Goal: Task Accomplishment & Management: Manage account settings

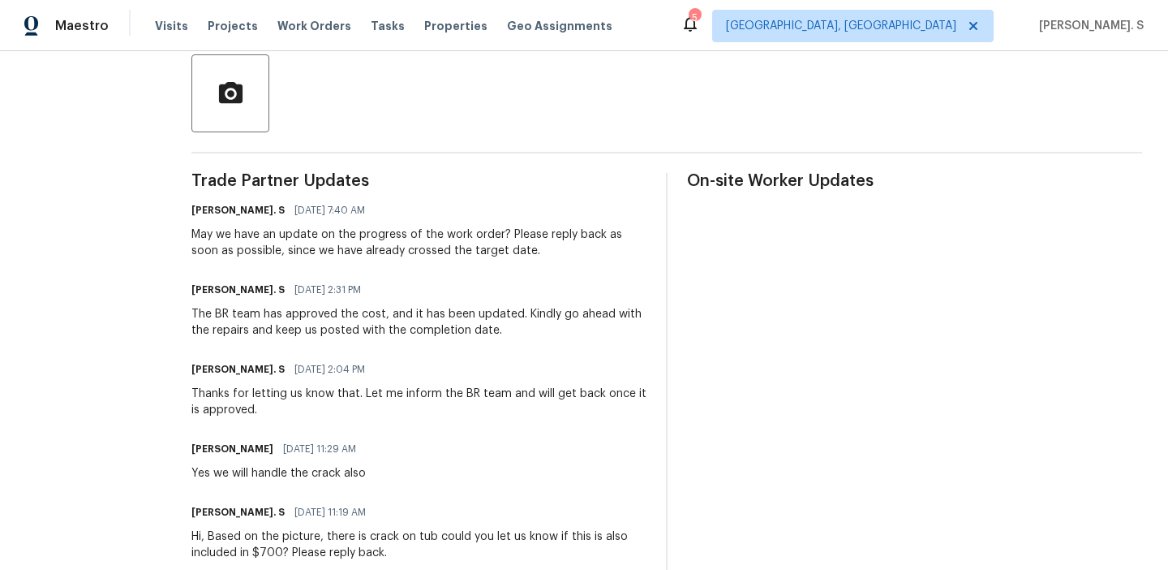
scroll to position [460, 0]
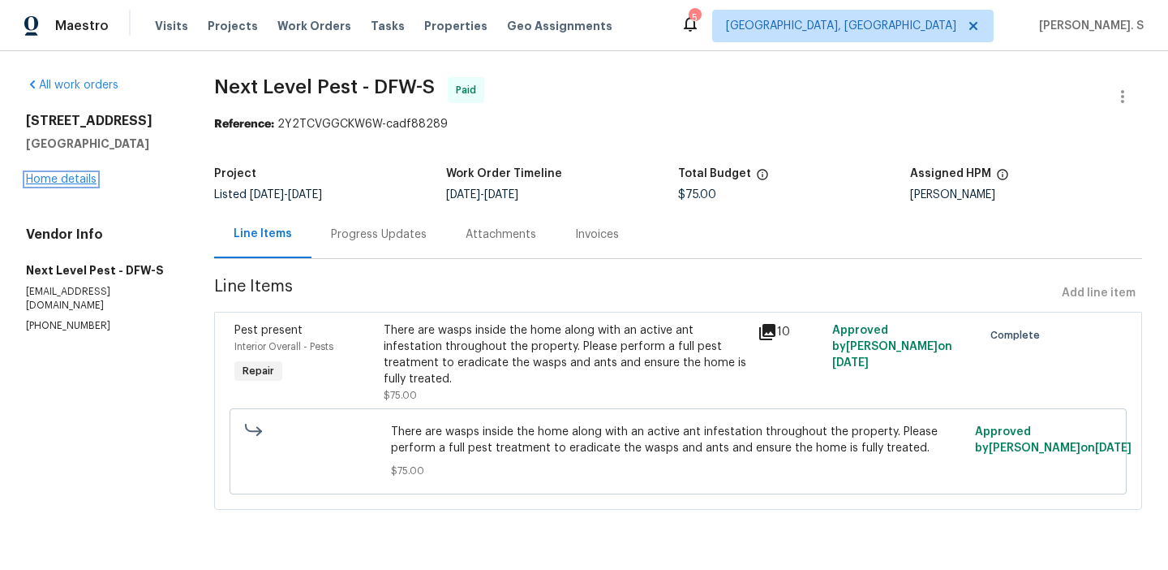
click at [72, 177] on link "Home details" at bounding box center [61, 179] width 71 height 11
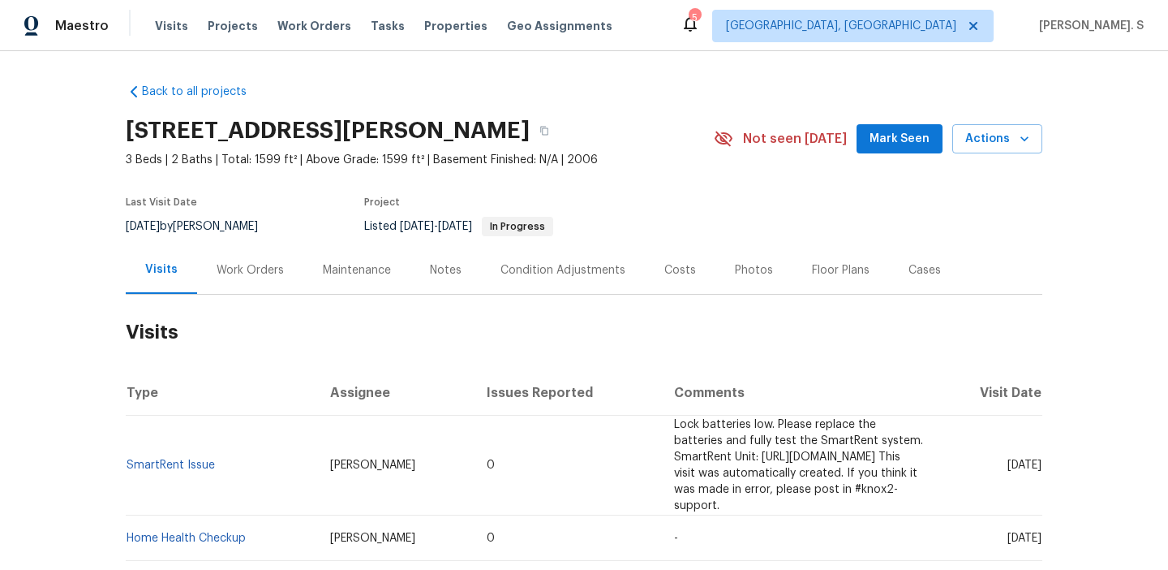
click at [222, 274] on div "Work Orders" at bounding box center [250, 270] width 67 height 16
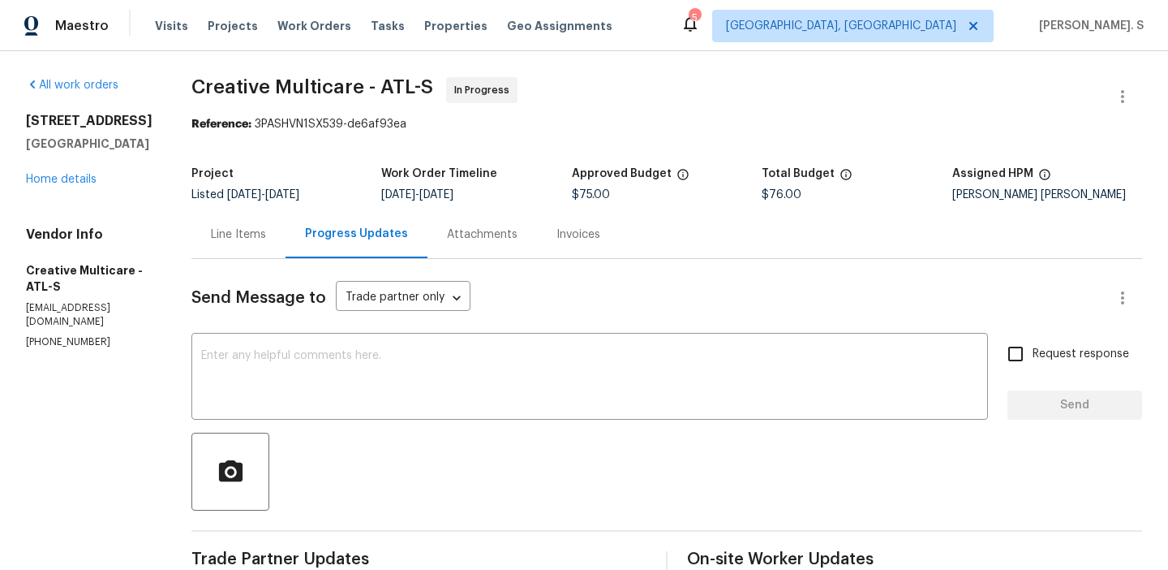
click at [284, 225] on div "Line Items" at bounding box center [238, 234] width 94 height 48
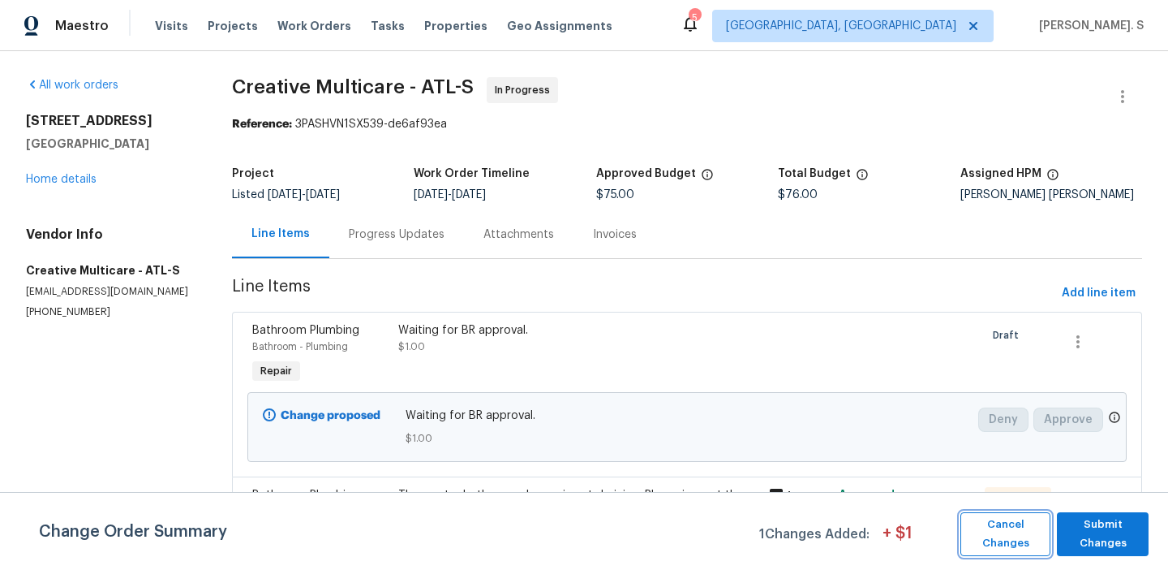
click at [1049, 548] on button "Cancel Changes" at bounding box center [1006, 534] width 90 height 44
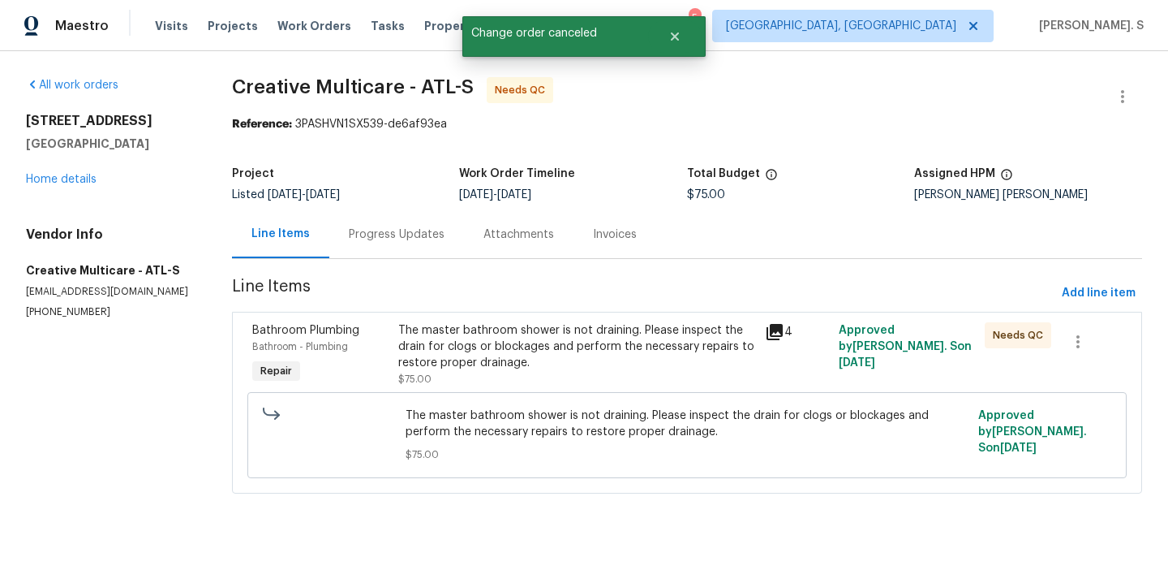
click at [523, 381] on div "The master bathroom shower is not draining. Please inspect the drain for clogs …" at bounding box center [576, 354] width 357 height 65
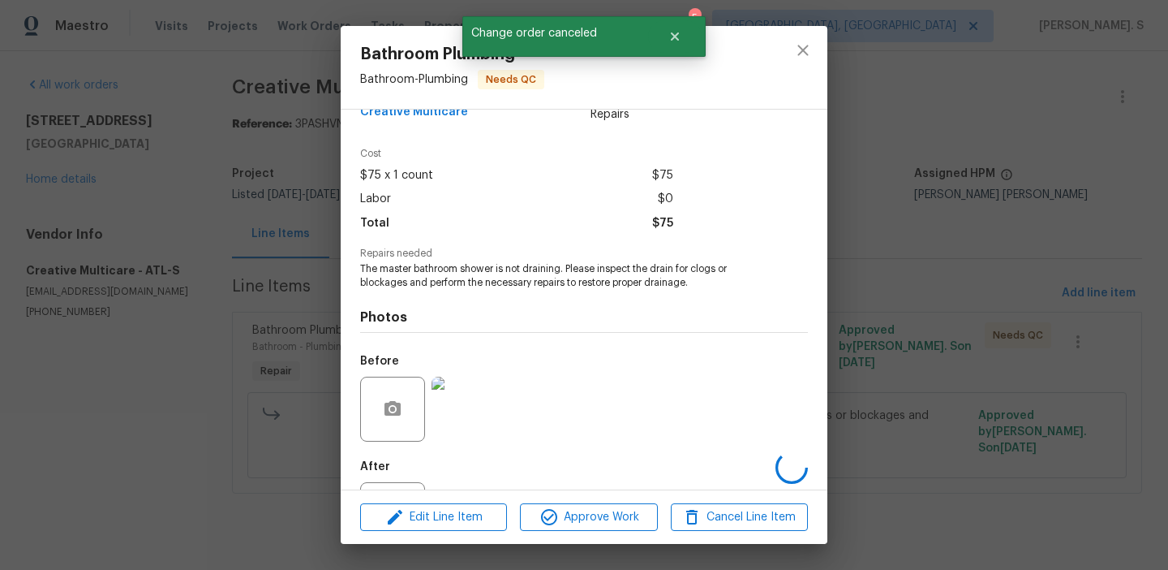
scroll to position [101, 0]
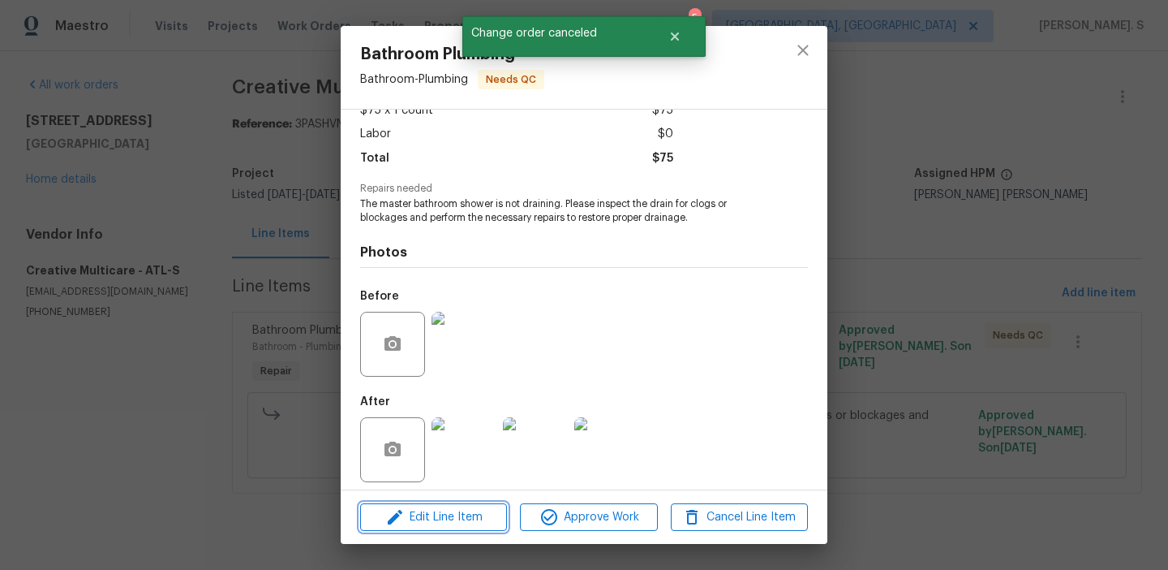
click at [476, 520] on span "Edit Line Item" at bounding box center [433, 517] width 137 height 20
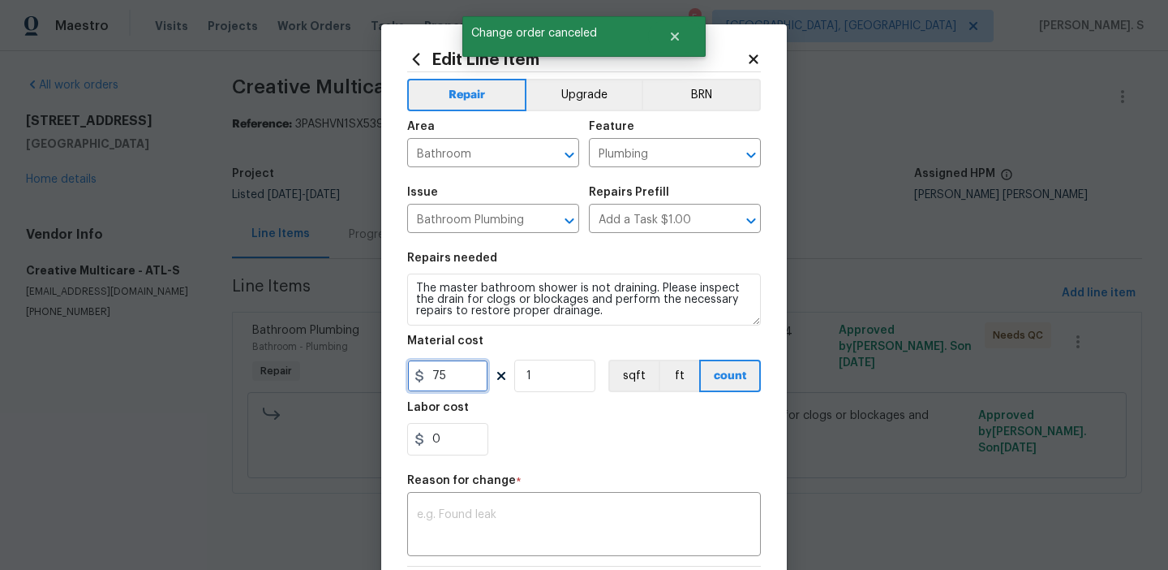
click at [459, 365] on input "75" at bounding box center [447, 375] width 81 height 32
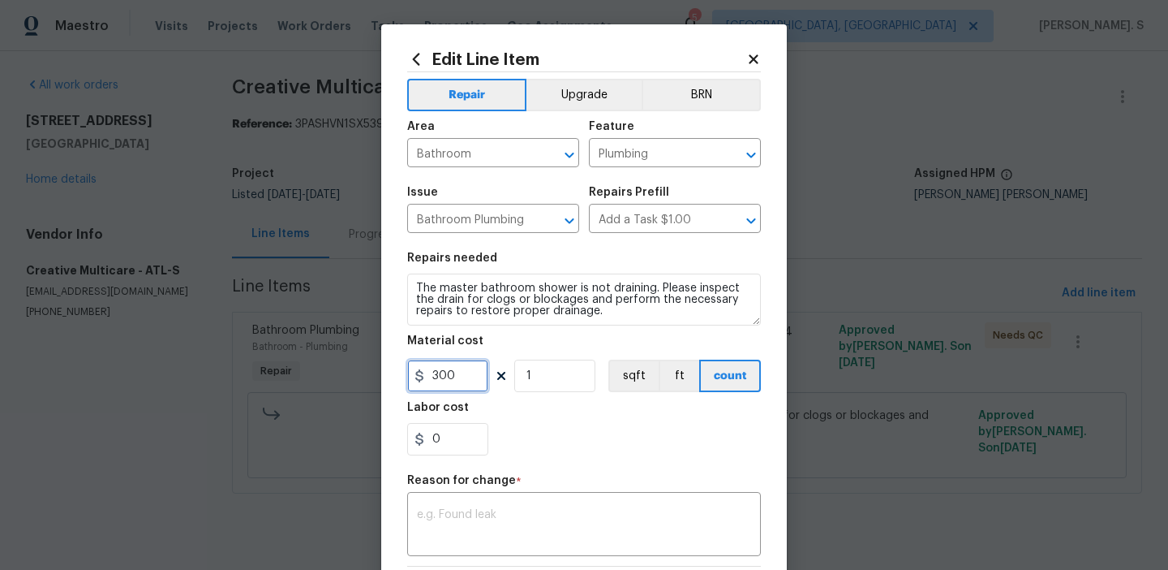
type input "300"
click at [478, 545] on div "x ​" at bounding box center [584, 526] width 354 height 60
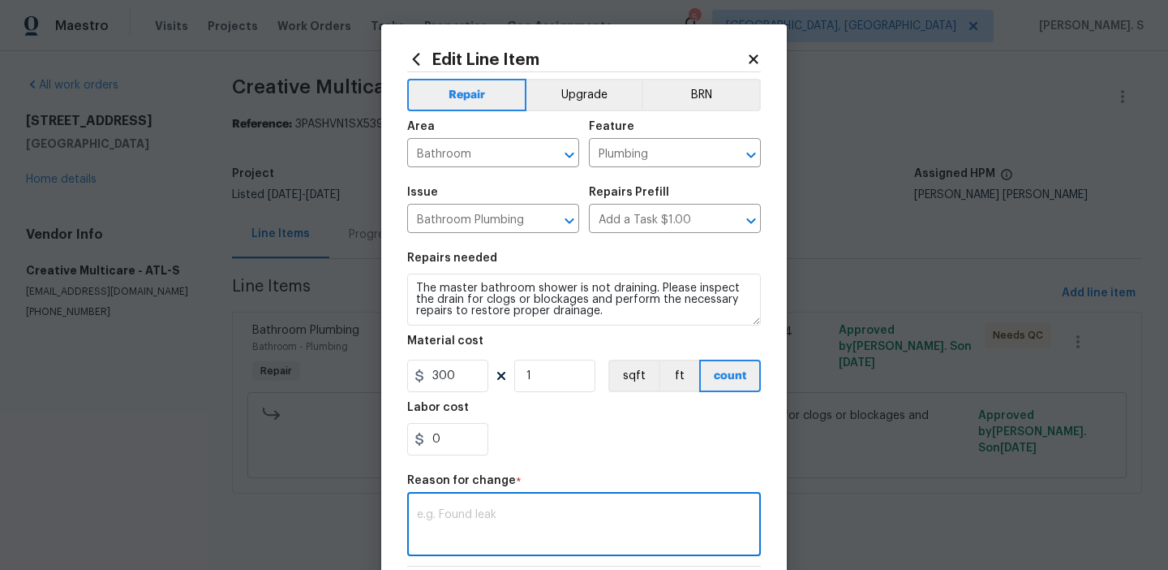
paste textarea "(GJ) Updated cost per BR team approval."
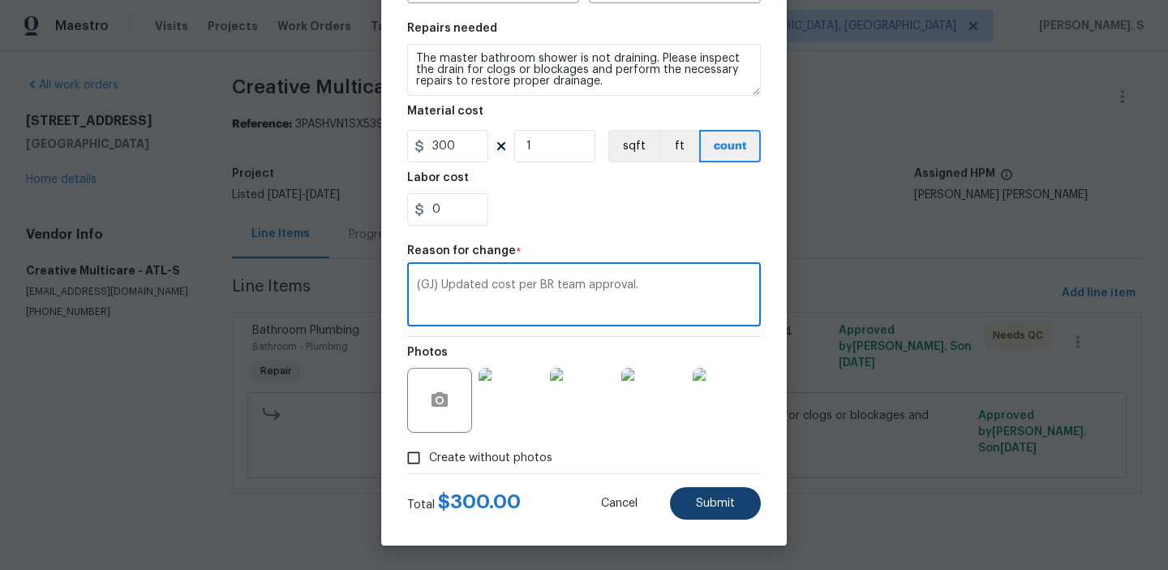
type textarea "(GJ) Updated cost per BR team approval."
click at [697, 496] on button "Submit" at bounding box center [715, 503] width 91 height 32
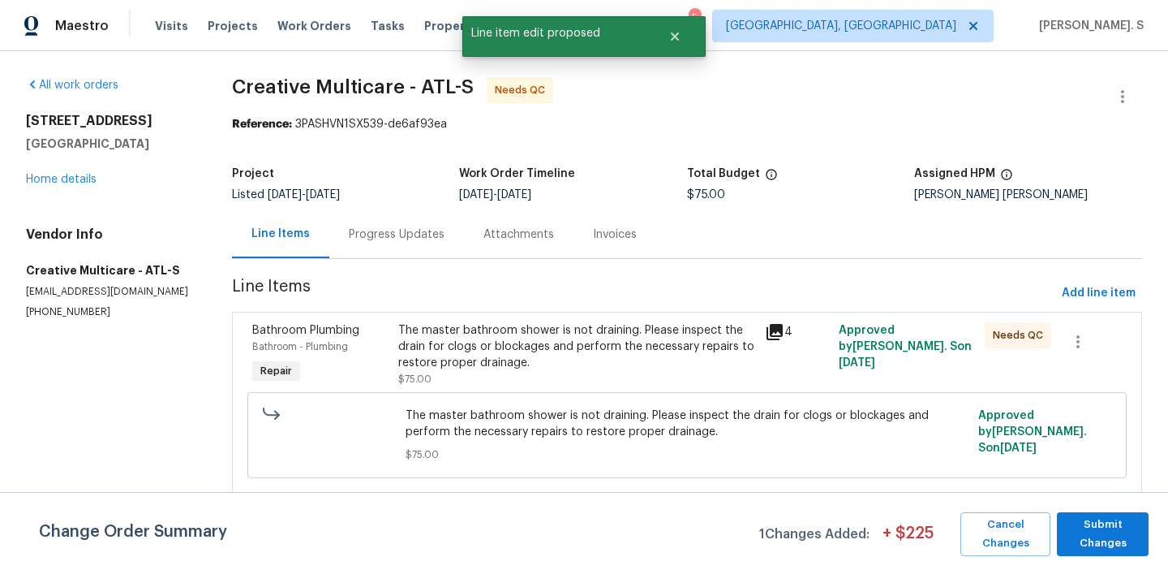
scroll to position [0, 0]
click at [1086, 525] on span "Submit Changes" at bounding box center [1102, 533] width 75 height 37
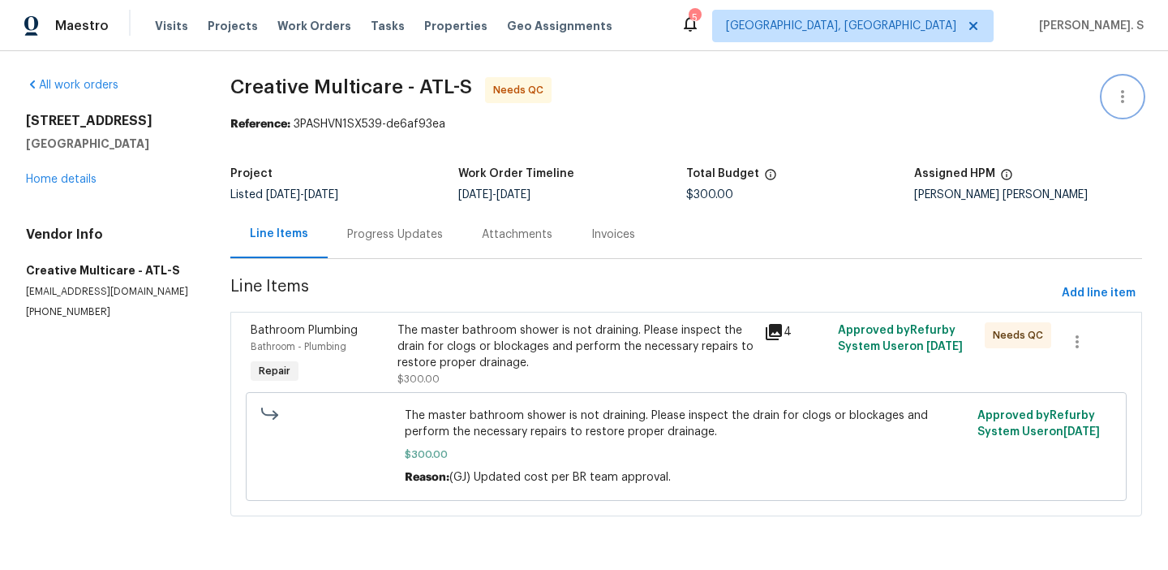
click at [1126, 100] on icon "button" at bounding box center [1122, 96] width 19 height 19
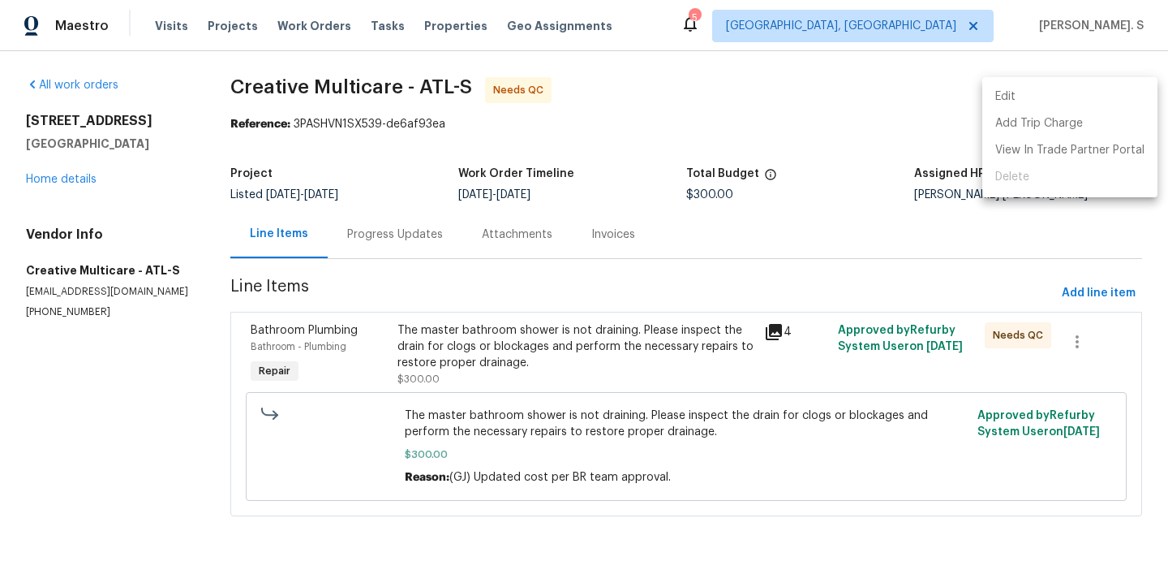
click at [1028, 92] on li "Edit" at bounding box center [1070, 97] width 175 height 27
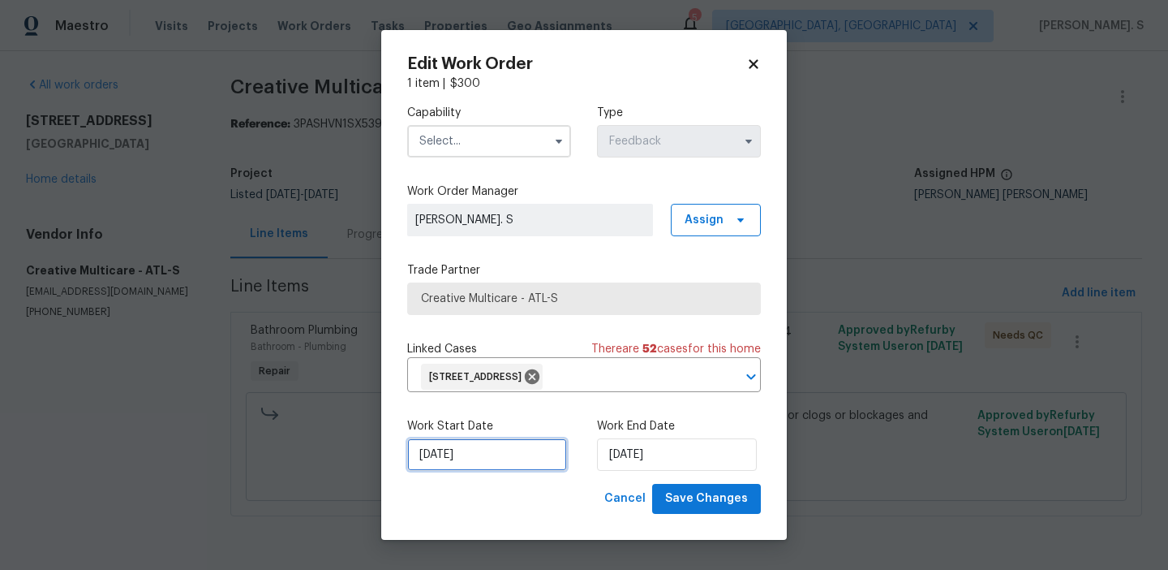
click at [456, 450] on input "9/5/2025" at bounding box center [487, 454] width 160 height 32
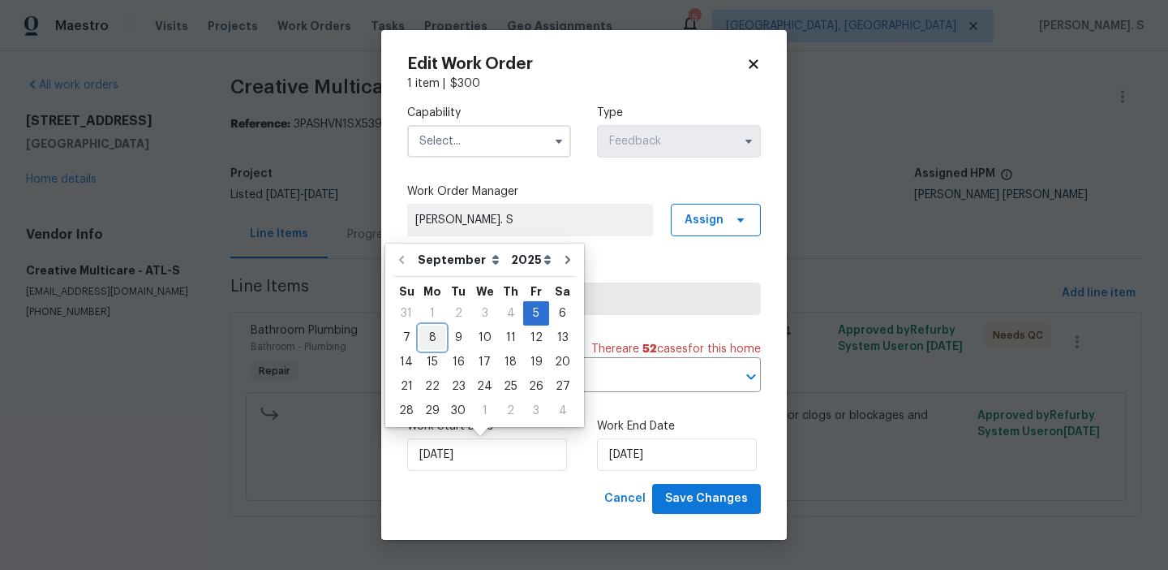
click at [437, 338] on div "8" at bounding box center [432, 337] width 26 height 23
type input "9/8/2025"
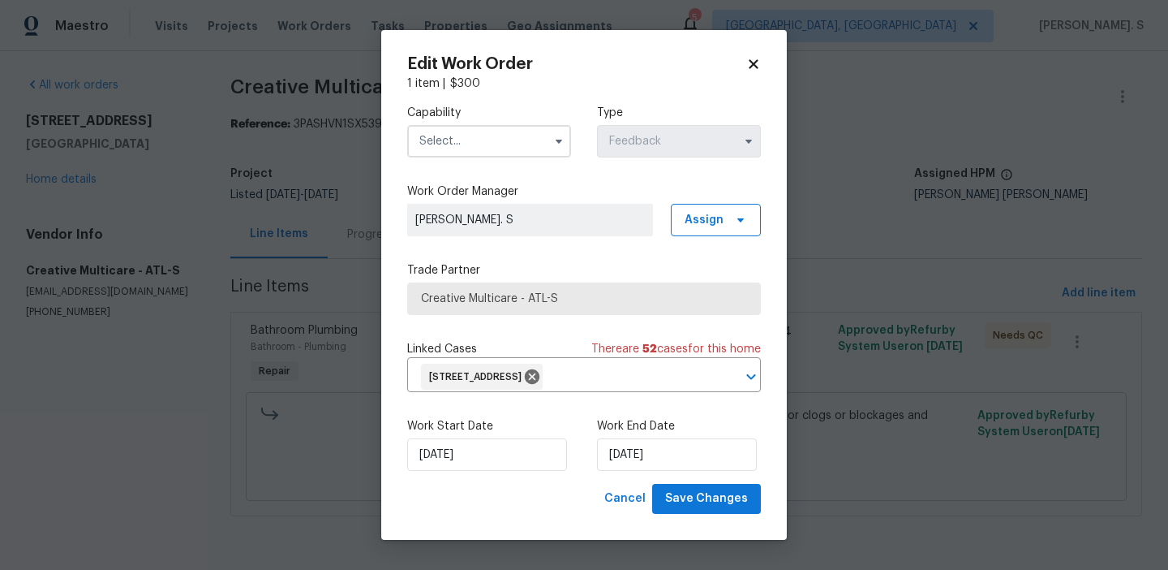
click at [516, 178] on div "Capability Type Feedback Work Order Manager Glory Joyce. S Assign Trade Partner…" at bounding box center [584, 288] width 354 height 392
click at [515, 135] on input "text" at bounding box center [489, 141] width 164 height 32
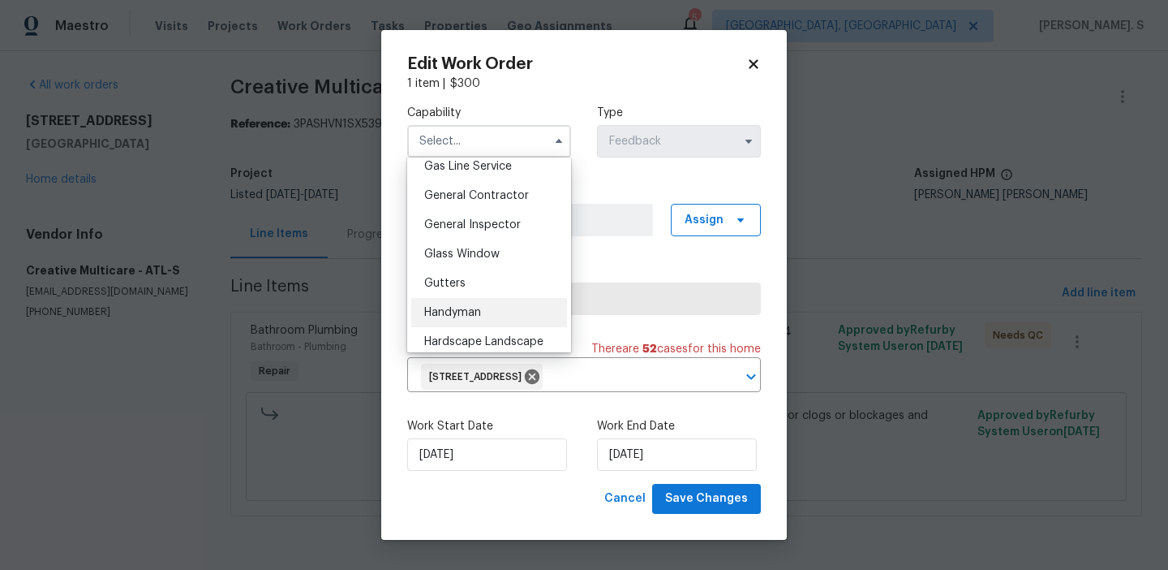
scroll to position [779, 0]
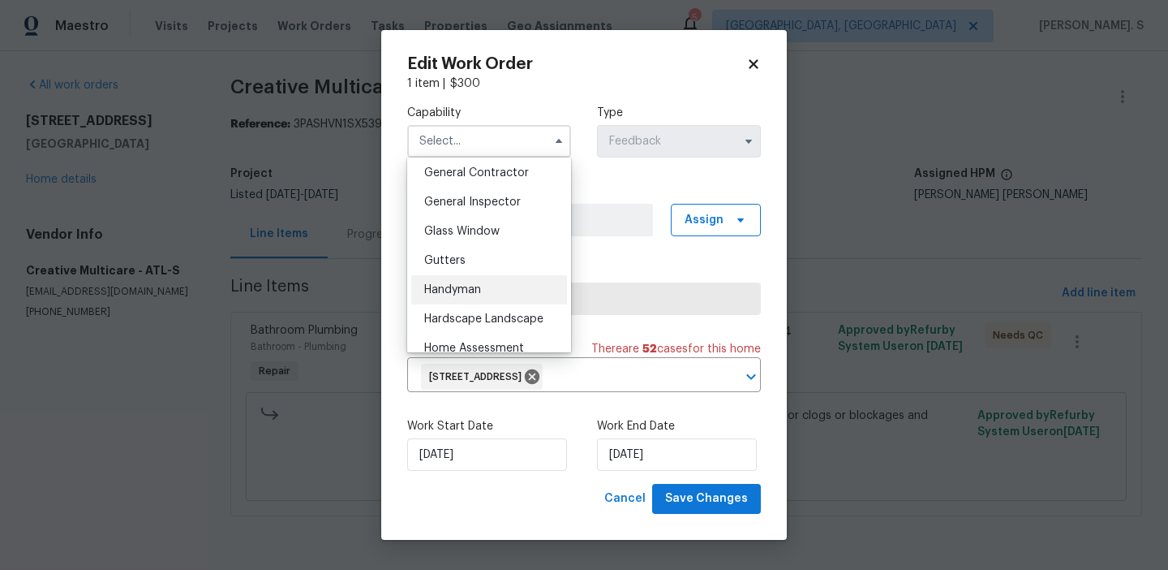
click at [500, 284] on div "Handyman" at bounding box center [489, 289] width 156 height 29
type input "Handyman"
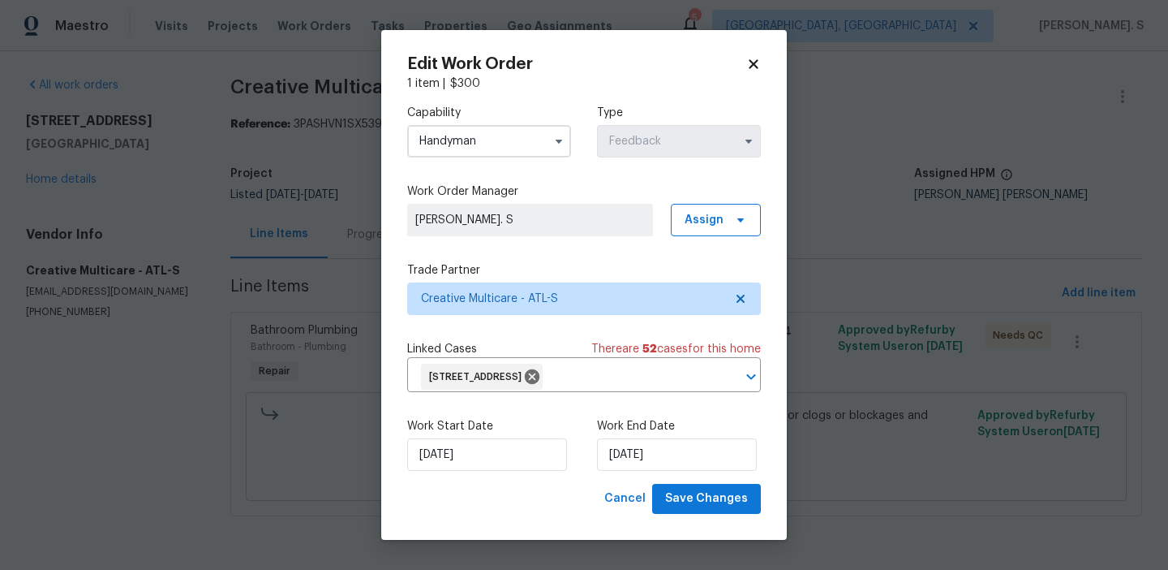
click at [694, 518] on div "Edit Work Order 1 item | $ 300 Capability Handyman Type Feedback Work Order Man…" at bounding box center [584, 285] width 406 height 510
click at [694, 509] on button "Save Changes" at bounding box center [706, 499] width 109 height 30
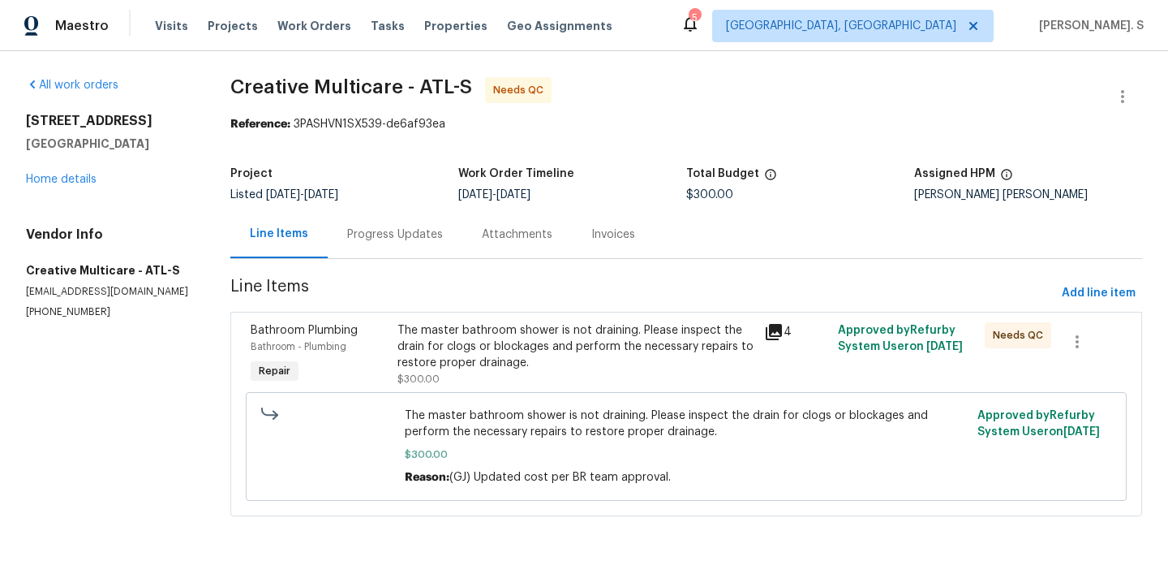
click at [403, 244] on div "Progress Updates" at bounding box center [395, 234] width 135 height 48
click at [328, 244] on div "Line Items" at bounding box center [278, 234] width 97 height 48
click at [410, 216] on div "Progress Updates" at bounding box center [395, 234] width 135 height 48
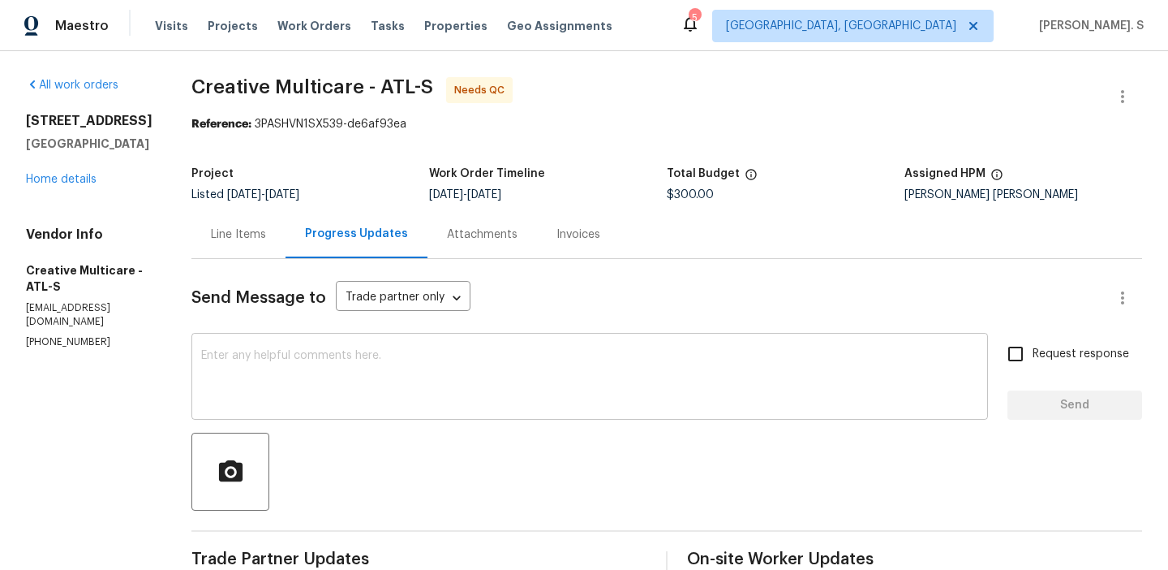
click at [416, 409] on div "x ​" at bounding box center [589, 378] width 797 height 83
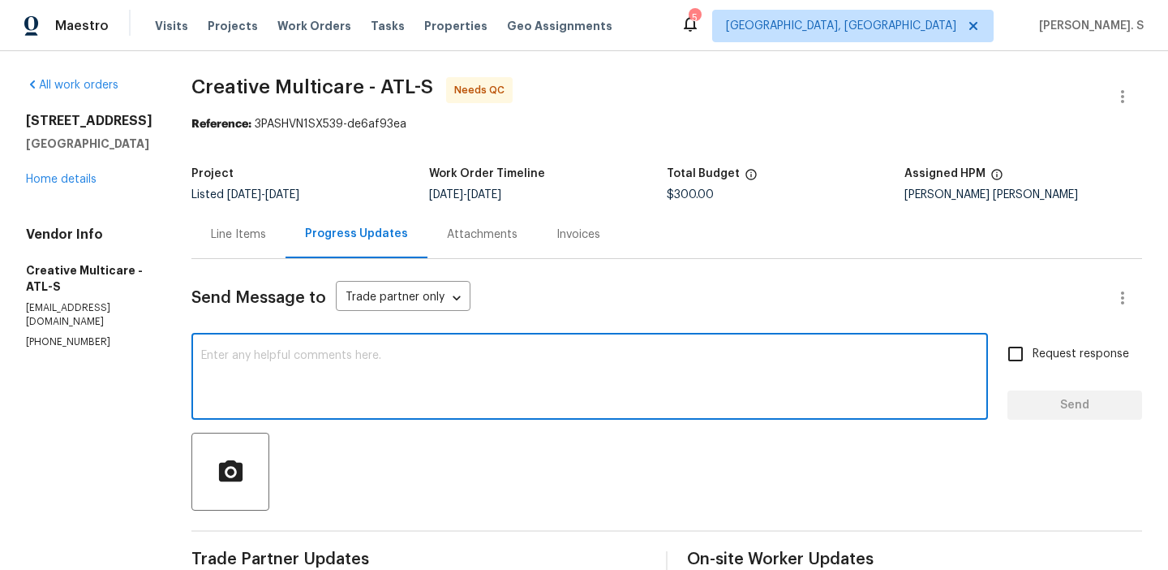
paste textarea "The BR team has approved the cost, and it has been updated."
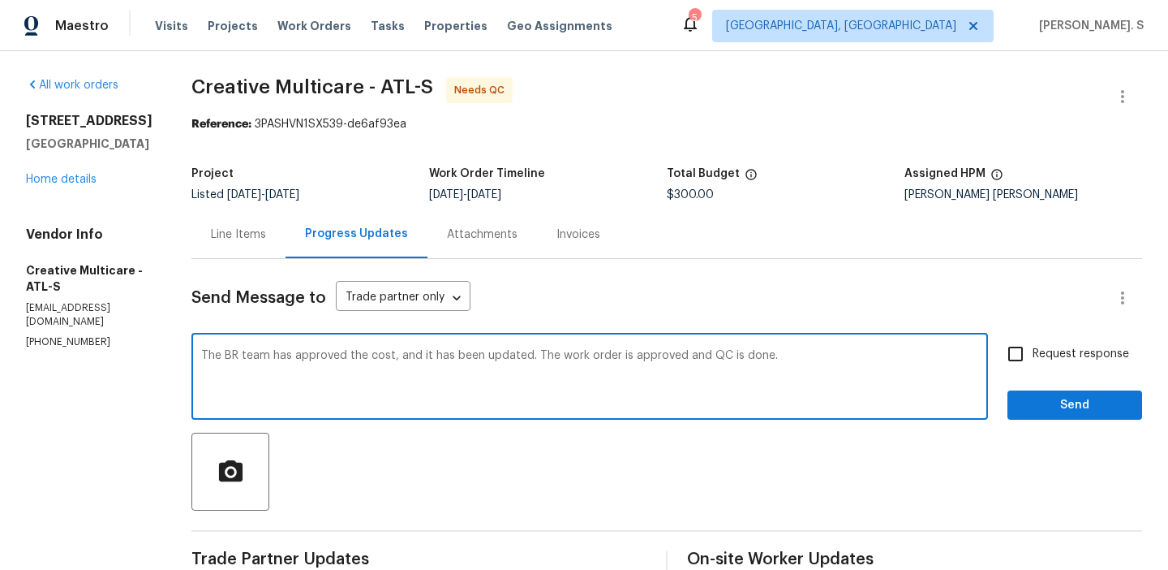
type textarea "The BR team has approved the cost, and it has been updated. The work order is a…"
click at [416, 409] on div "The BR team has approved the cost, and it has been updated. The work order is a…" at bounding box center [589, 378] width 797 height 83
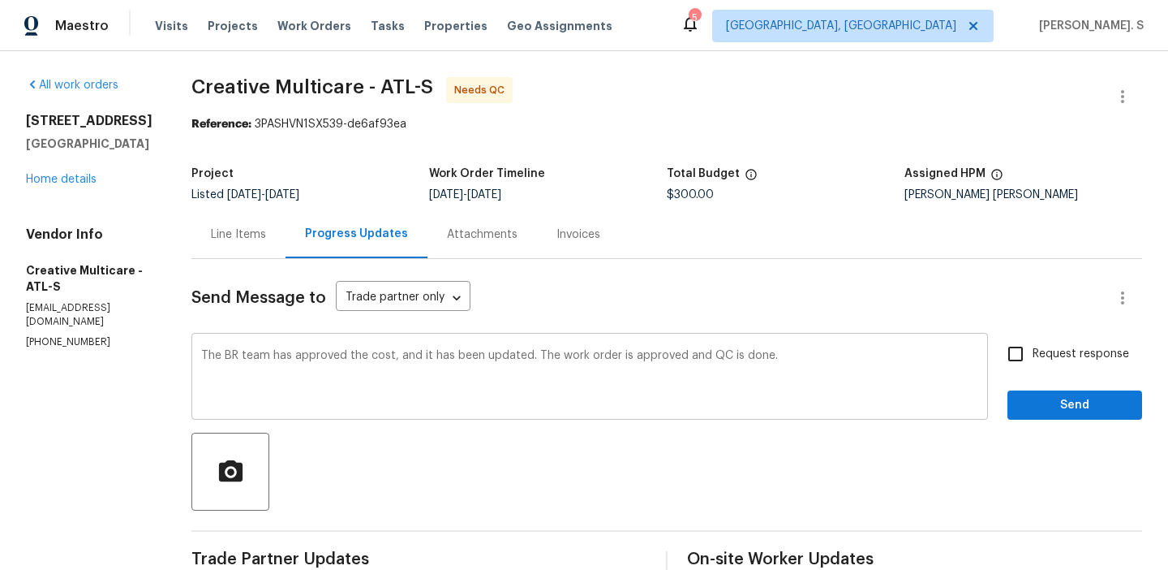
click at [416, 409] on div "The BR team has approved the cost, and it has been updated. The work order is a…" at bounding box center [589, 378] width 797 height 83
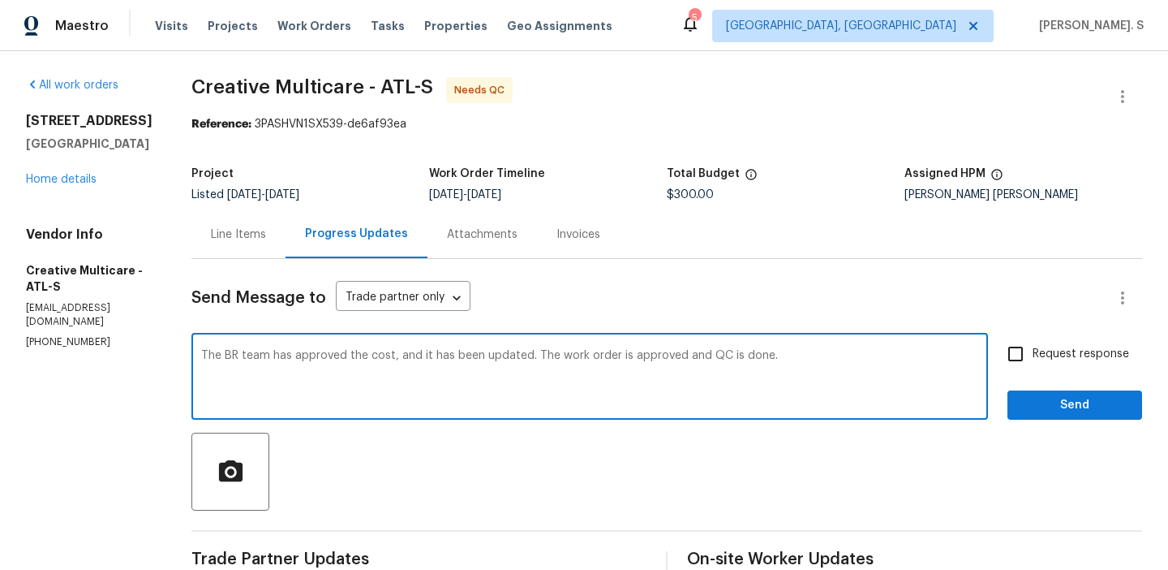
click at [437, 371] on textarea "The BR team has approved the cost, and it has been updated. The work order is a…" at bounding box center [589, 378] width 777 height 57
click at [1107, 342] on label "Request response" at bounding box center [1064, 354] width 131 height 34
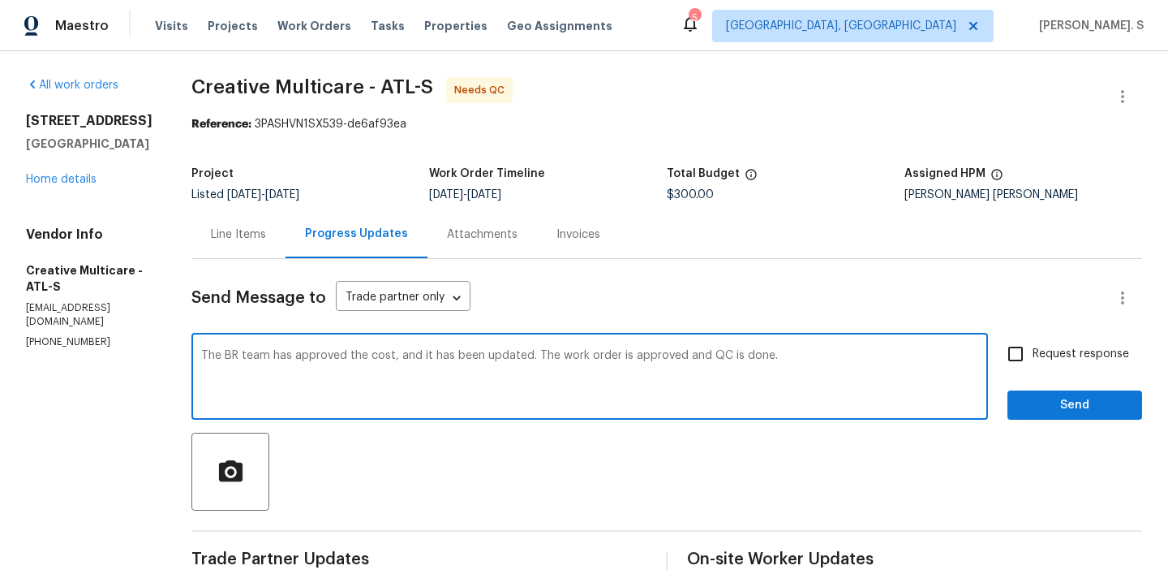
click at [1033, 342] on input "Request response" at bounding box center [1016, 354] width 34 height 34
checkbox input "true"
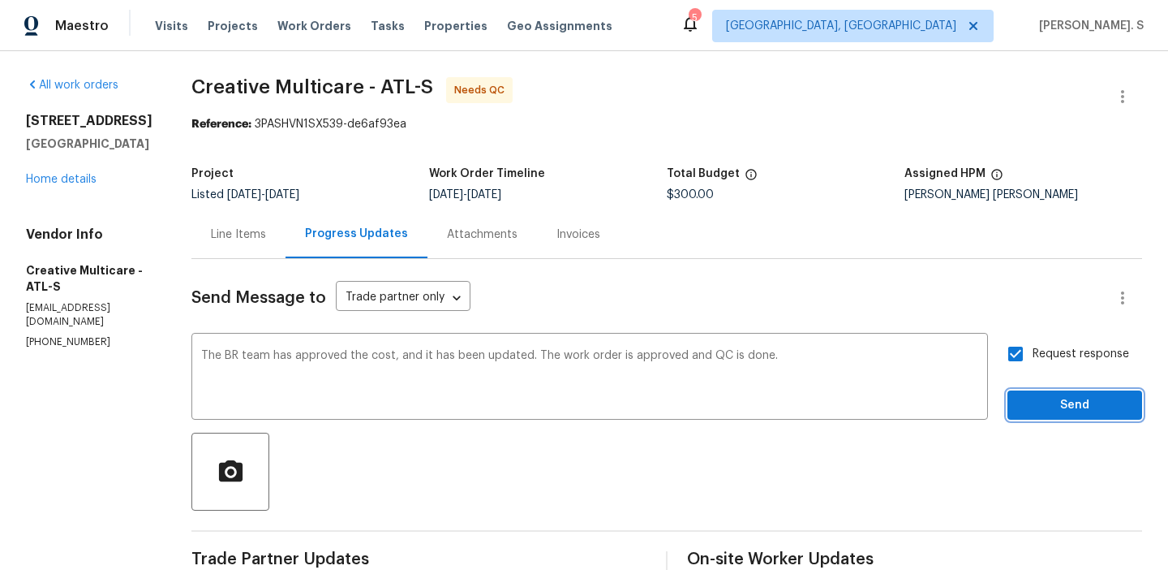
click at [1062, 414] on span "Send" at bounding box center [1075, 405] width 109 height 20
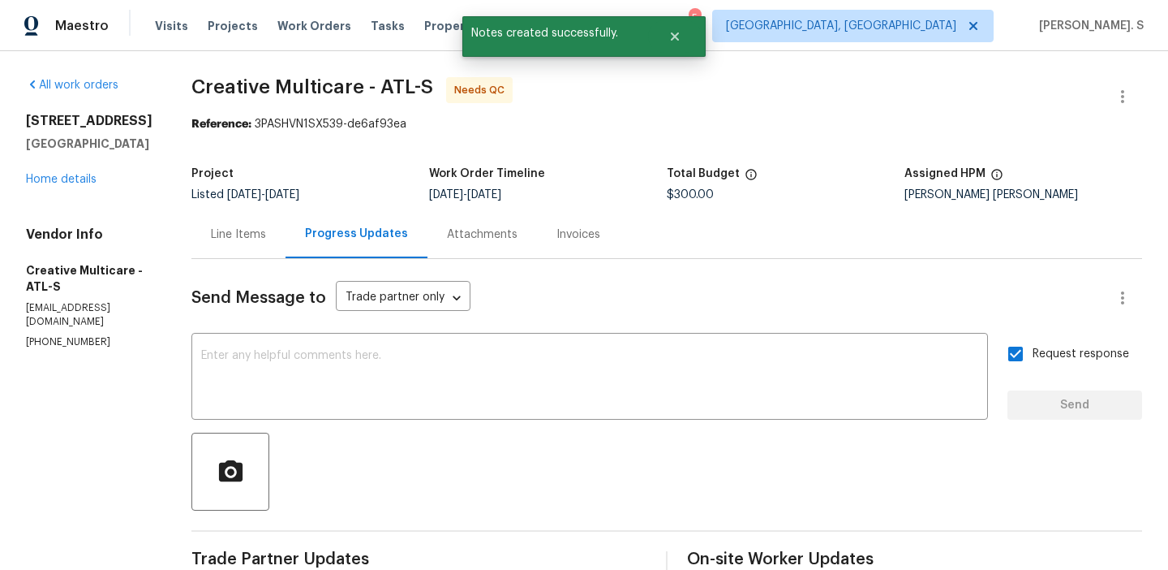
click at [352, 242] on div "Progress Updates" at bounding box center [357, 234] width 142 height 48
click at [266, 242] on div "Line Items" at bounding box center [238, 234] width 55 height 16
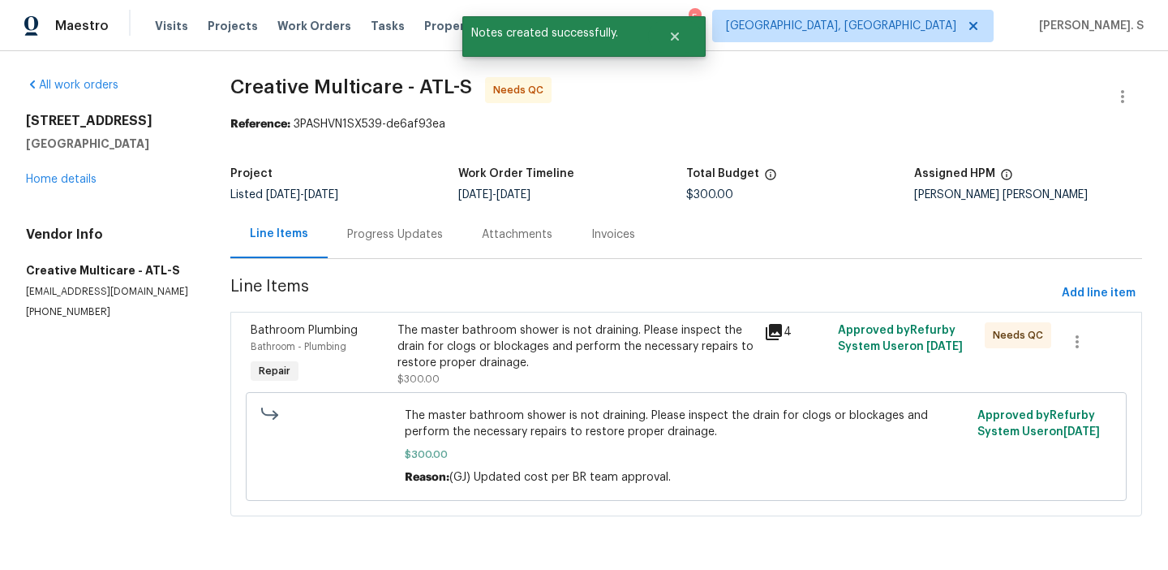
click at [600, 320] on div "The master bathroom shower is not draining. Please inspect the drain for clogs …" at bounding box center [577, 354] width 368 height 75
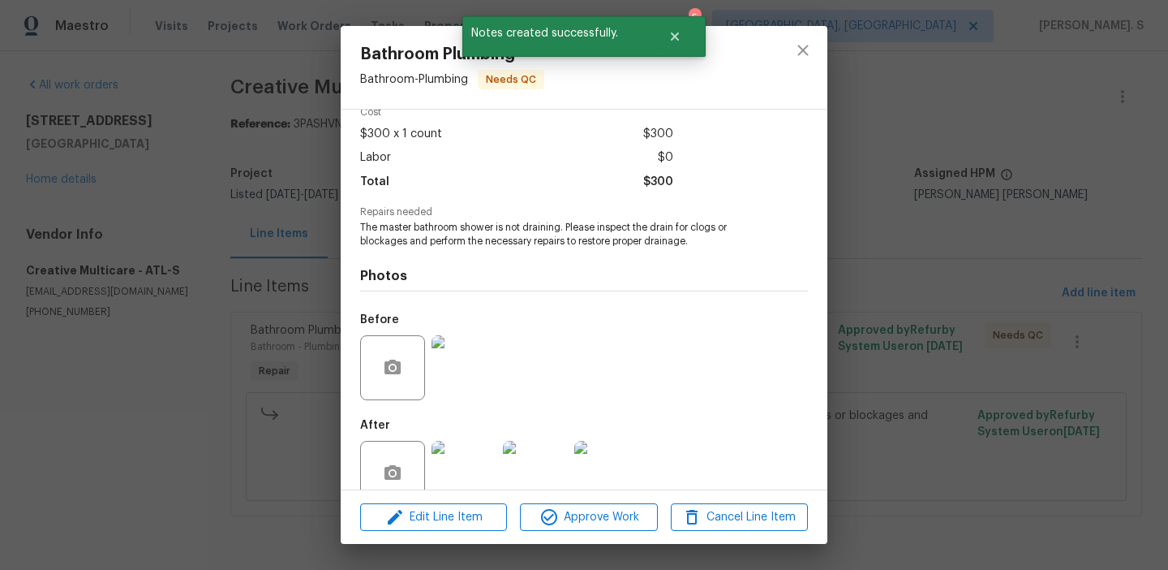
scroll to position [110, 0]
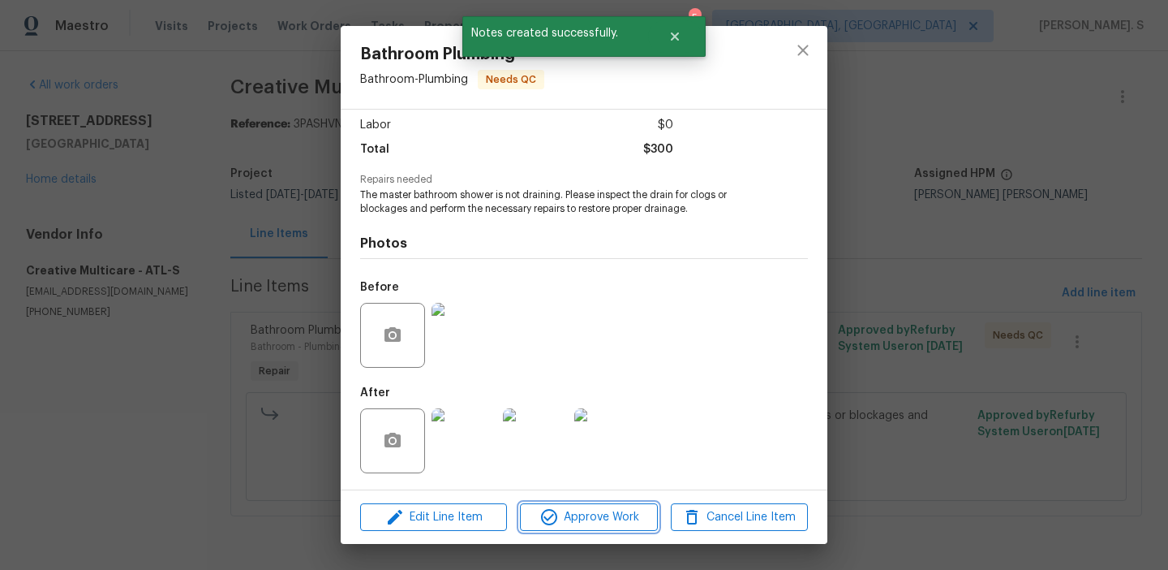
click at [598, 513] on span "Approve Work" at bounding box center [588, 517] width 127 height 20
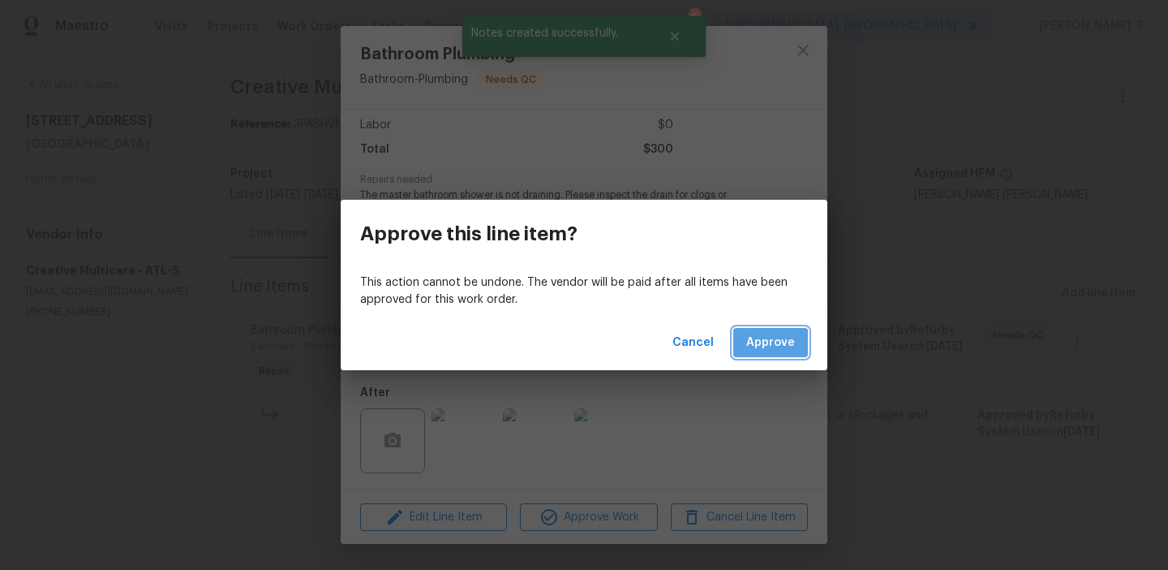
click at [770, 346] on span "Approve" at bounding box center [770, 343] width 49 height 20
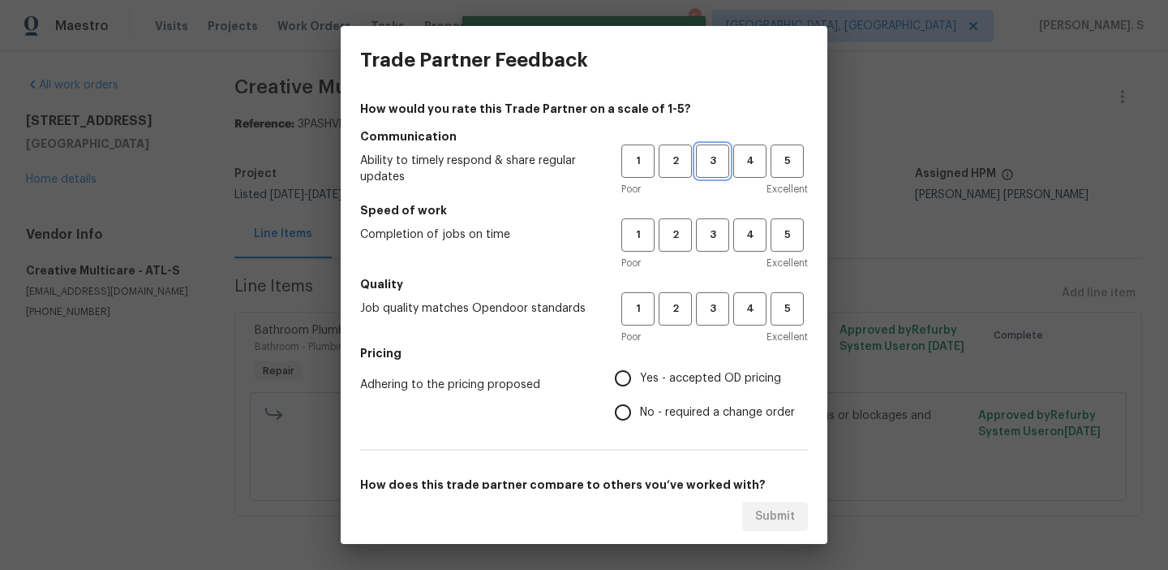
click at [719, 162] on span "3" at bounding box center [713, 161] width 30 height 19
click at [720, 258] on div "Poor Excellent" at bounding box center [714, 263] width 187 height 16
click at [719, 243] on span "3" at bounding box center [713, 235] width 30 height 19
click at [720, 312] on span "3" at bounding box center [713, 308] width 30 height 19
click at [716, 397] on label "No - required a change order" at bounding box center [700, 412] width 189 height 34
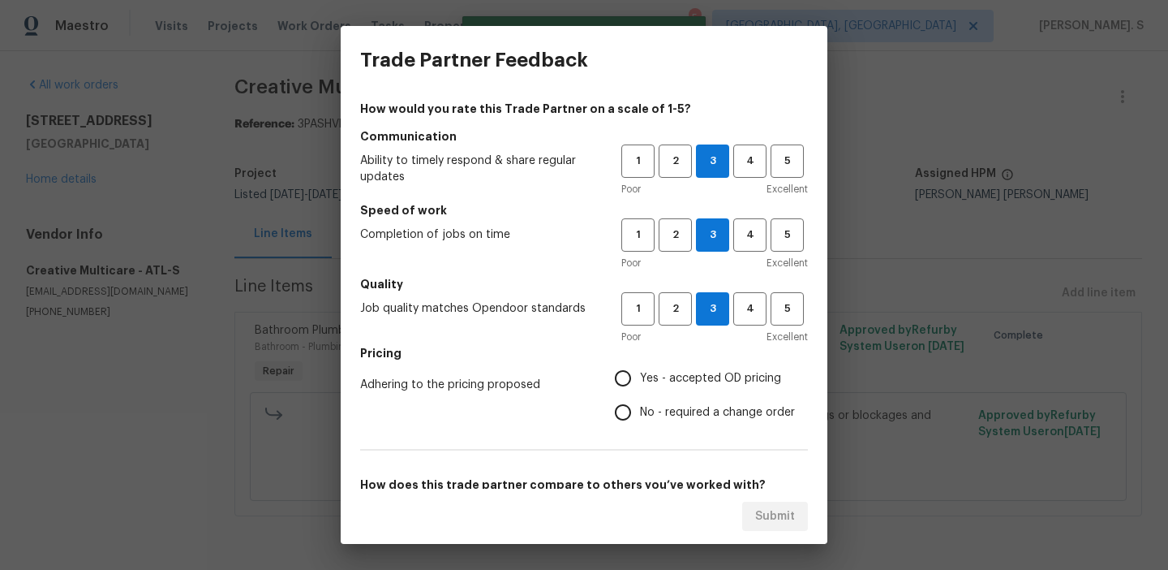
click at [640, 397] on input "No - required a change order" at bounding box center [623, 412] width 34 height 34
radio input "true"
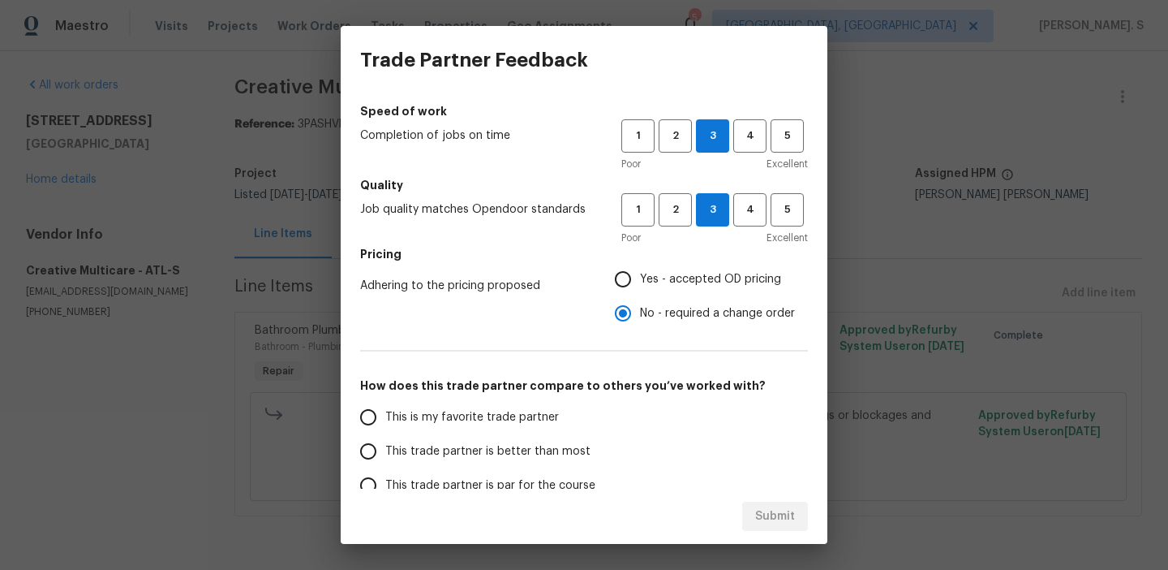
scroll to position [175, 0]
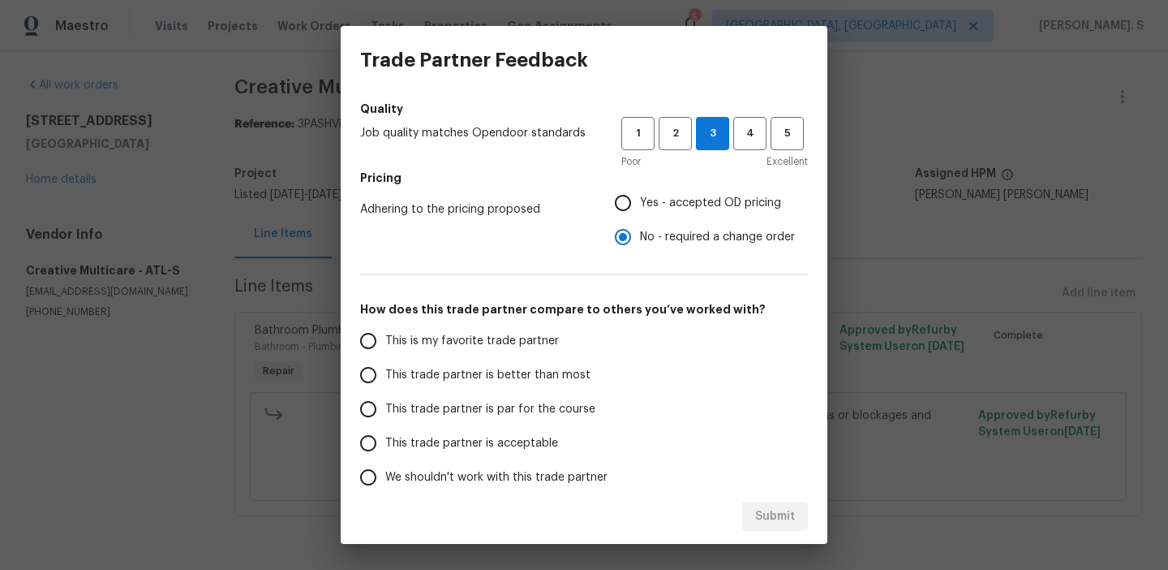
click at [552, 390] on label "This trade partner is better than most" at bounding box center [479, 375] width 256 height 34
click at [385, 390] on input "This trade partner is better than most" at bounding box center [368, 375] width 34 height 34
click at [789, 502] on button "Submit" at bounding box center [775, 516] width 66 height 30
radio input "true"
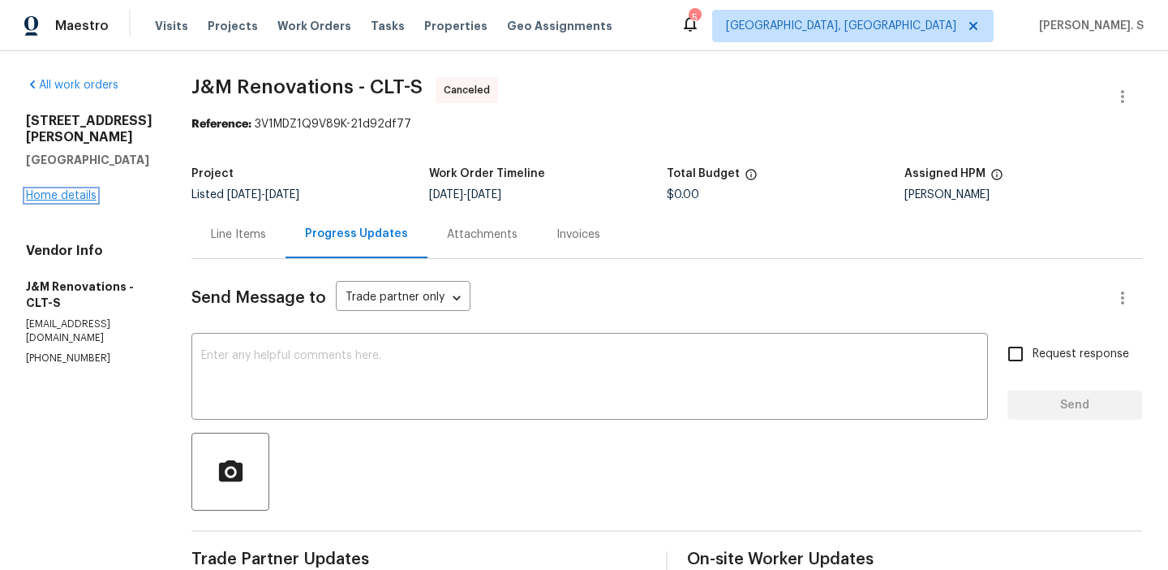
click at [56, 190] on link "Home details" at bounding box center [61, 195] width 71 height 11
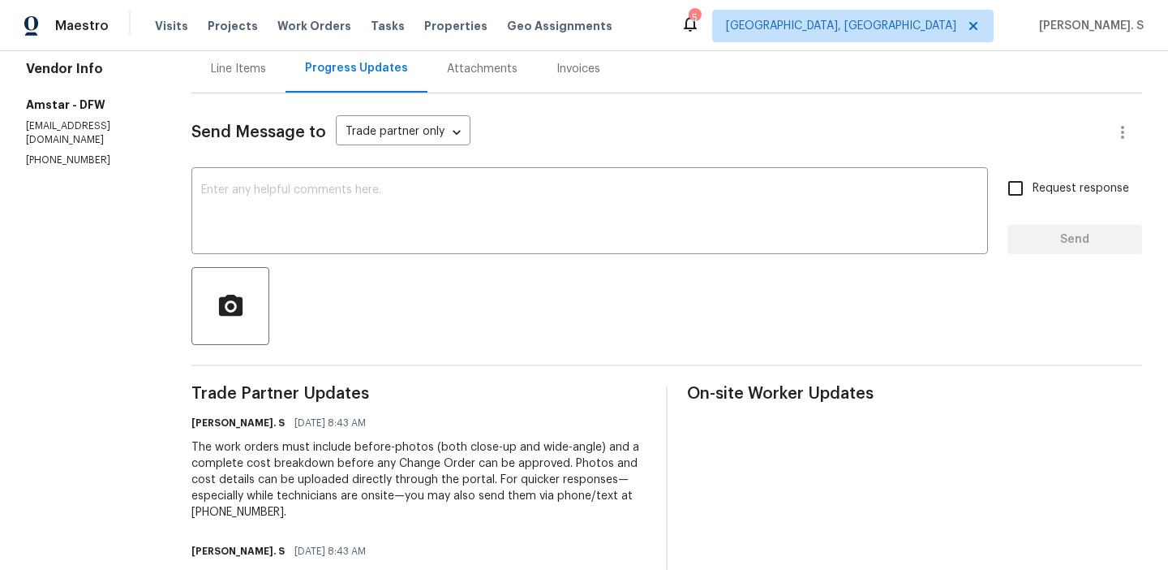
scroll to position [193, 0]
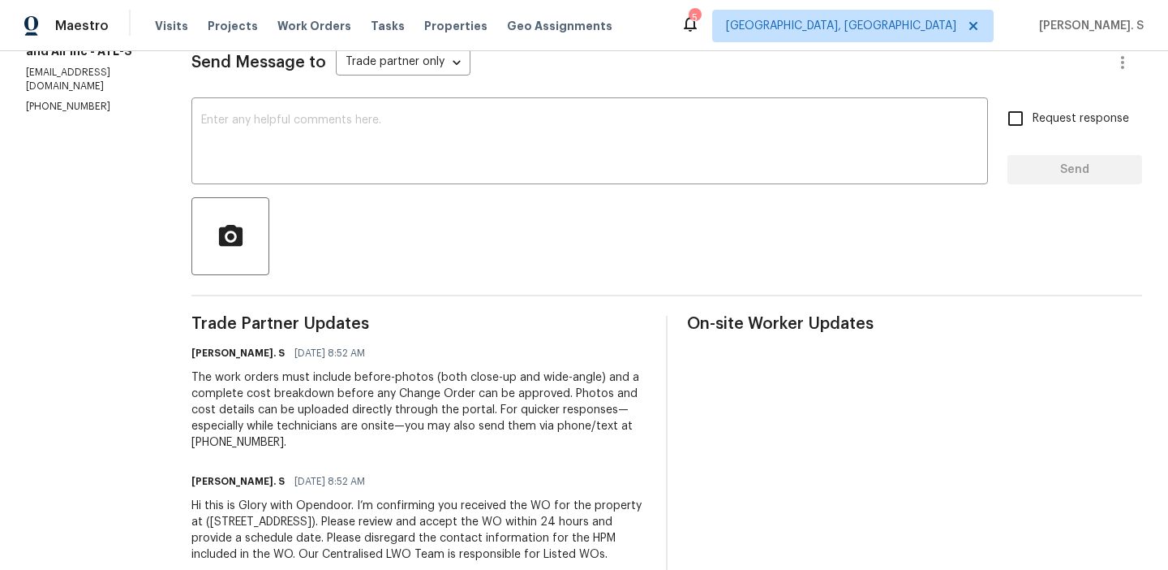
scroll to position [260, 0]
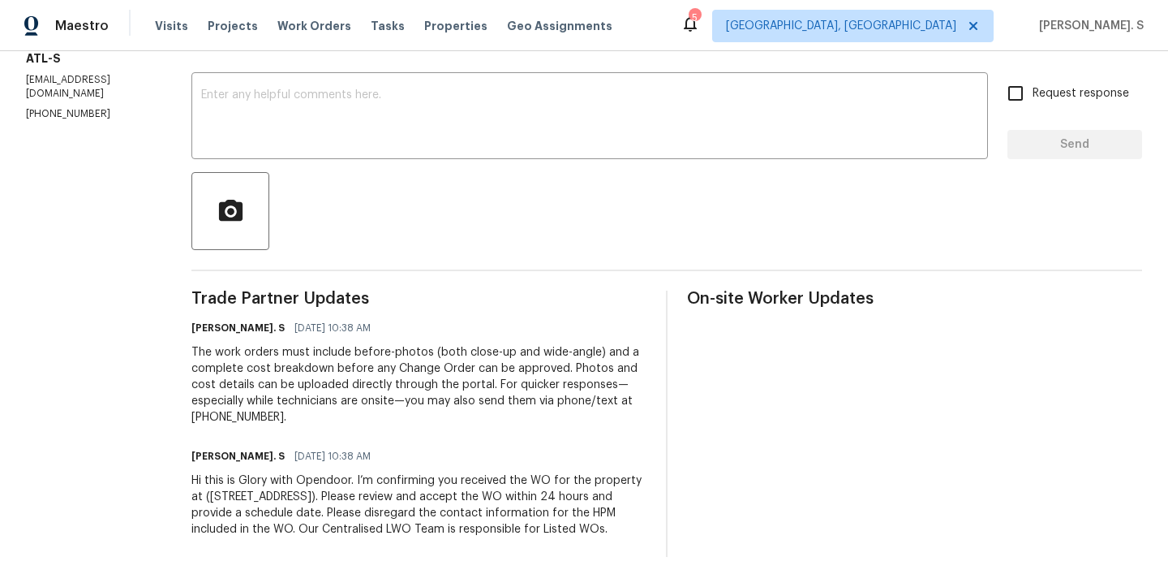
scroll to position [290, 0]
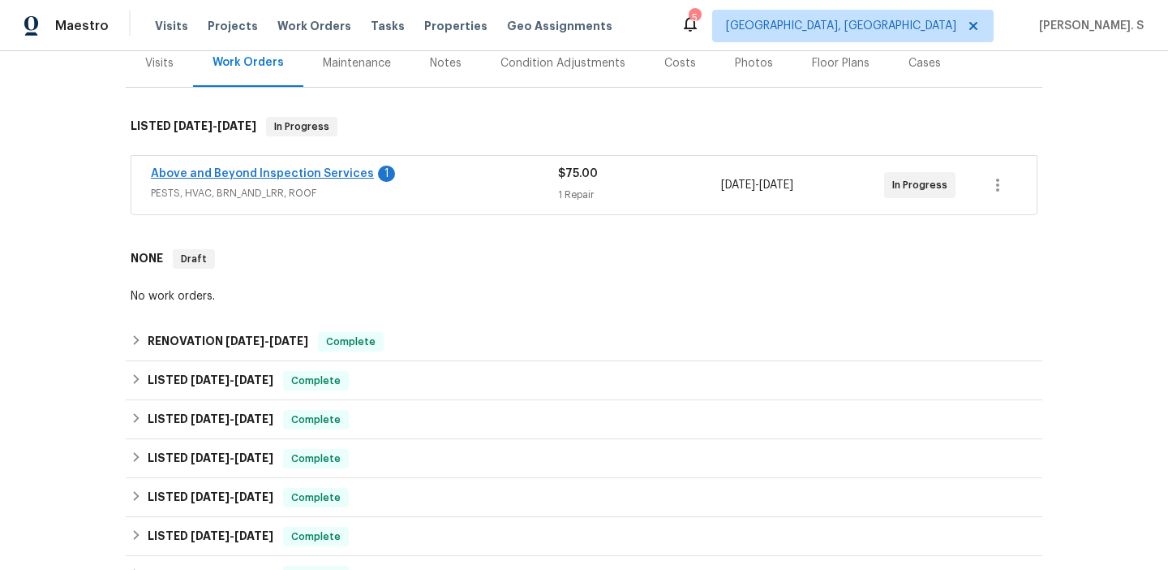
scroll to position [147, 0]
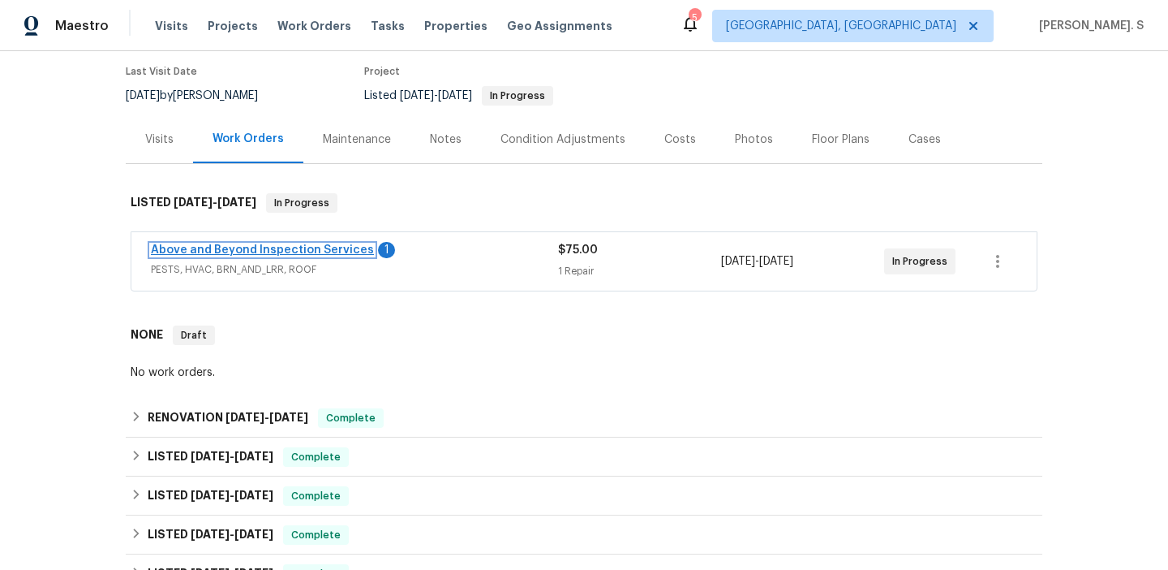
click at [267, 244] on link "Above and Beyond Inspection Services" at bounding box center [262, 249] width 223 height 11
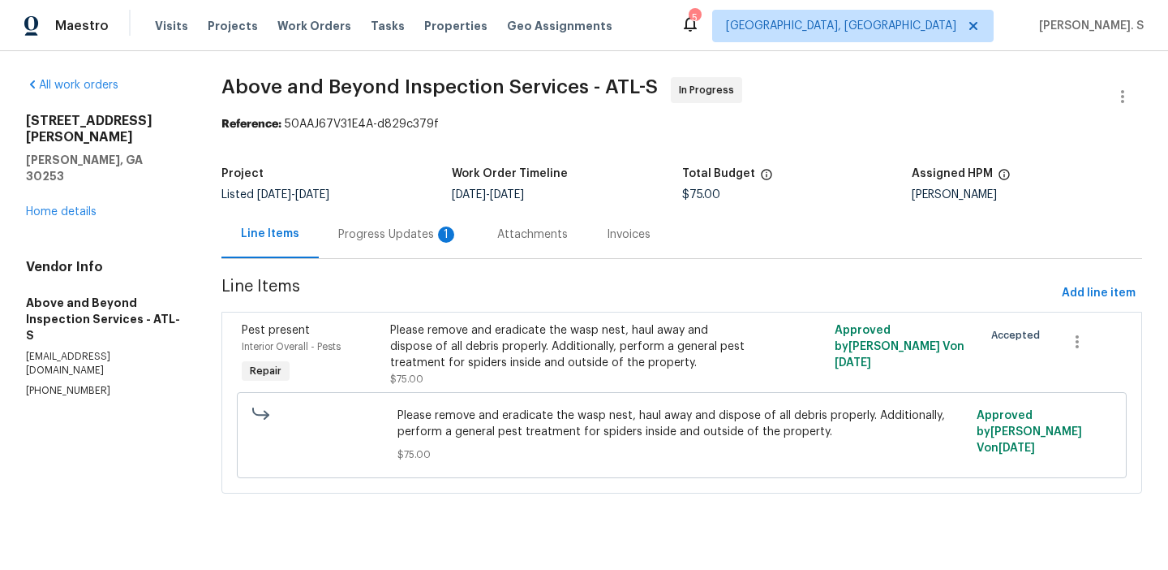
click at [415, 239] on div "Progress Updates 1" at bounding box center [398, 234] width 120 height 16
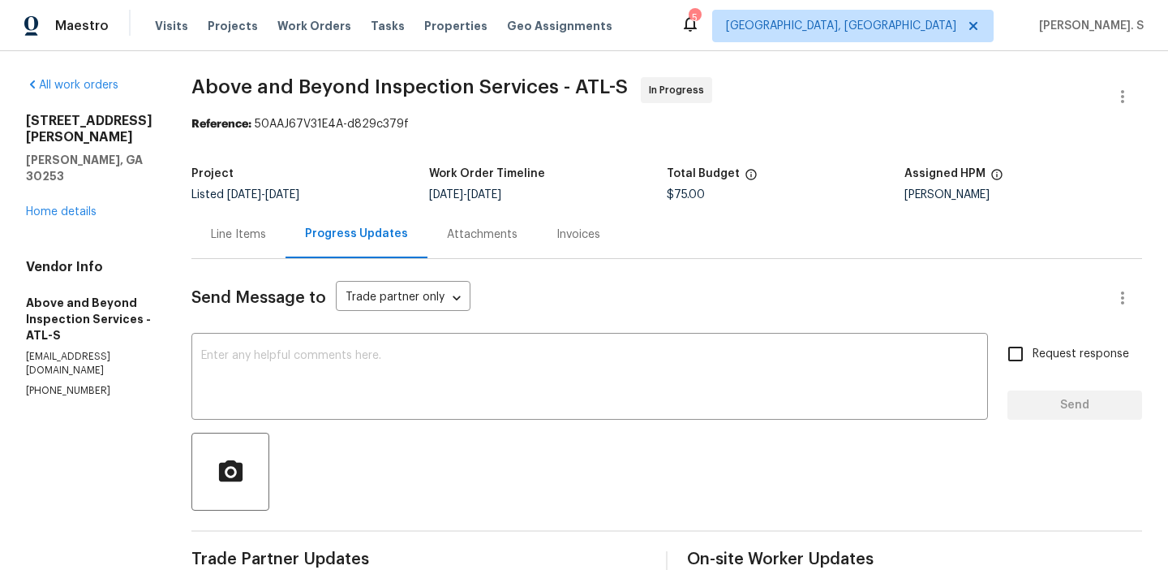
click at [69, 167] on div "130 Ashley Oaks Dr McDonough, GA 30253 Home details" at bounding box center [89, 166] width 127 height 107
click at [282, 209] on div "Project Listed 9/8/2025 - 9/10/2025 Work Order Timeline 9/8/2025 - 9/10/2025 To…" at bounding box center [666, 184] width 951 height 52
click at [266, 238] on div "Line Items" at bounding box center [238, 234] width 55 height 16
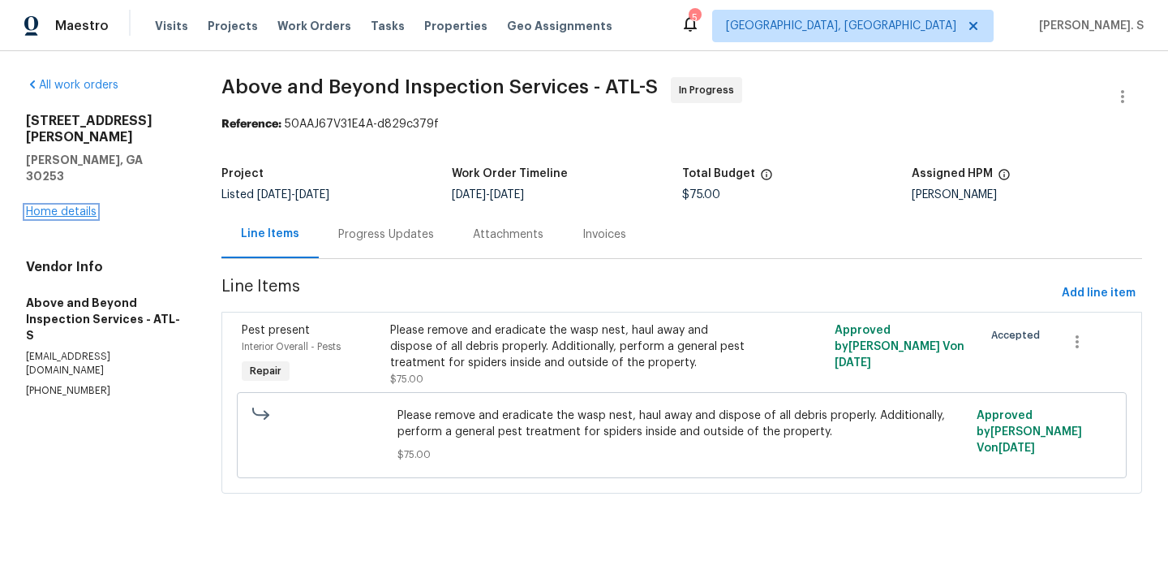
click at [68, 206] on link "Home details" at bounding box center [61, 211] width 71 height 11
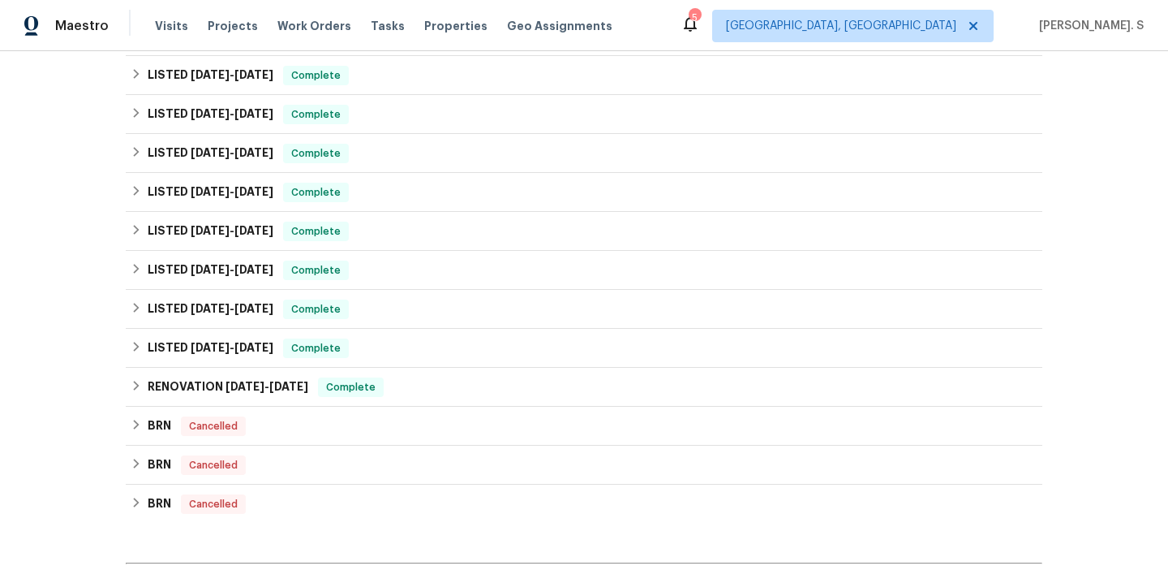
scroll to position [753, 0]
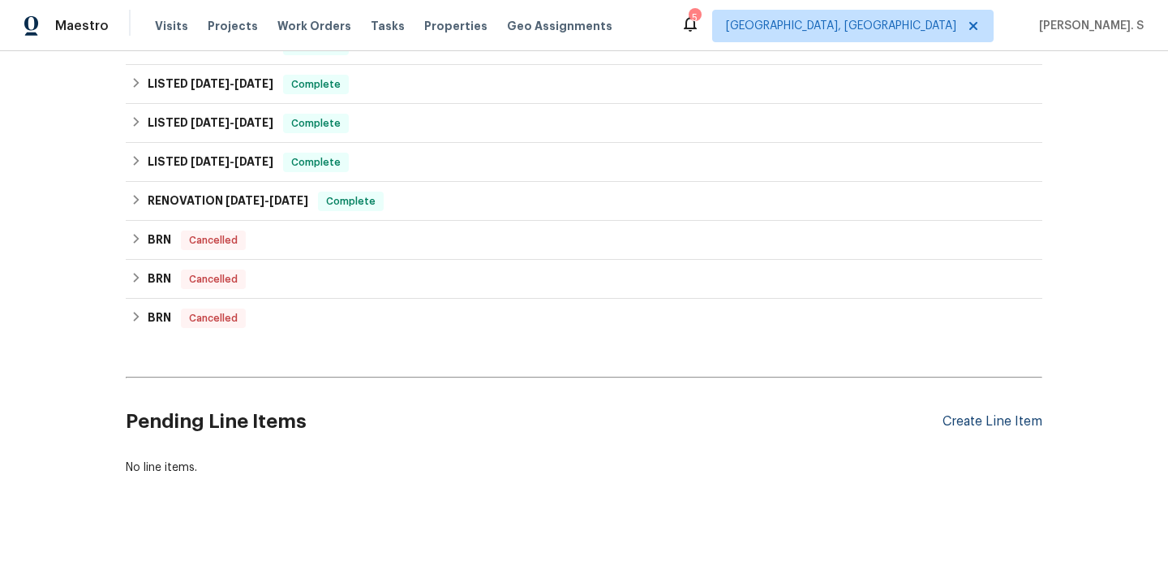
click at [973, 414] on div "Create Line Item" at bounding box center [993, 421] width 100 height 15
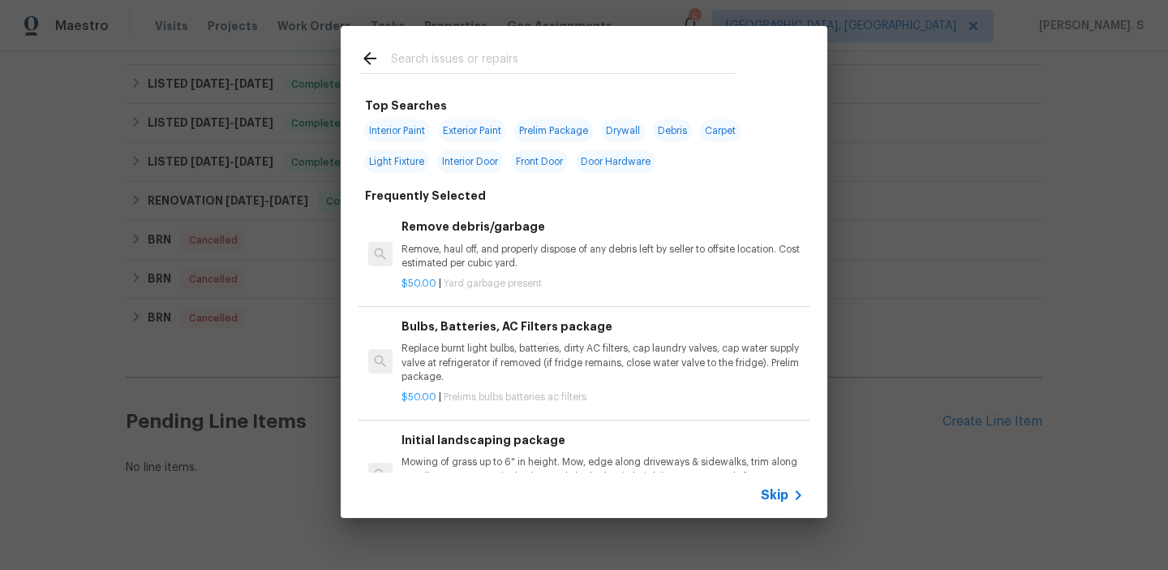
click at [475, 211] on div "Remove debris/garbage Remove, haul off, and properly dispose of any debris left…" at bounding box center [584, 254] width 453 height 105
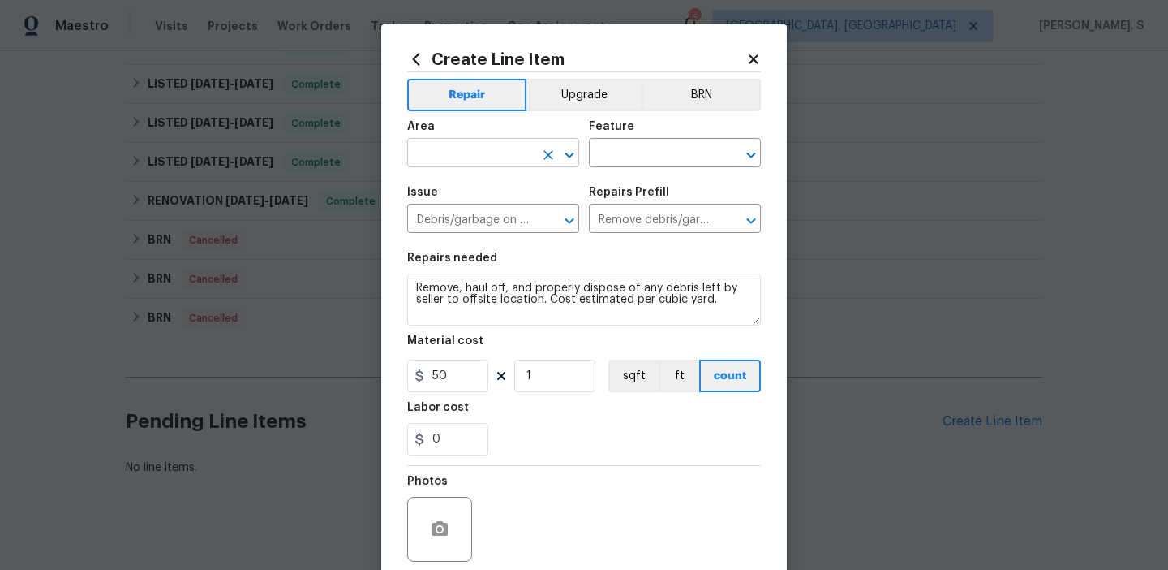
click at [565, 158] on icon "Open" at bounding box center [569, 154] width 19 height 19
click at [522, 187] on li "Kitchen" at bounding box center [493, 191] width 172 height 27
click at [562, 155] on icon "Open" at bounding box center [569, 154] width 19 height 19
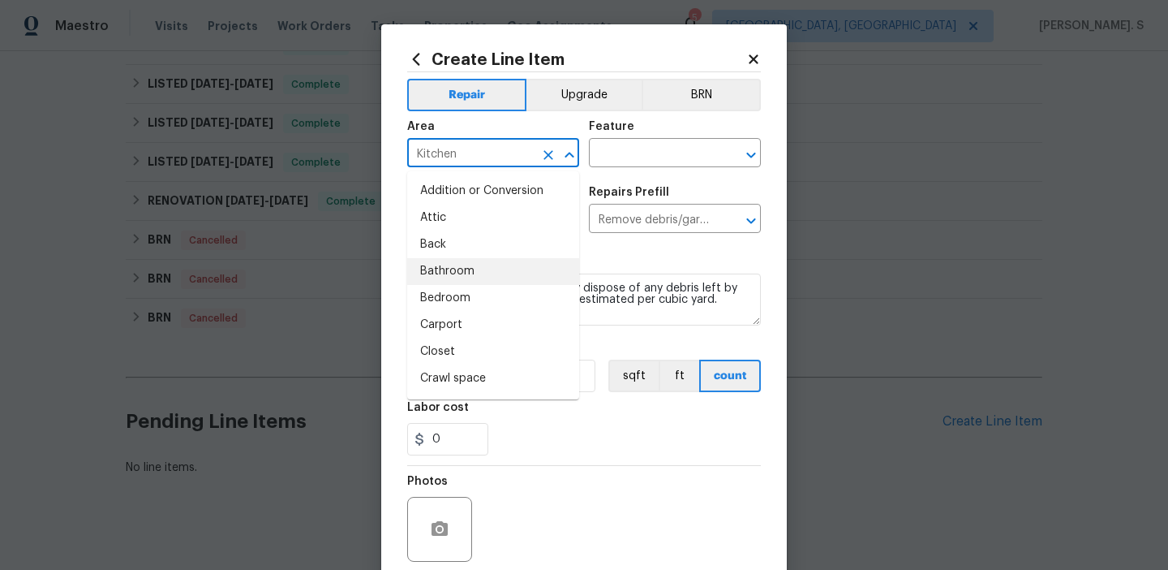
click at [483, 270] on li "Bathroom" at bounding box center [493, 271] width 172 height 27
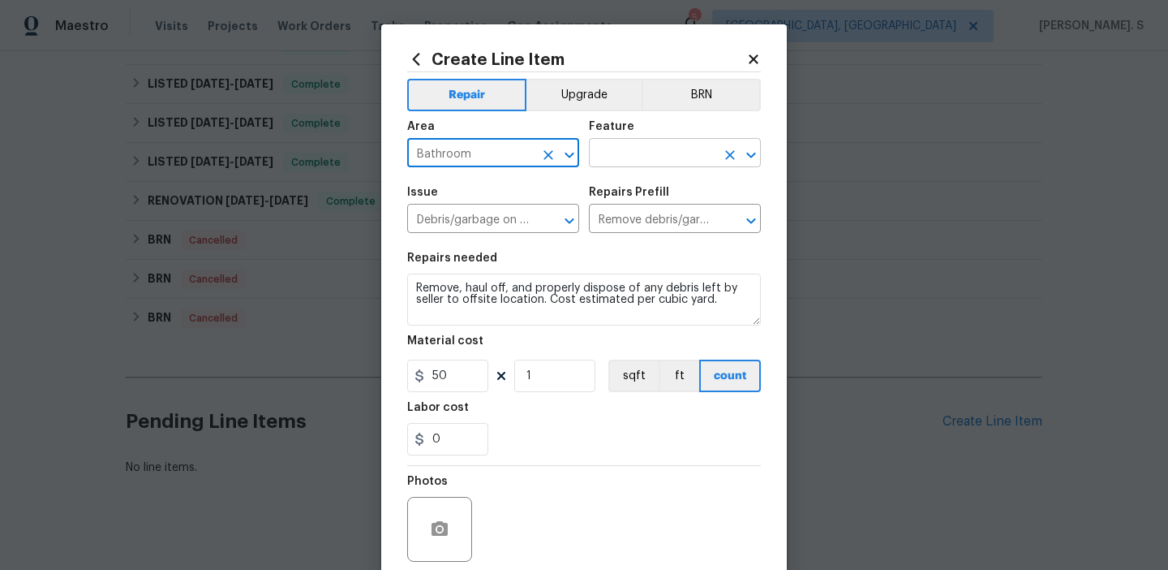
click at [753, 159] on icon "Open" at bounding box center [751, 154] width 19 height 19
type input "Bathroom"
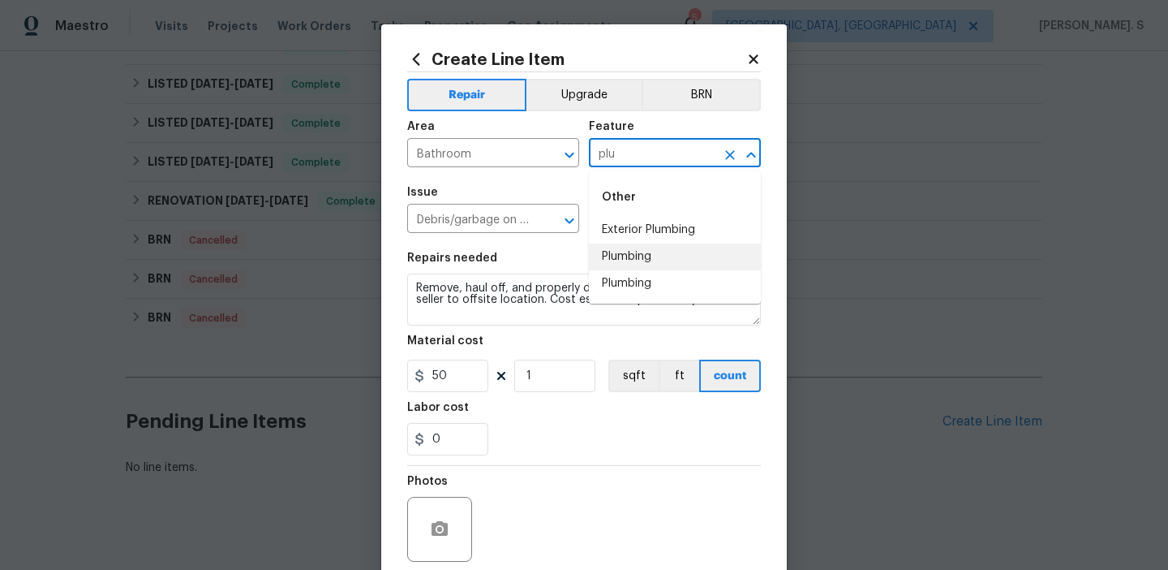
click at [671, 265] on li "Plumbing" at bounding box center [675, 256] width 172 height 27
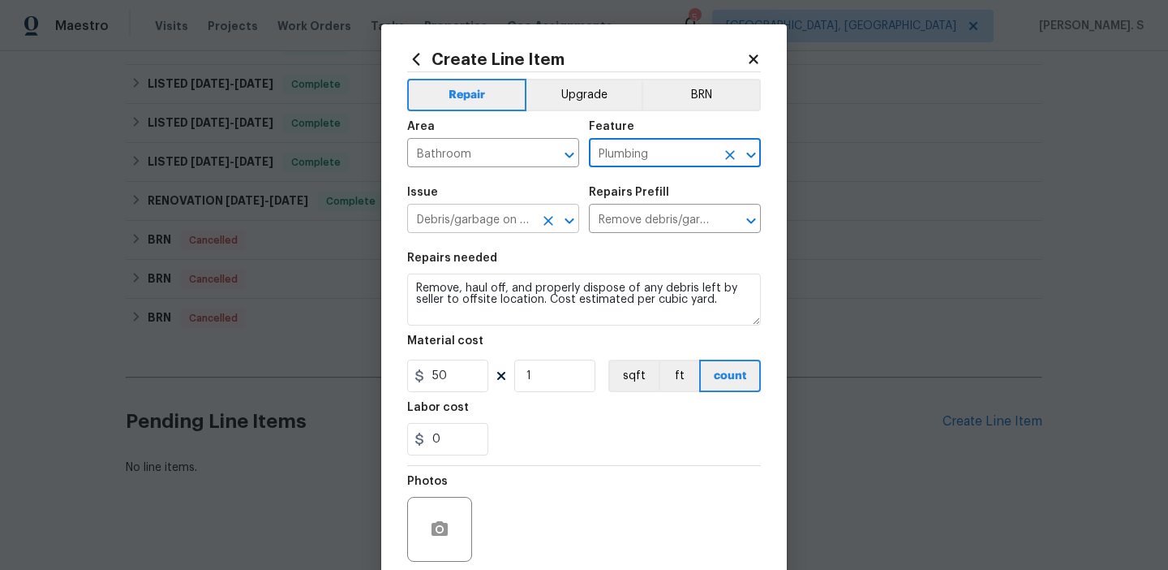
click at [574, 222] on icon "Open" at bounding box center [569, 220] width 19 height 19
type input "Plumbing"
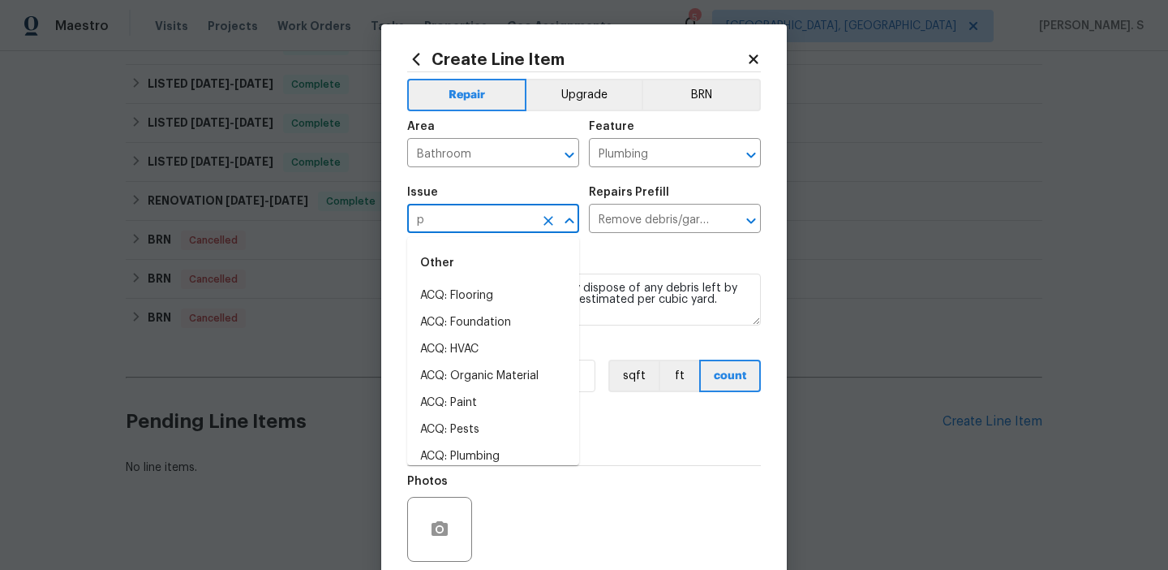
scroll to position [0, 0]
click at [502, 322] on li "Bathroom Plumbing" at bounding box center [493, 322] width 172 height 27
type input "Bathroom Plumbing"
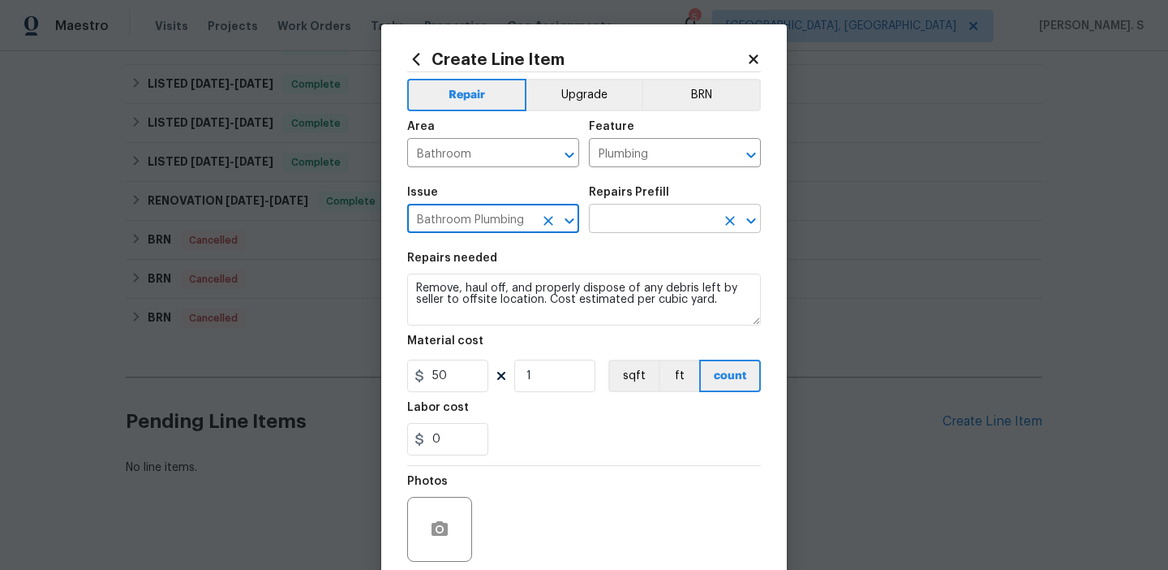
click at [744, 217] on icon "Open" at bounding box center [751, 220] width 19 height 19
type input "Bathroom Plumbing"
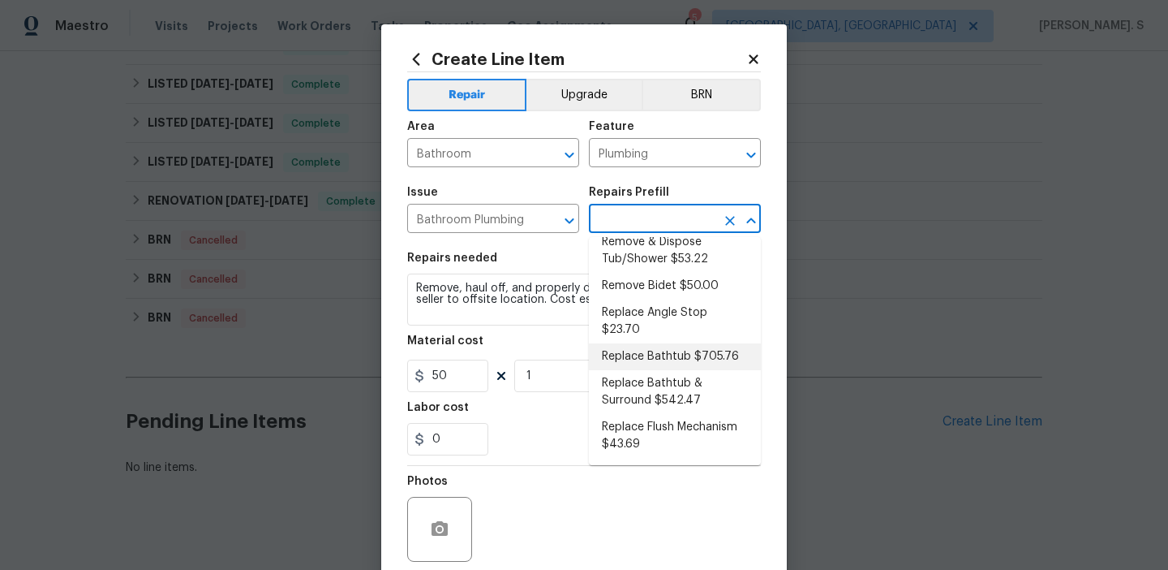
scroll to position [451, 0]
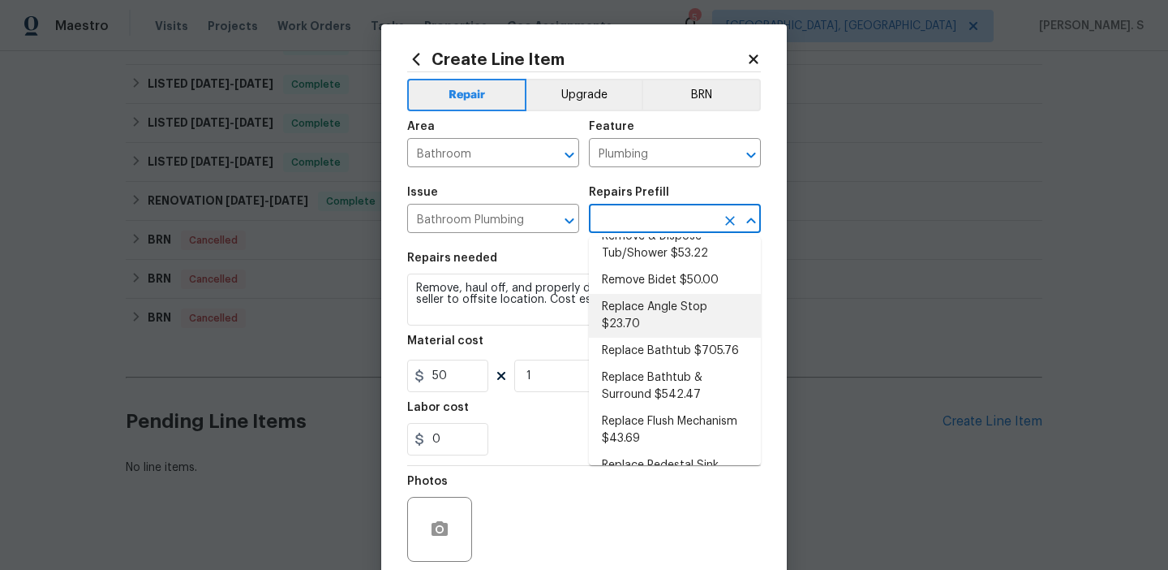
click at [661, 312] on li "Replace Angle Stop $23.70" at bounding box center [675, 316] width 172 height 44
type input "Replace Angle Stop $23.70"
type textarea "Remove the existing bathroom angle stop/valve and repalce with new. Ensure that…"
type input "23.7"
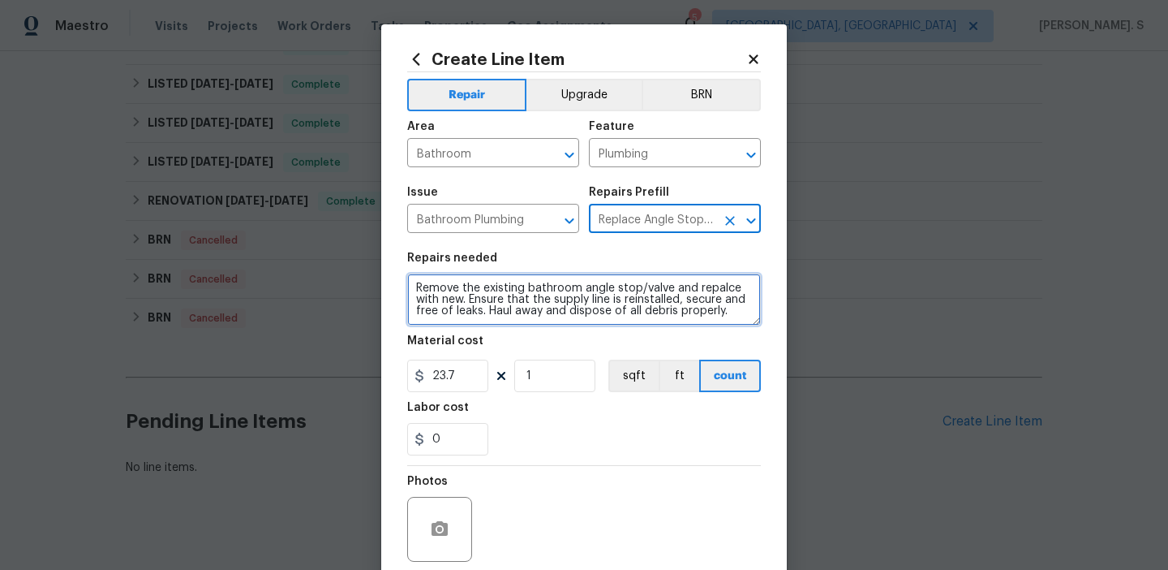
click at [600, 305] on textarea "Remove the existing bathroom angle stop/valve and repalce with new. Ensure that…" at bounding box center [584, 299] width 354 height 52
paste textarea "ceived feedback that the master bathtub is not dispensing water properly. Ident…"
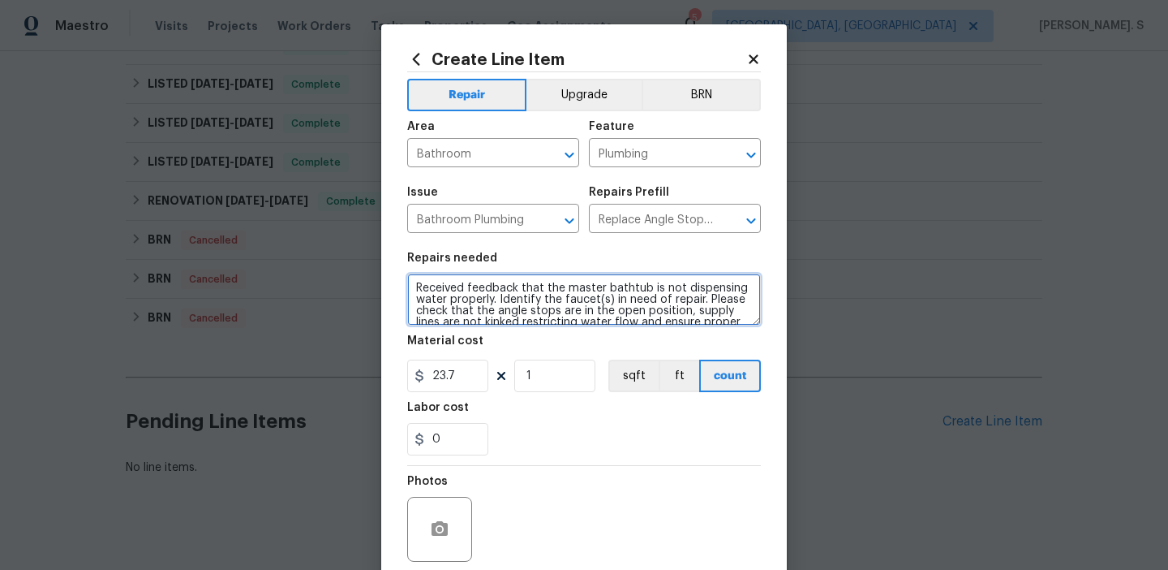
scroll to position [94, 0]
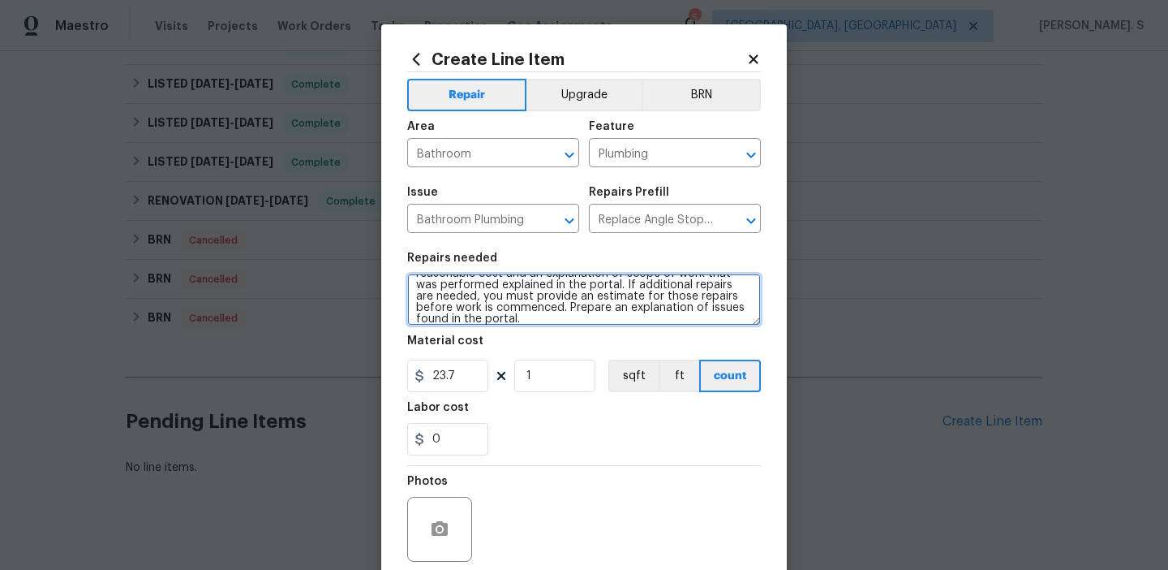
type textarea "Received feedback that the master bathtub is not dispensing water properly. Ide…"
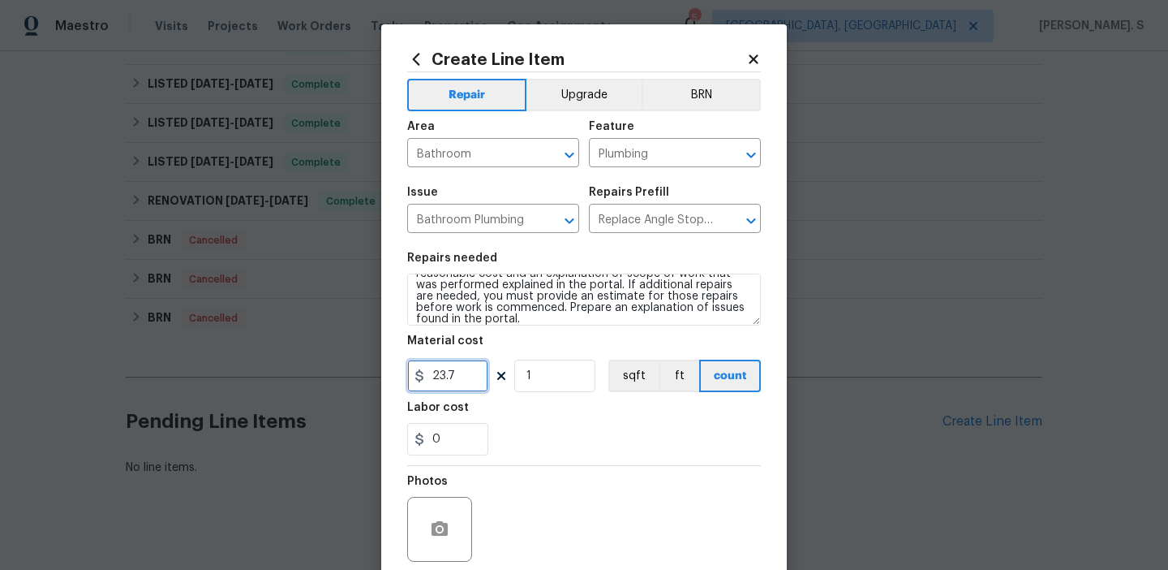
click at [460, 370] on input "23.7" at bounding box center [447, 375] width 81 height 32
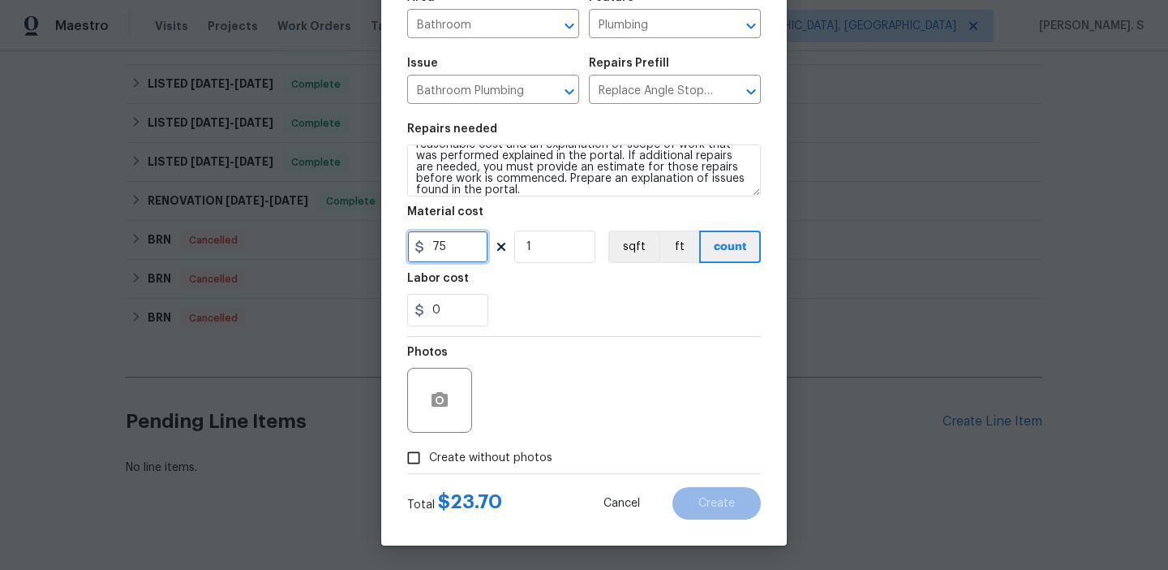
type input "75"
click at [458, 458] on span "Create without photos" at bounding box center [490, 457] width 123 height 17
click at [429, 458] on input "Create without photos" at bounding box center [413, 457] width 31 height 31
checkbox input "true"
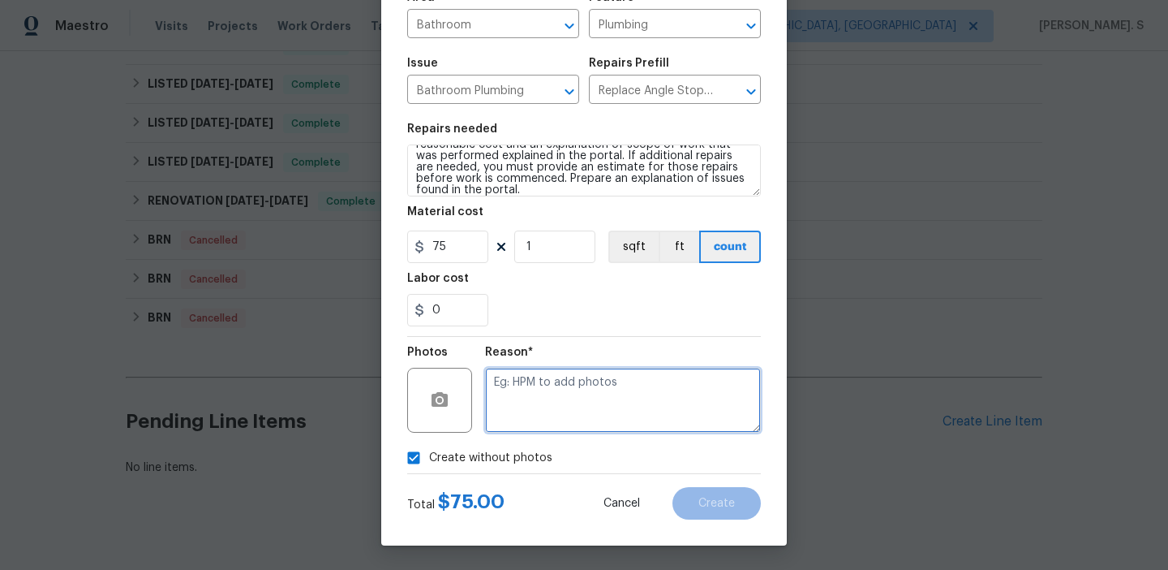
click at [543, 408] on textarea at bounding box center [623, 400] width 276 height 65
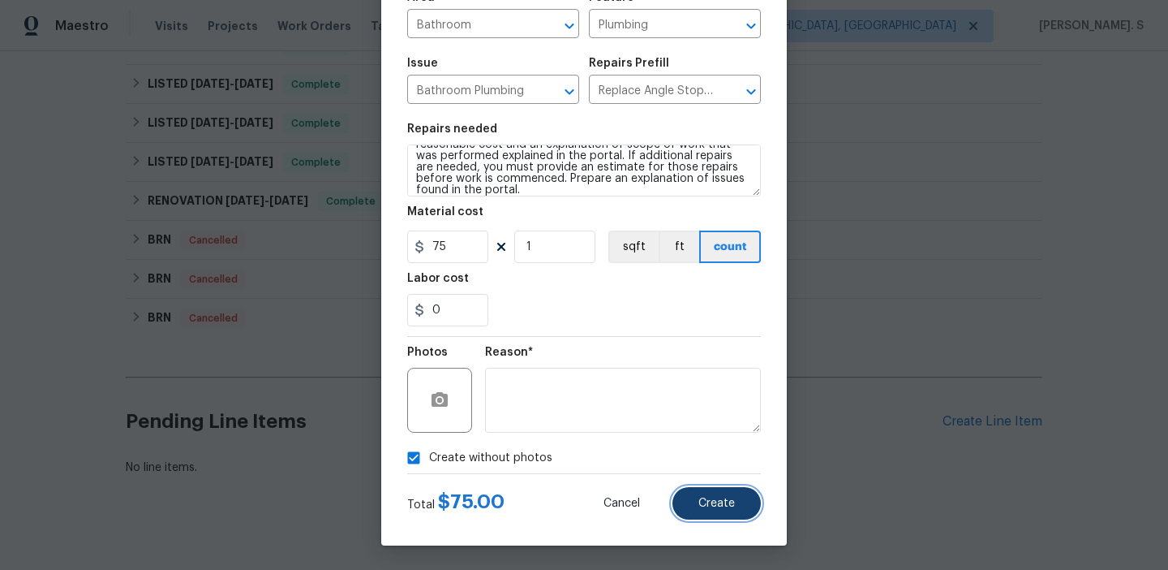
click at [694, 492] on button "Create" at bounding box center [717, 503] width 88 height 32
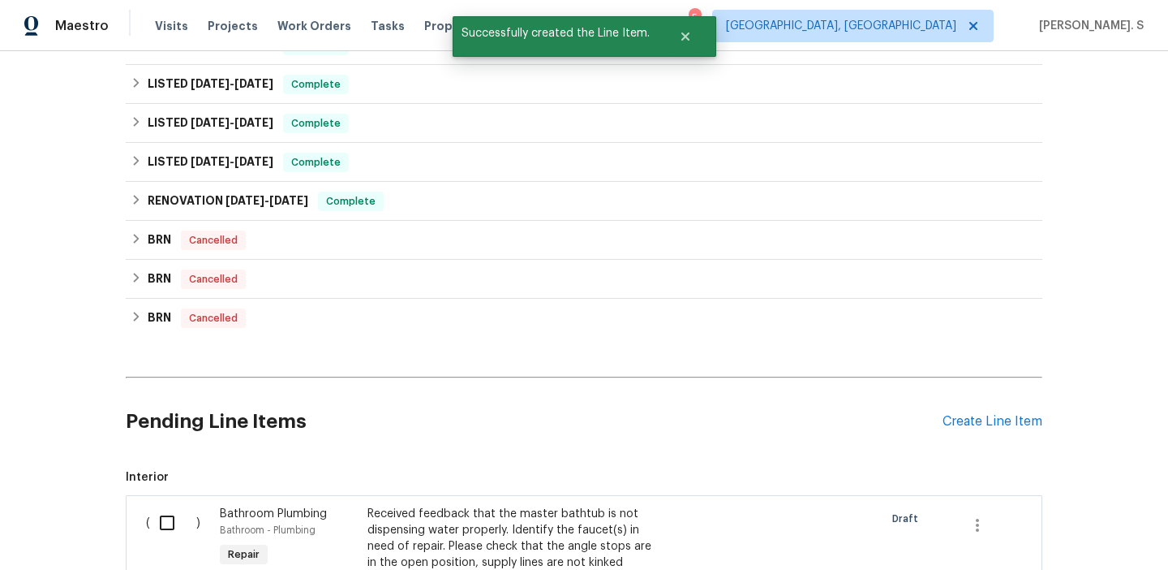
scroll to position [1154, 0]
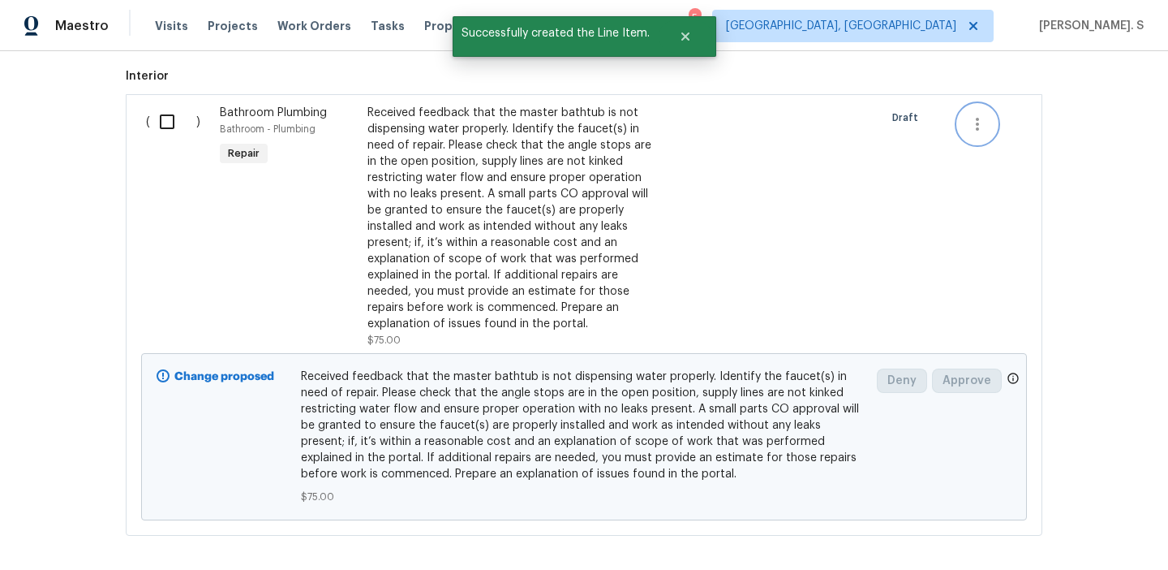
click at [984, 114] on icon "button" at bounding box center [977, 123] width 19 height 19
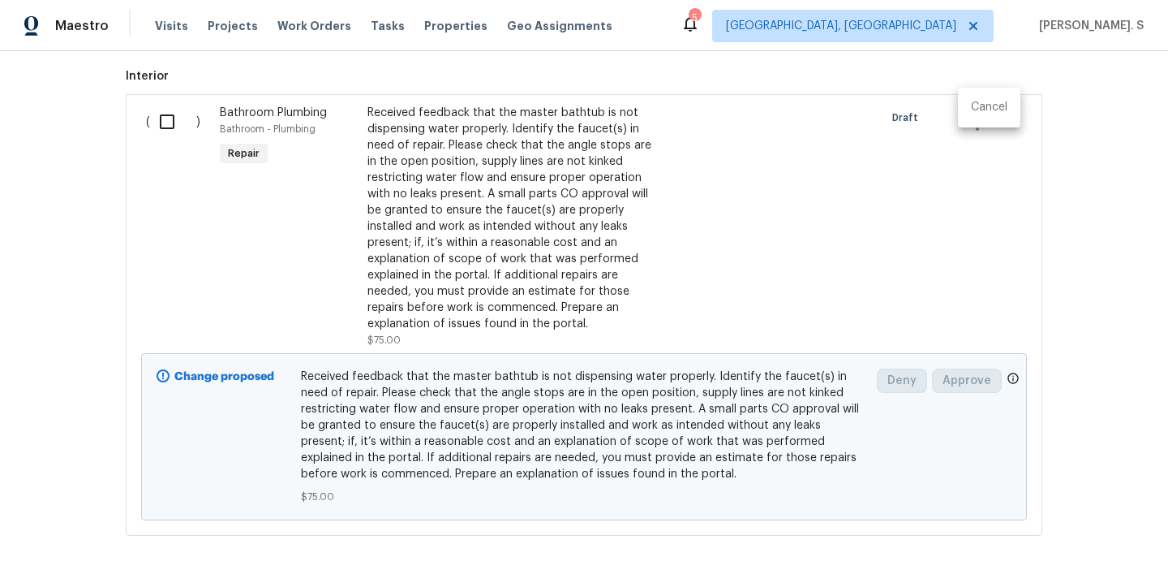
click at [996, 120] on li "Cancel" at bounding box center [989, 107] width 62 height 27
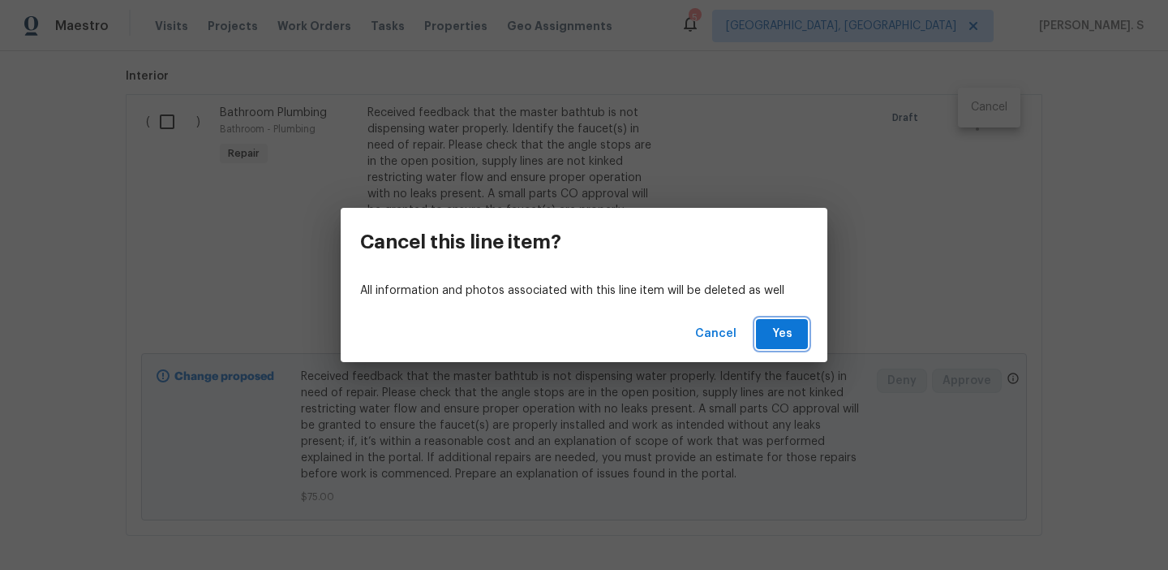
click at [797, 338] on button "Yes" at bounding box center [782, 334] width 52 height 30
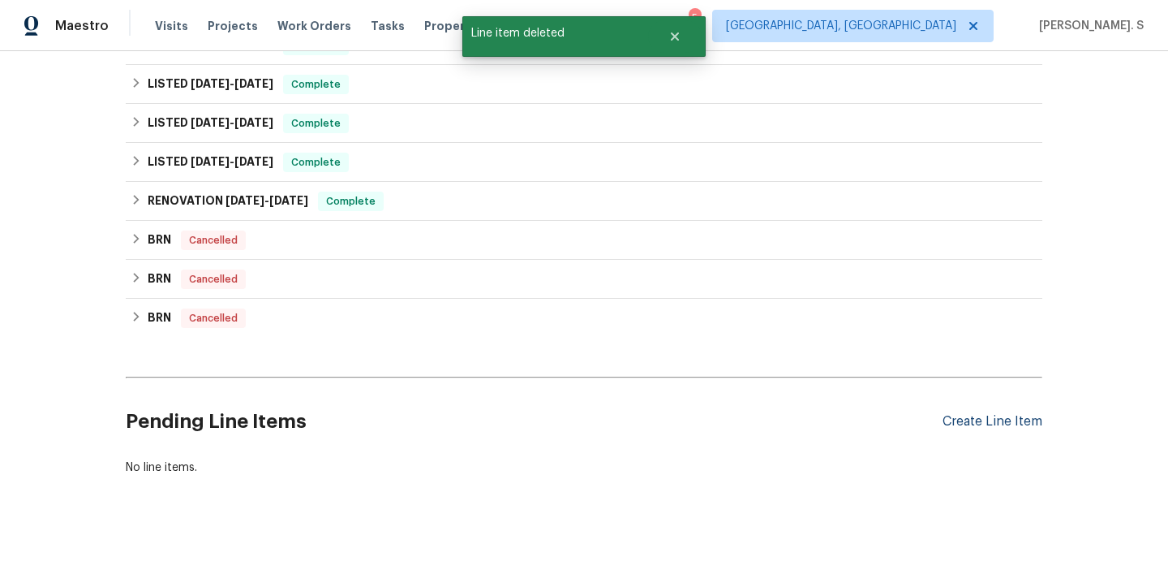
click at [965, 414] on div "Create Line Item" at bounding box center [993, 421] width 100 height 15
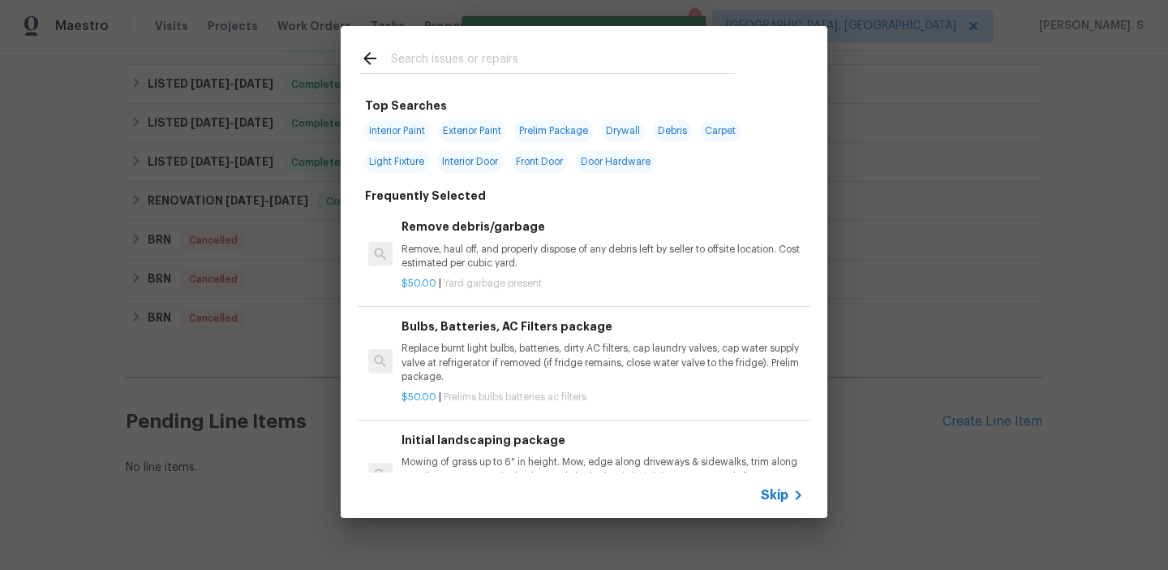
click at [555, 256] on p "Remove, haul off, and properly dispose of any debris left by seller to offsite …" at bounding box center [603, 257] width 402 height 28
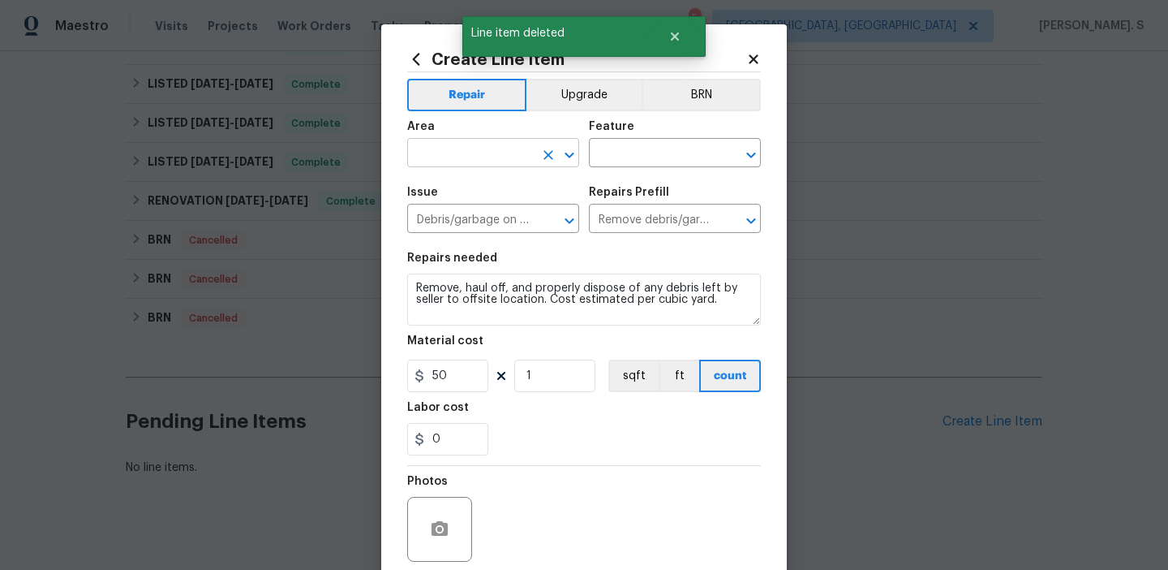
click at [576, 150] on icon "Open" at bounding box center [569, 154] width 19 height 19
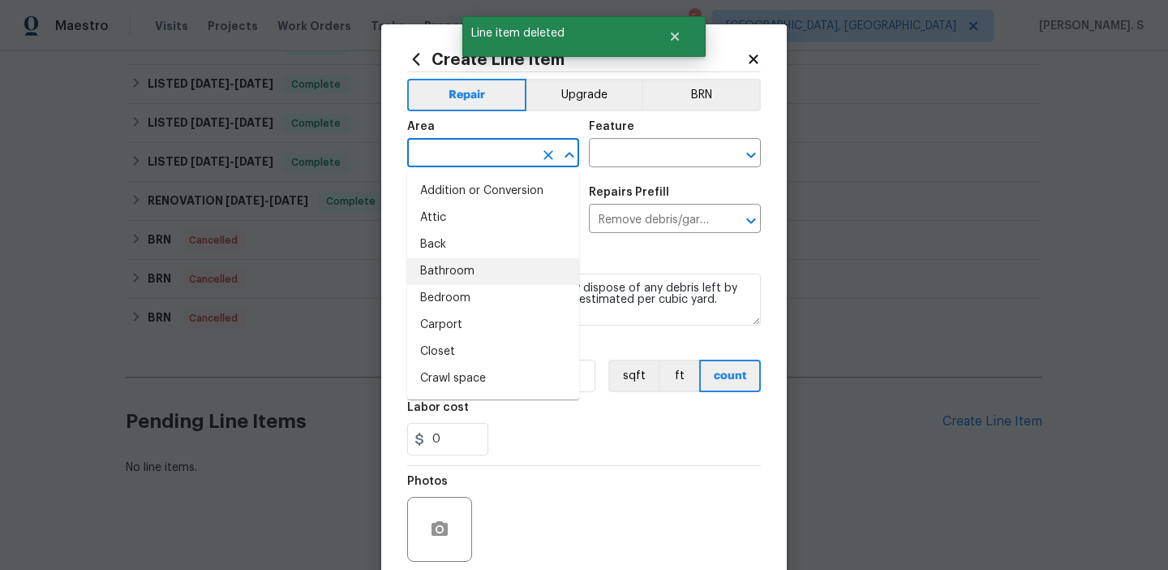
click at [484, 276] on li "Bathroom" at bounding box center [493, 271] width 172 height 27
type input "Bathroom"
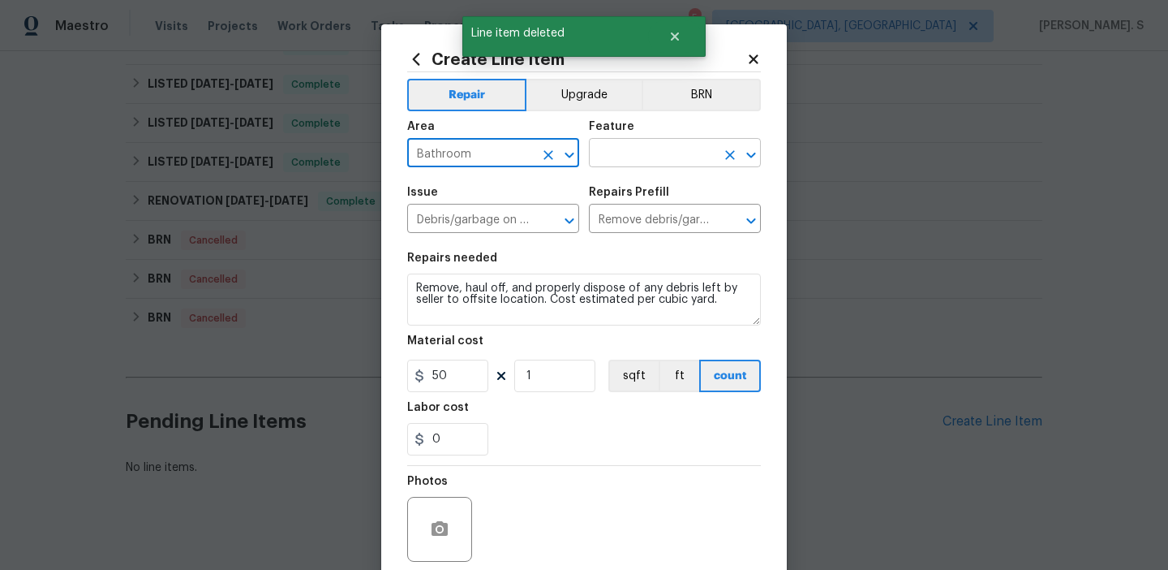
click at [746, 147] on icon "Open" at bounding box center [751, 154] width 19 height 19
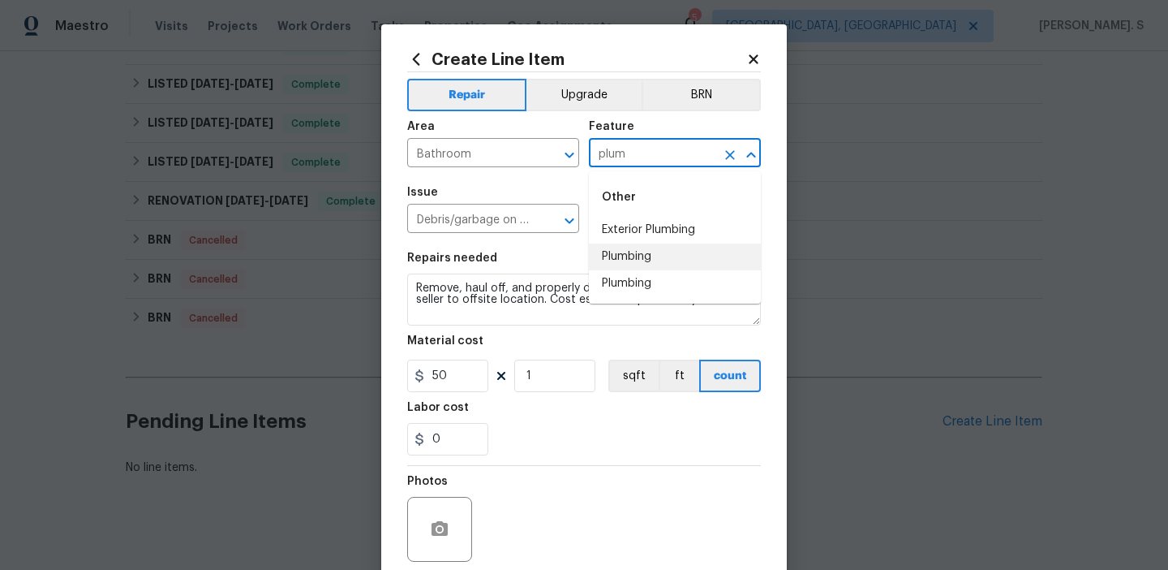
click at [626, 251] on li "Plumbing" at bounding box center [675, 256] width 172 height 27
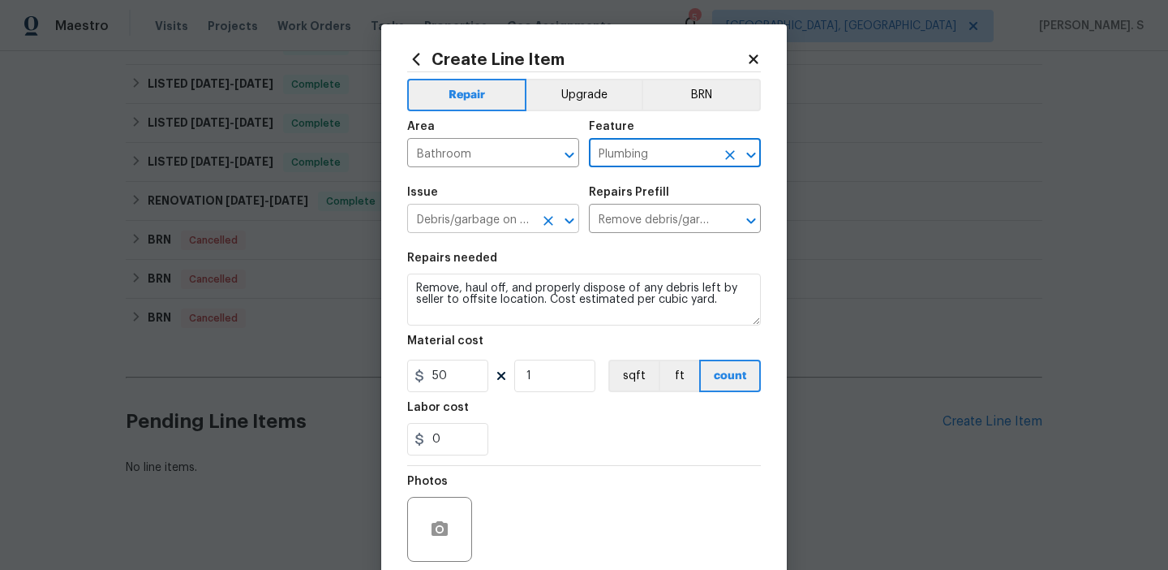
click at [574, 225] on icon "Open" at bounding box center [569, 220] width 19 height 19
type input "Plumbing"
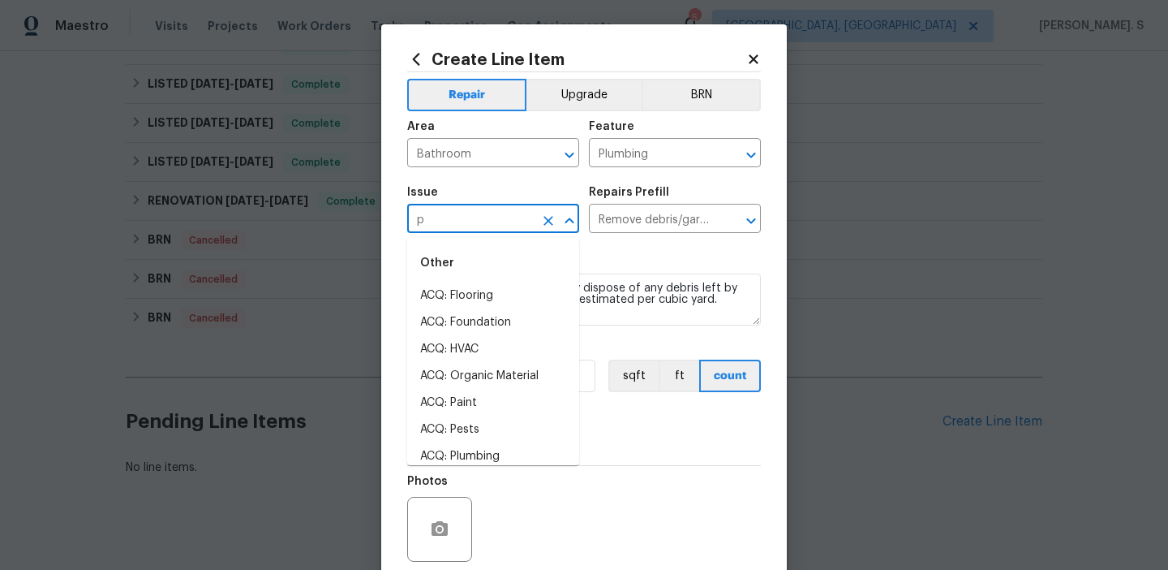
scroll to position [0, 0]
click at [510, 315] on li "Bathroom Plumbing" at bounding box center [493, 322] width 172 height 27
type input "Bathroom Plumbing"
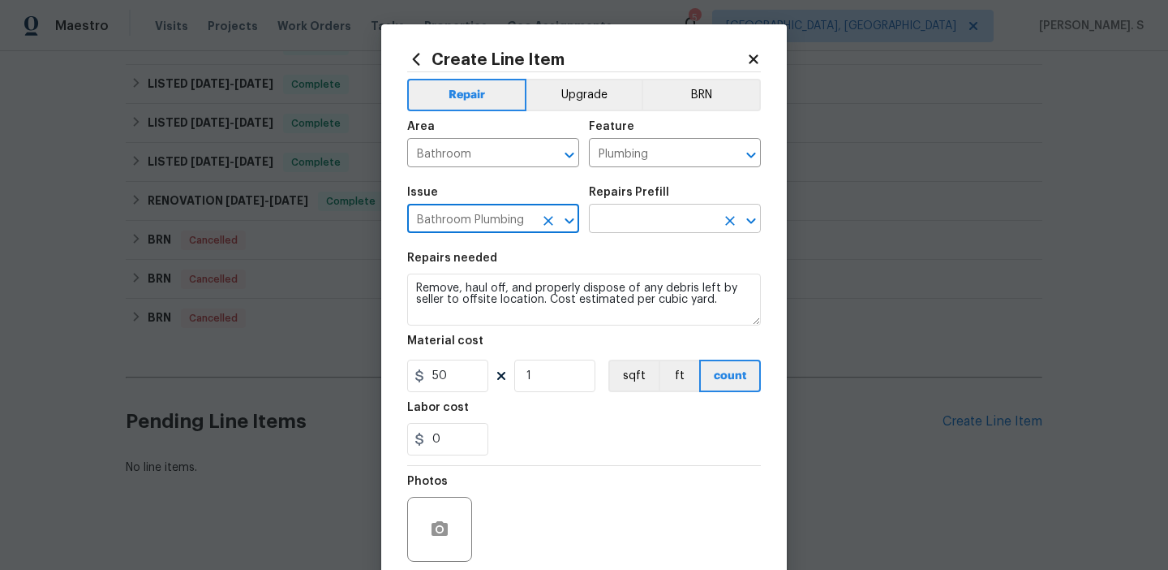
click at [755, 223] on icon "Open" at bounding box center [751, 220] width 19 height 19
type input "Bathroom Plumbing"
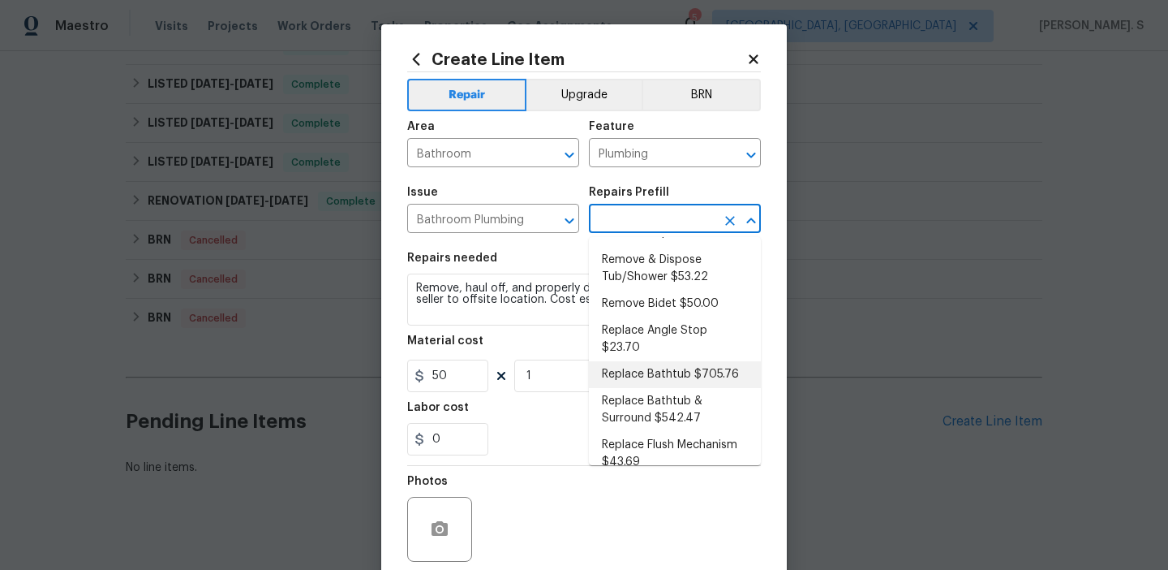
scroll to position [420, 0]
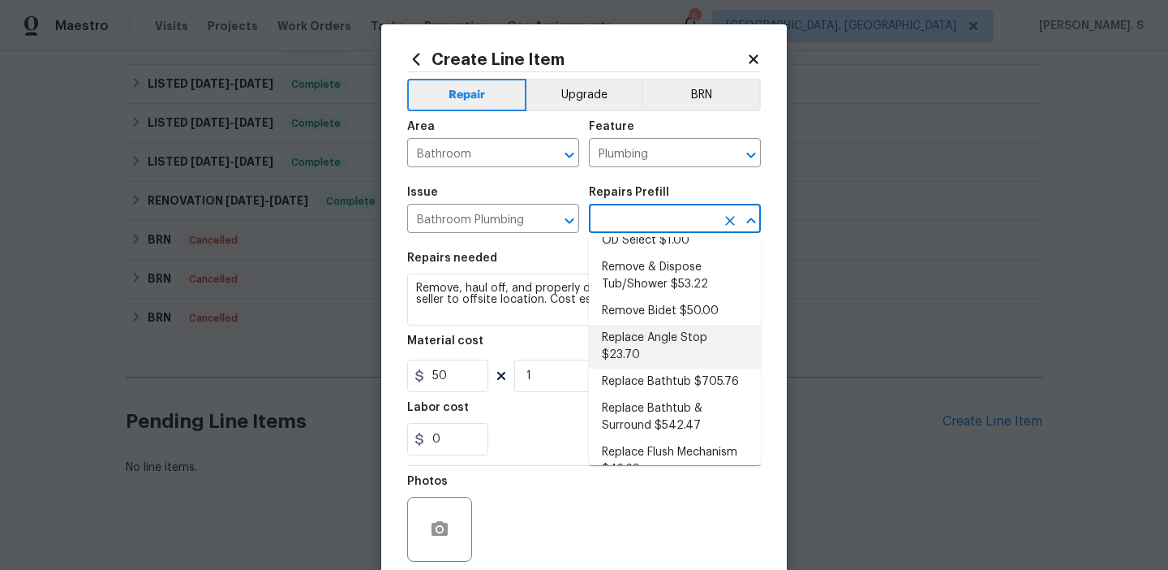
click at [682, 344] on li "Replace Angle Stop $23.70" at bounding box center [675, 347] width 172 height 44
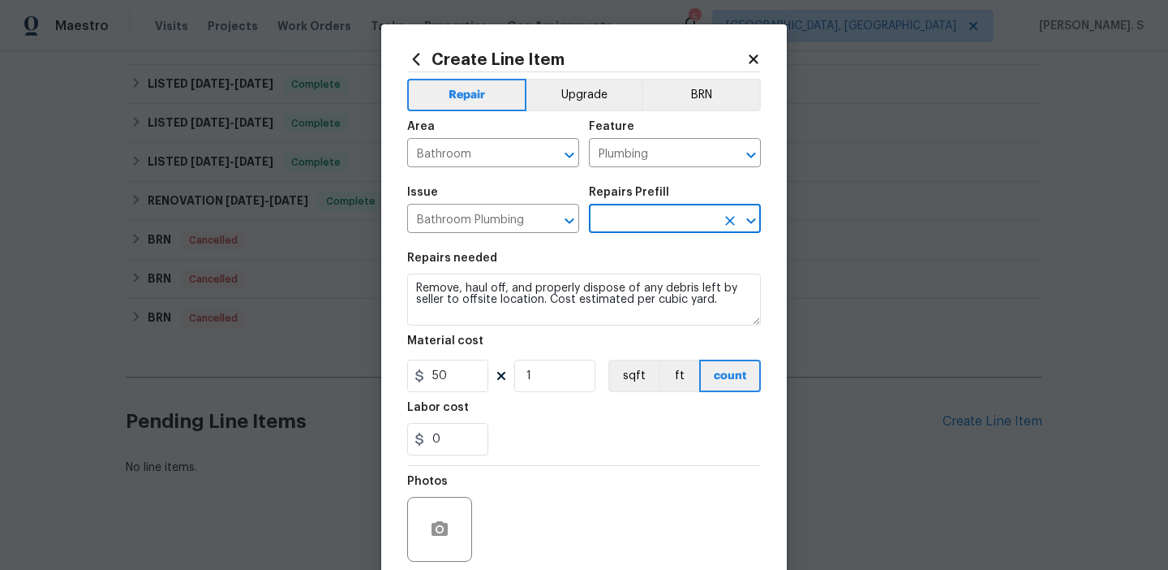
type input "Replace Angle Stop $23.70"
type textarea "Remove the existing bathroom angle stop/valve and repalce with new. Ensure that…"
type input "23.7"
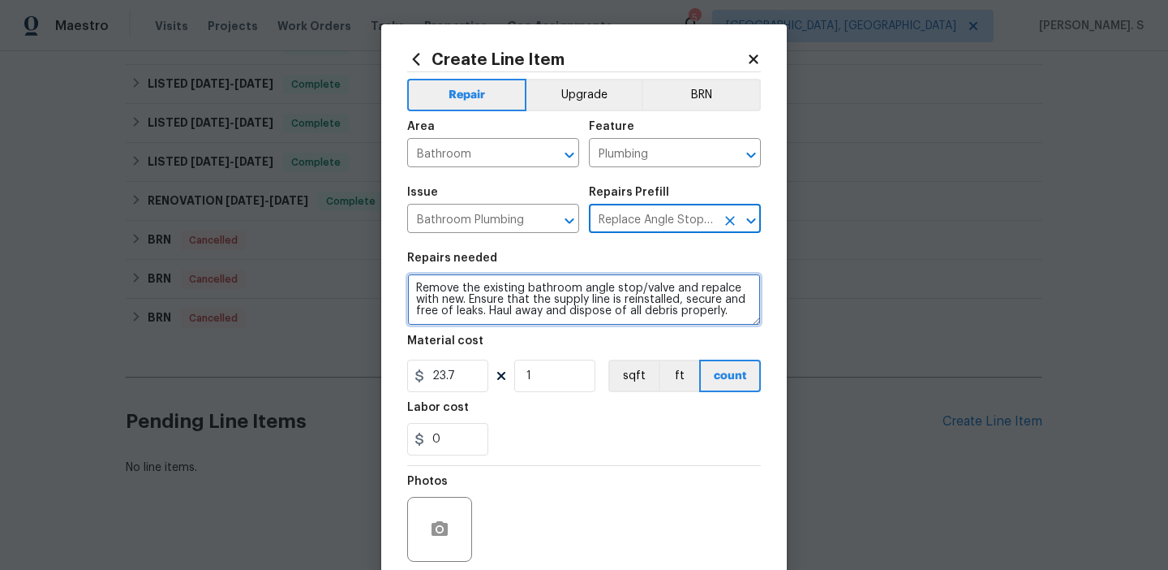
click at [604, 316] on textarea "Remove the existing bathroom angle stop/valve and repalce with new. Ensure that…" at bounding box center [584, 299] width 354 height 52
paste textarea "ceived feedback that the master bathtub is not dispensing water properly. Ident…"
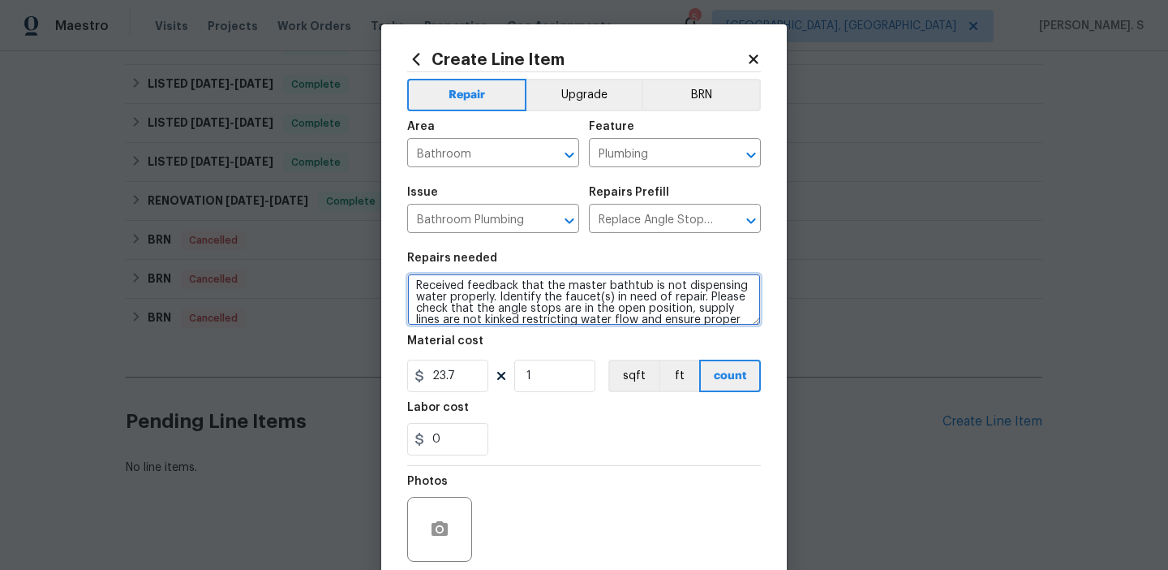
scroll to position [0, 0]
click at [755, 226] on icon "Open" at bounding box center [751, 220] width 19 height 19
type textarea "Received feedback that the master bathtub is not dispensing water properly. Ide…"
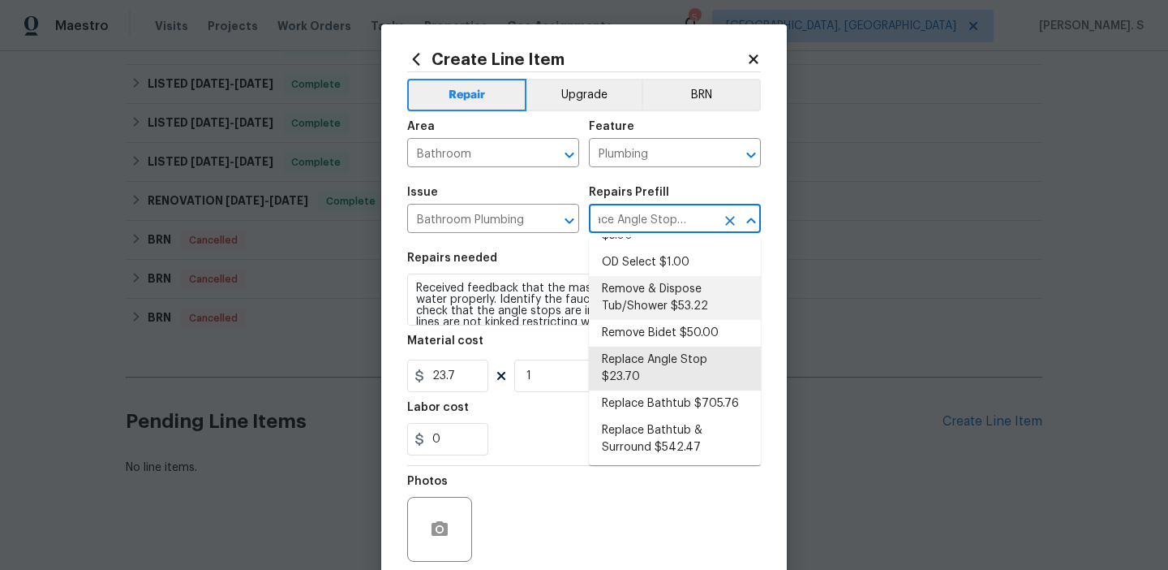
scroll to position [402, 0]
click at [677, 387] on li "Replace Bathtub $705.76" at bounding box center [675, 400] width 172 height 27
type input "Replace Bathtub $705.76"
type textarea "Remove the existing bath tub, confirm that the drain is still usable and instal…"
type input "705.76"
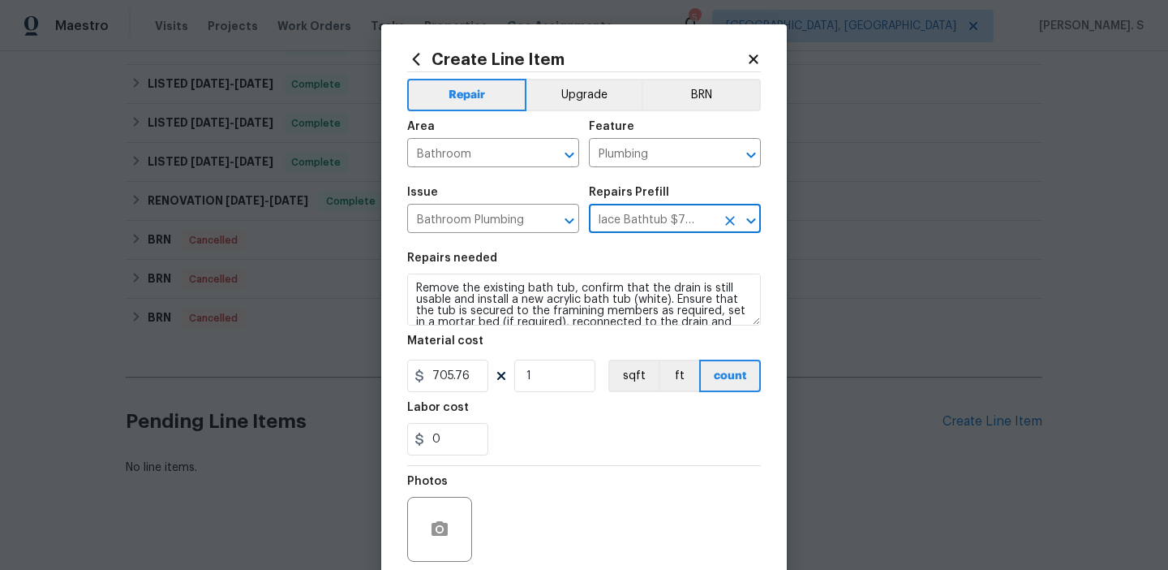
scroll to position [0, 15]
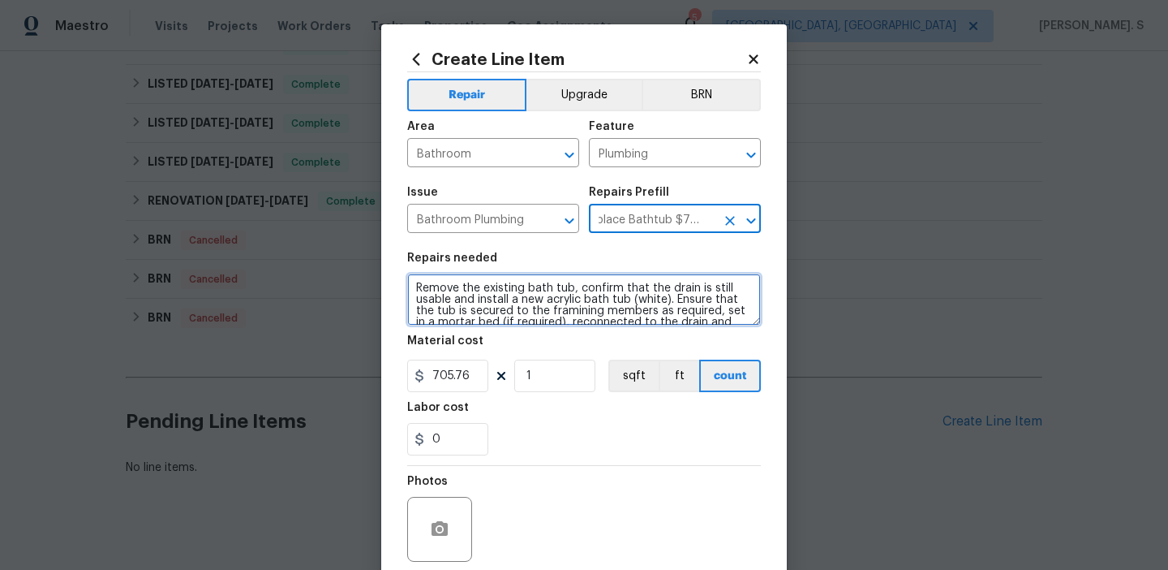
click at [579, 295] on textarea "Remove the existing bath tub, confirm that the drain is still usable and instal…" at bounding box center [584, 299] width 354 height 52
paste textarea "ceived feedback that the master bathtub is not dispensing water properly. Ident…"
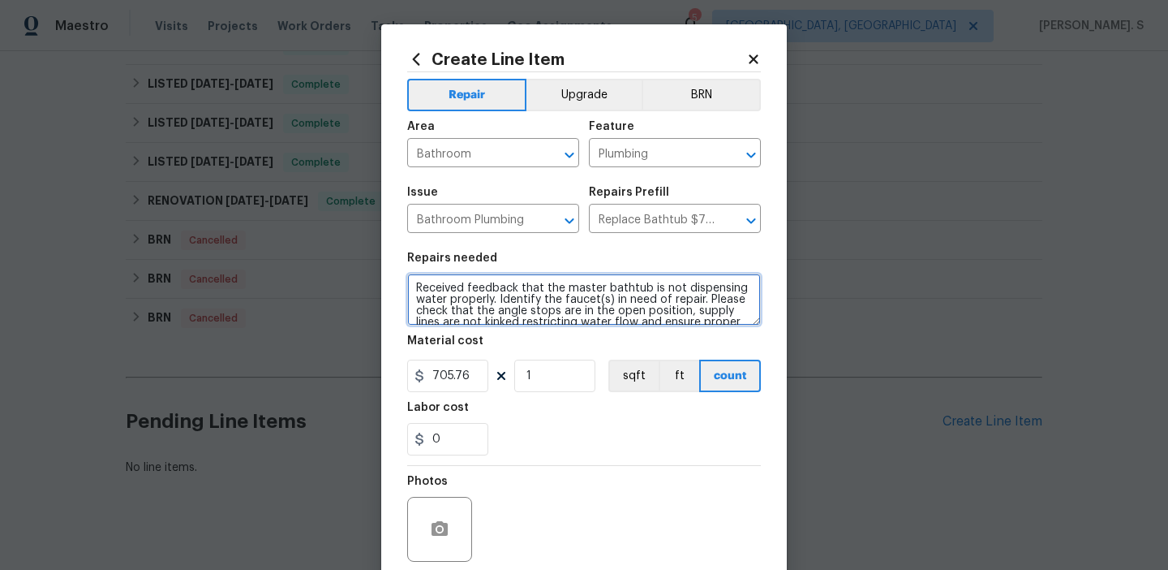
scroll to position [94, 0]
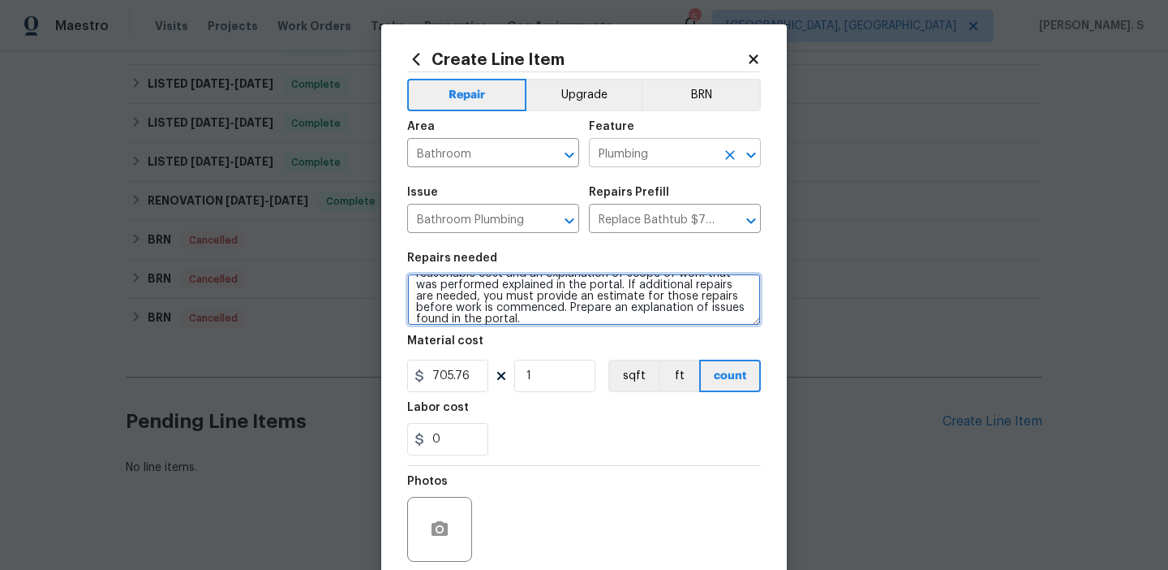
click at [750, 149] on icon "Open" at bounding box center [751, 154] width 19 height 19
type textarea "Received feedback that the master bathtub is not dispensing water properly. Ide…"
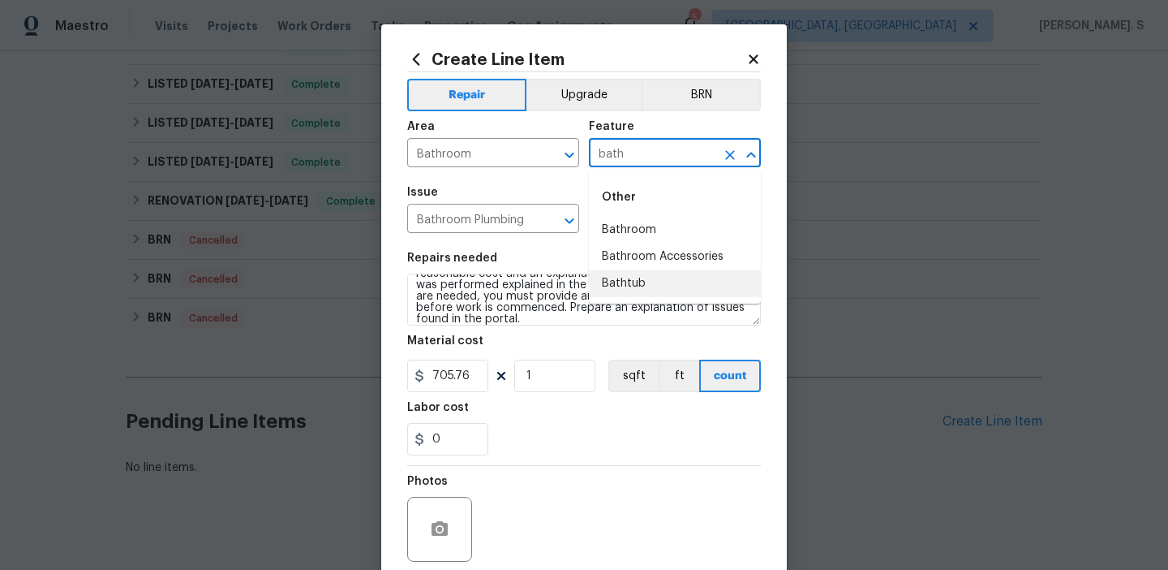
click at [697, 283] on li "Bathtub" at bounding box center [675, 283] width 172 height 27
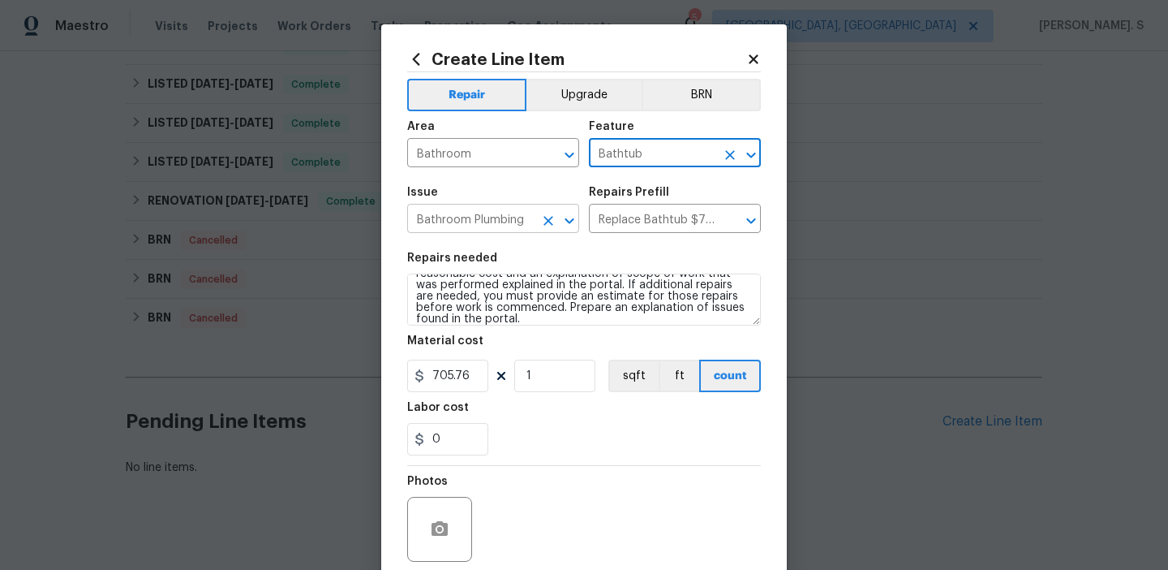
click at [568, 212] on icon "Open" at bounding box center [569, 220] width 19 height 19
type input "Bathtub"
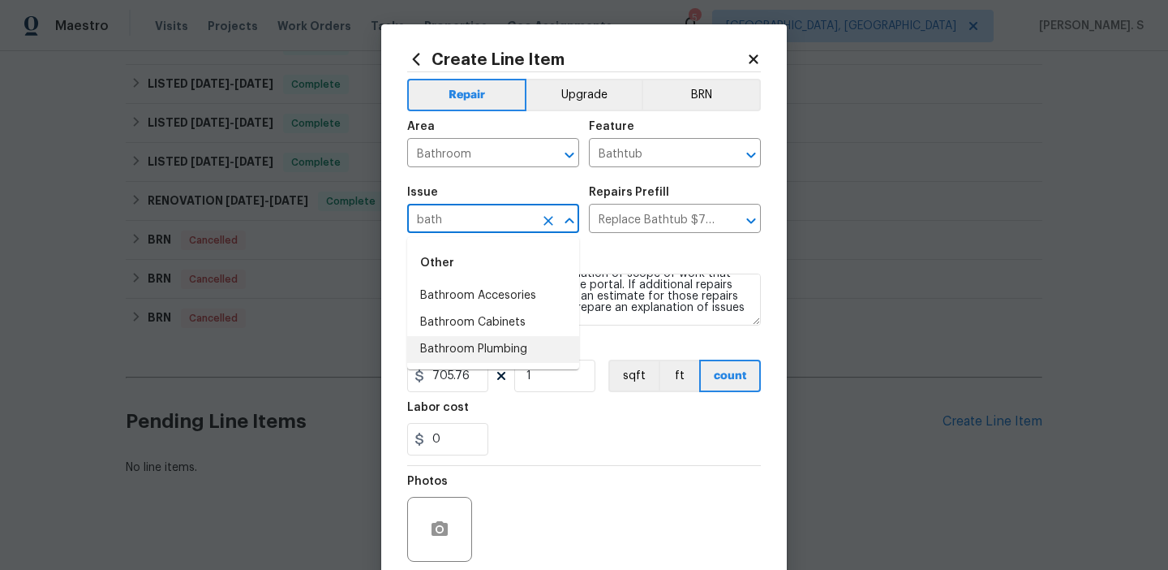
click at [532, 343] on li "Bathroom Plumbing" at bounding box center [493, 349] width 172 height 27
type input "Bathroom Plumbing"
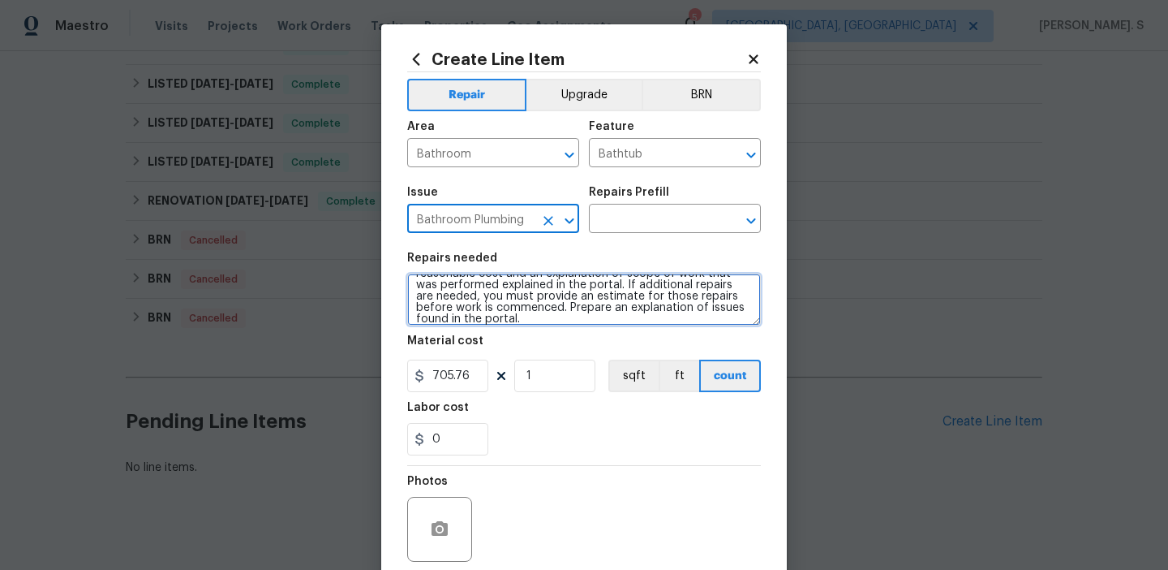
click at [605, 309] on textarea "Received feedback that the master bathtub is not dispensing water properly. Ide…" at bounding box center [584, 299] width 354 height 52
click at [762, 217] on button "Open" at bounding box center [751, 220] width 23 height 23
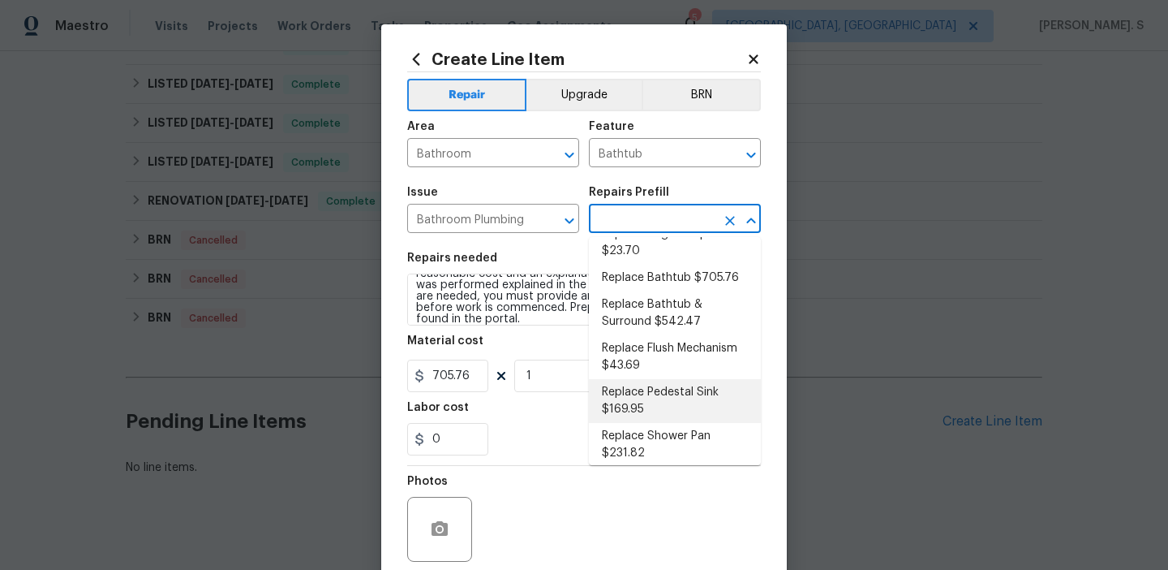
scroll to position [488, 0]
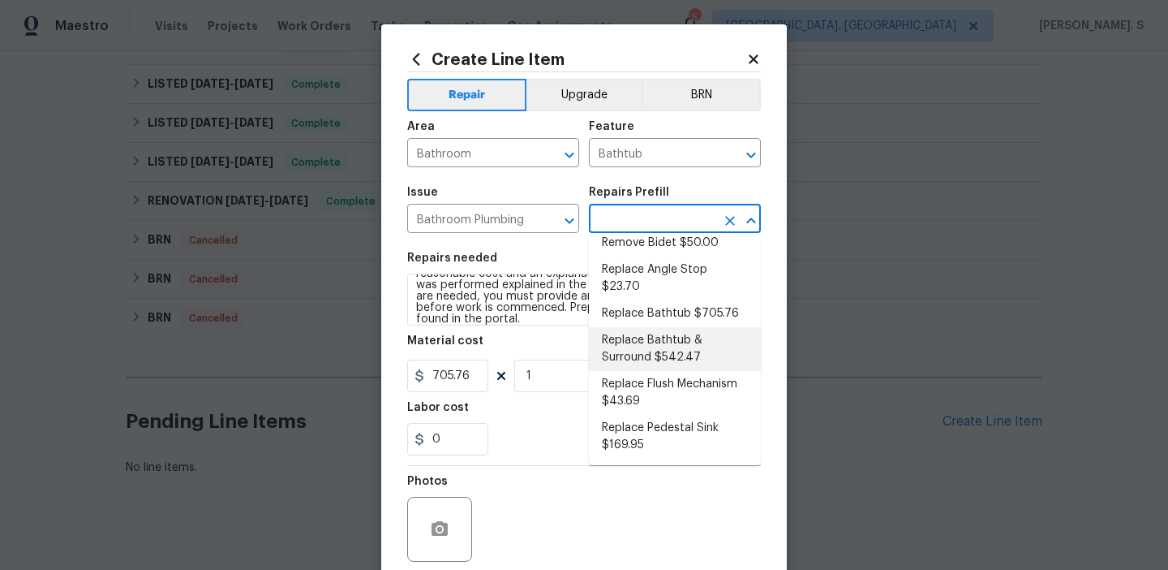
click at [686, 327] on li "Replace Bathtub & Surround $542.47" at bounding box center [675, 349] width 172 height 44
type input "Plumbing"
type input "Replace Bathtub & Surround $542.47"
type textarea "Remove the existing bath tub & surround, confirm that the drain is still usable…"
type input "542.47"
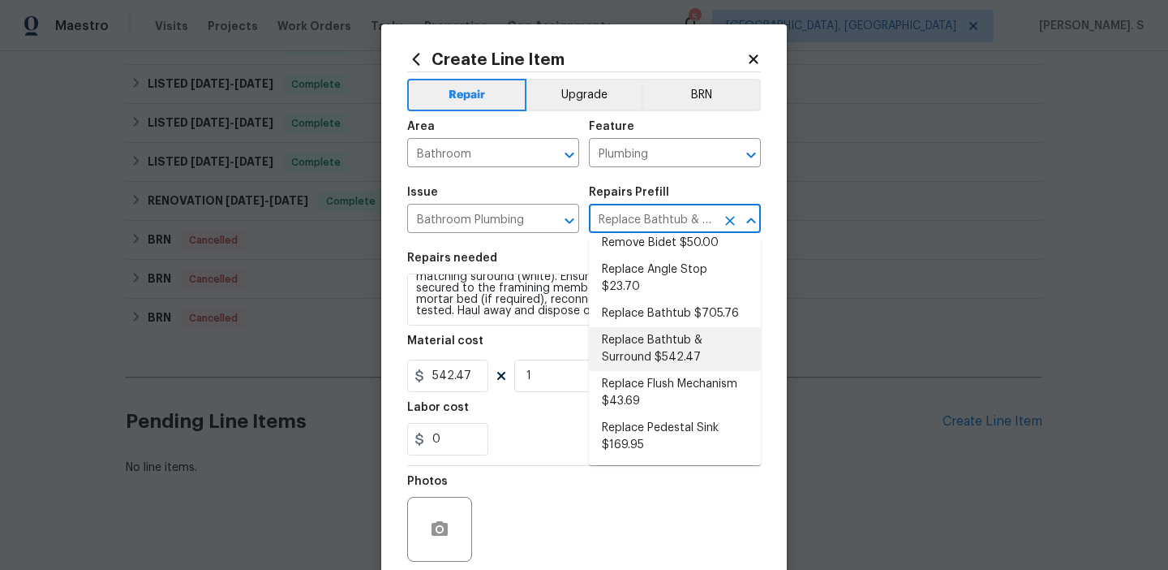
scroll to position [34, 0]
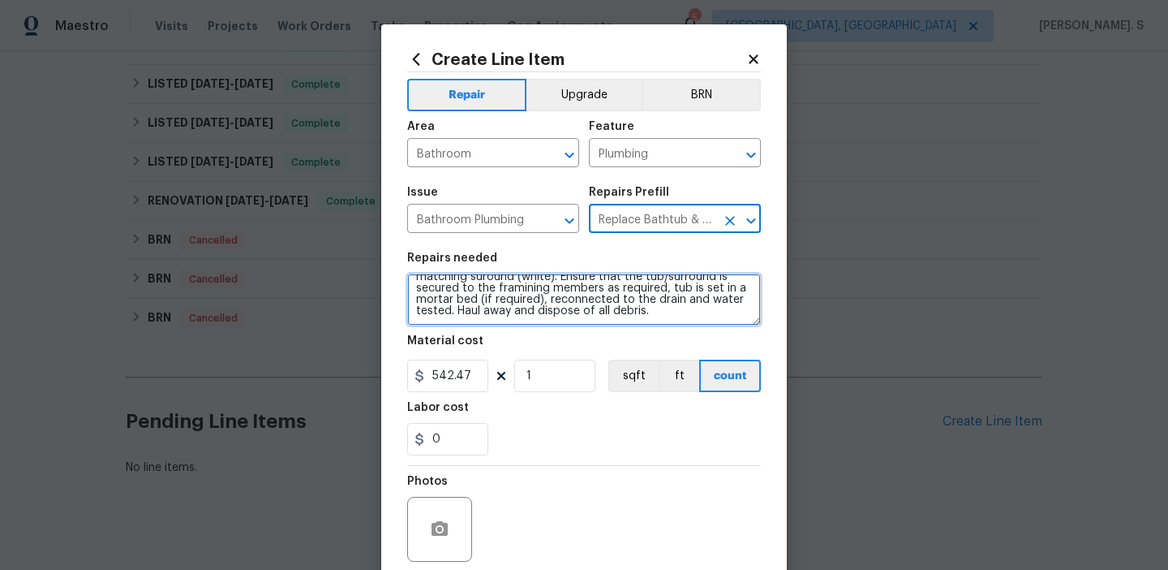
click at [604, 312] on textarea "Remove the existing bath tub & surround, confirm that the drain is still usable…" at bounding box center [584, 299] width 354 height 52
paste textarea "ceived feedback that the master bathtub is not dispensing water properly. Ident…"
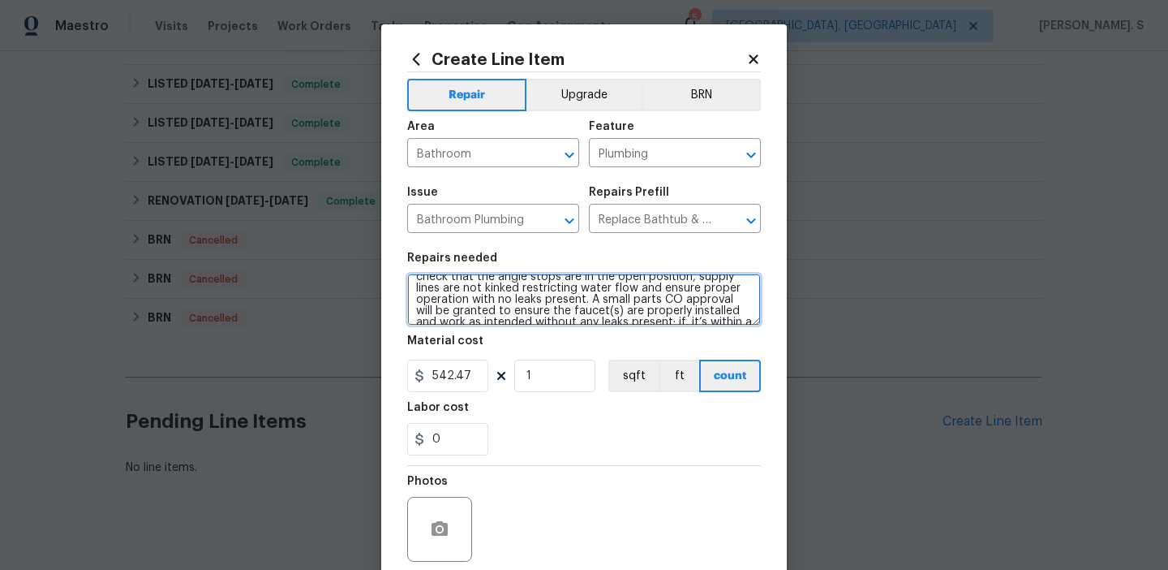
scroll to position [94, 0]
type textarea "Received feedback that the master bathtub is not dispensing water properly. Ide…"
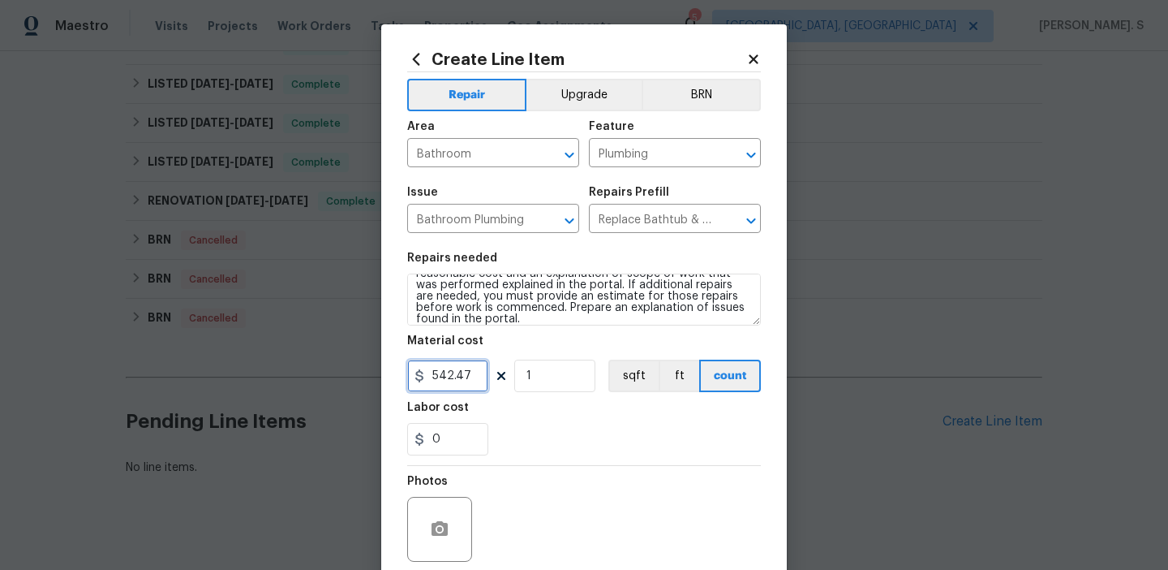
click at [466, 381] on input "542.47" at bounding box center [447, 375] width 81 height 32
type input "125"
click at [678, 218] on input "Replace Bathtub & Surround $542.47" at bounding box center [652, 220] width 127 height 25
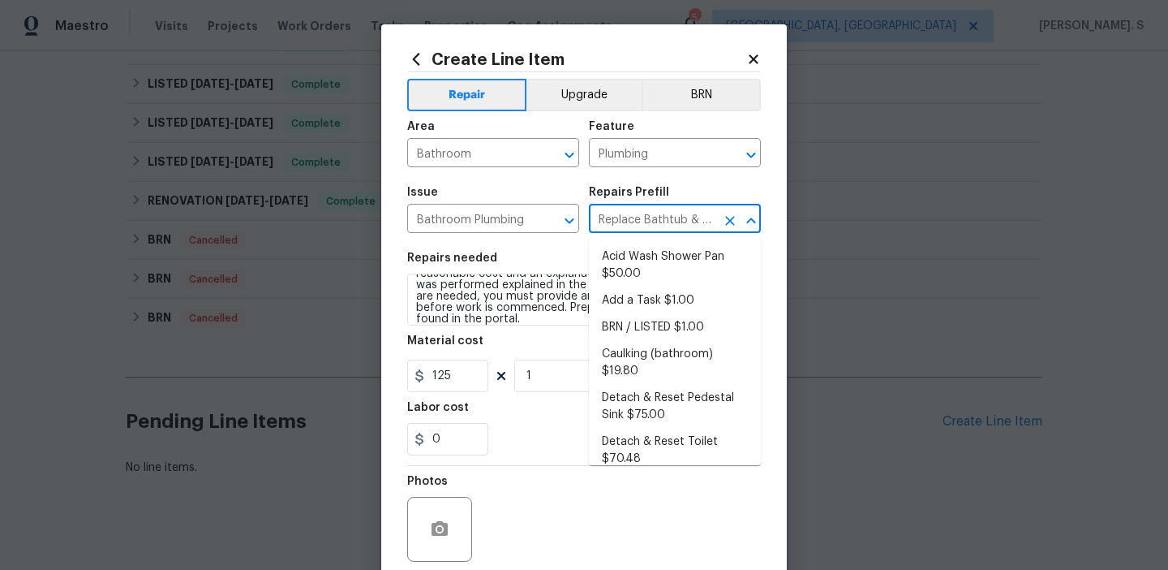
scroll to position [377, 0]
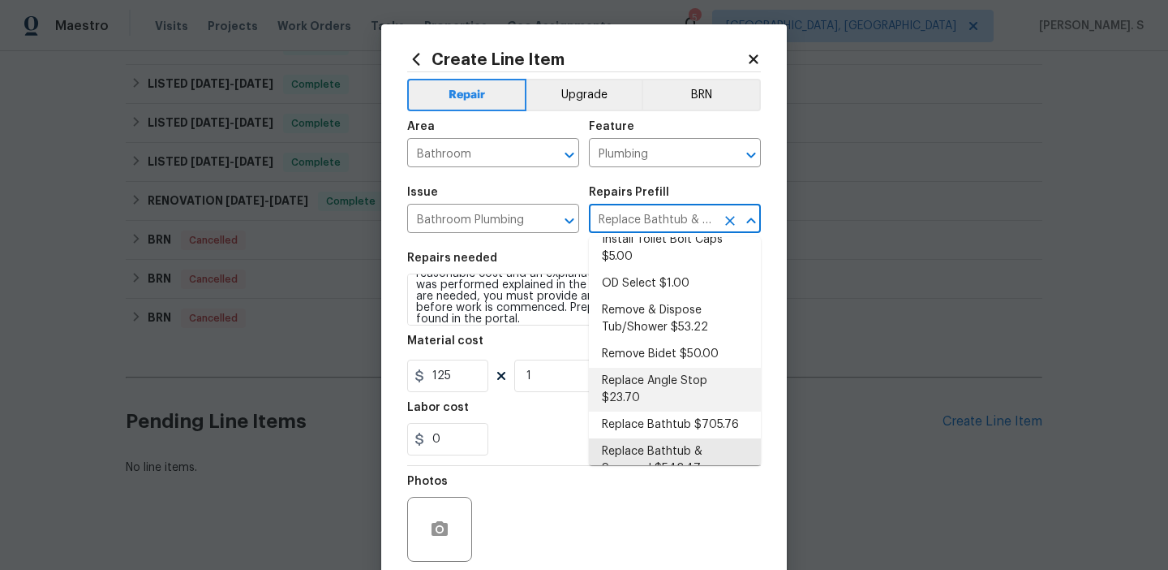
click at [702, 393] on li "Replace Angle Stop $23.70" at bounding box center [675, 390] width 172 height 44
type input "Replace Angle Stop $23.70"
type textarea "Remove the existing bathroom angle stop/valve and repalce with new. Ensure that…"
type input "23.7"
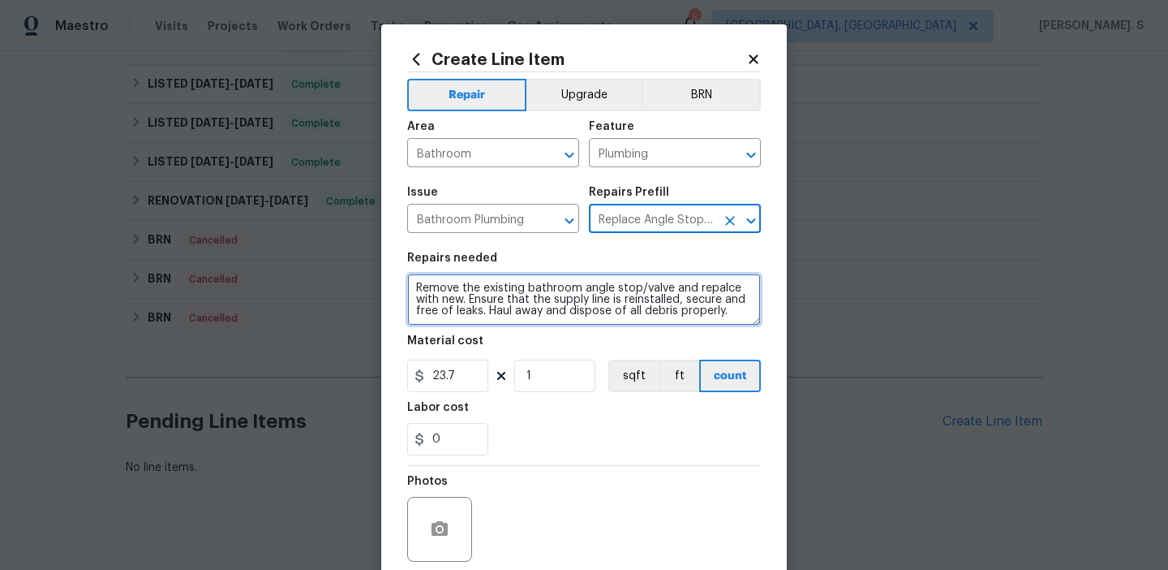
click at [526, 312] on textarea "Remove the existing bathroom angle stop/valve and repalce with new. Ensure that…" at bounding box center [584, 299] width 354 height 52
paste textarea "ceived feedback that the master bathtub is not dispensing water properly. Ident…"
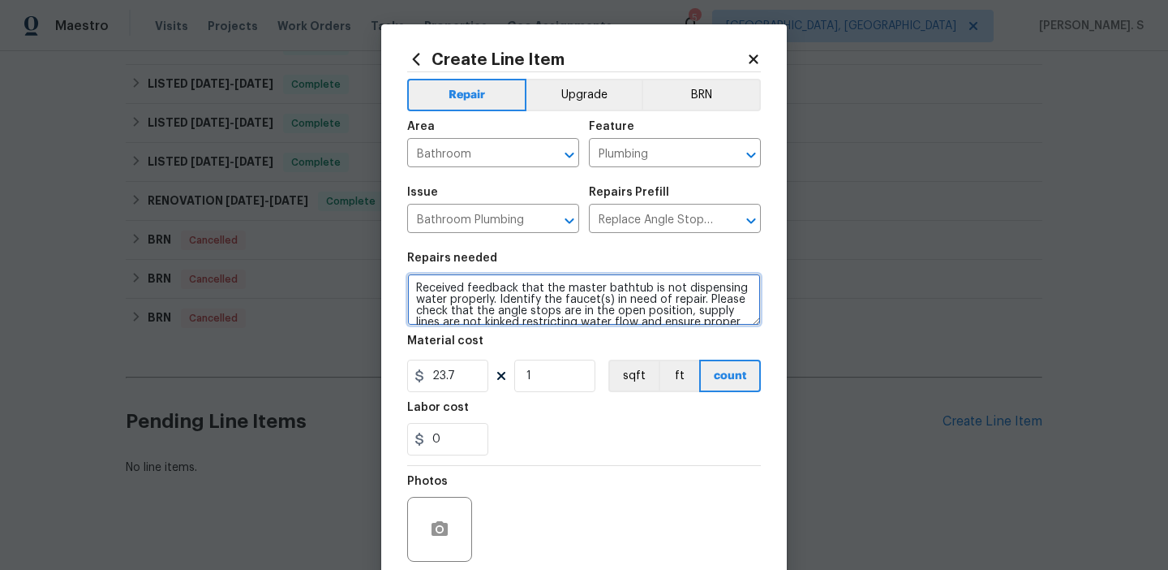
scroll to position [94, 0]
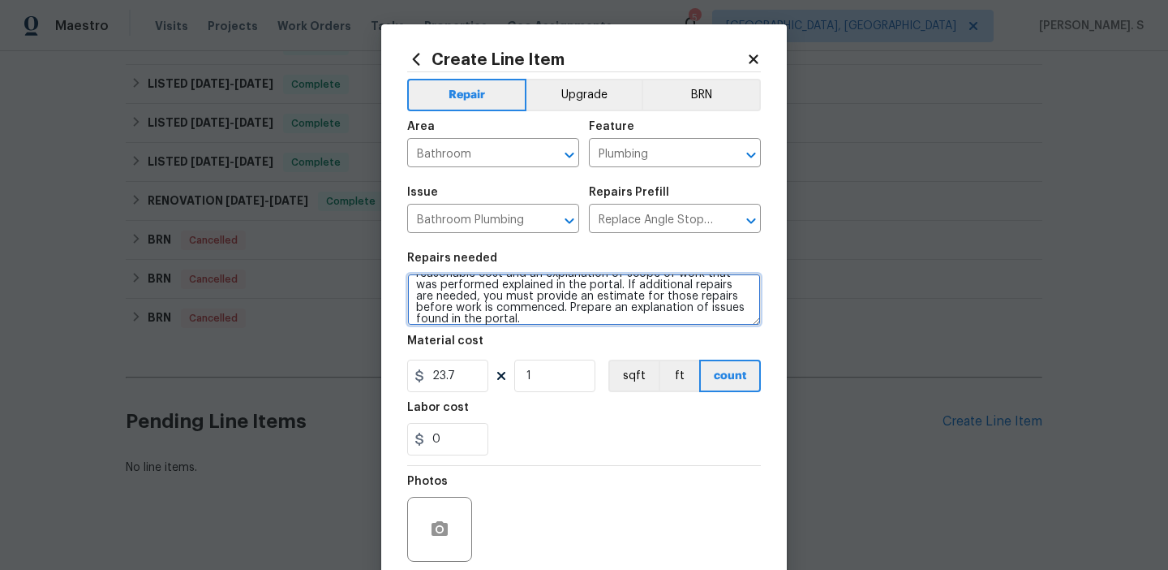
type textarea "Received feedback that the master bathtub is not dispensing water properly. Ide…"
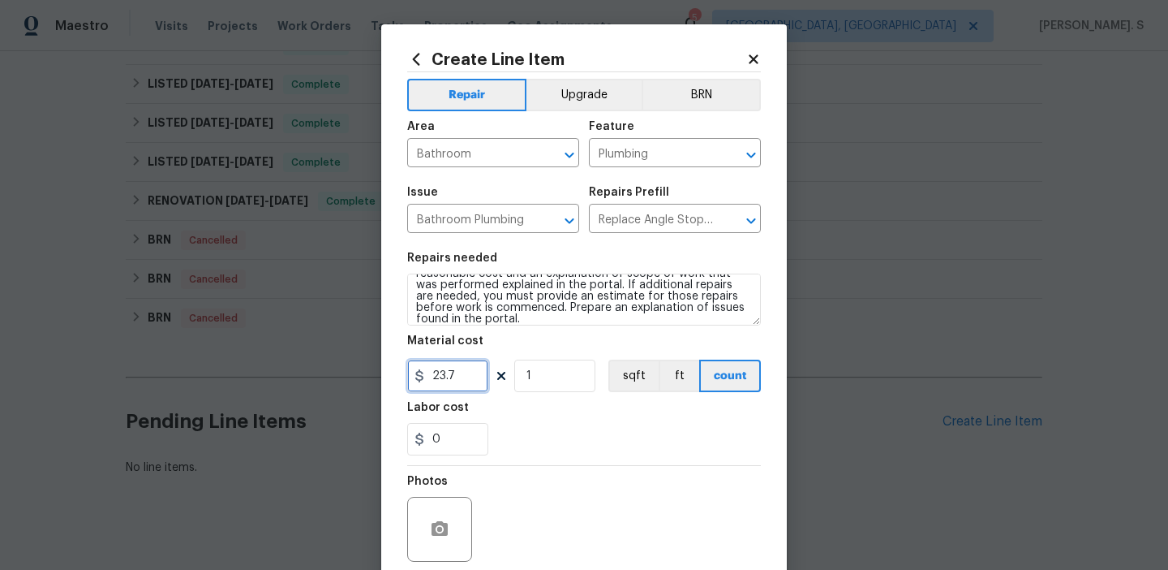
click at [441, 378] on input "23.7" at bounding box center [447, 375] width 81 height 32
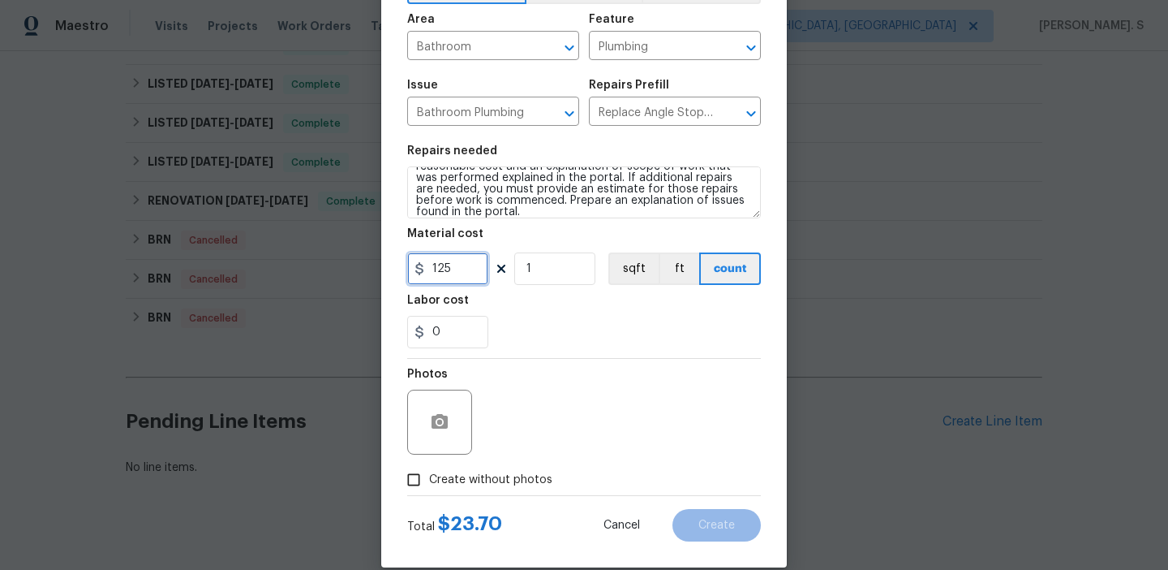
scroll to position [130, 0]
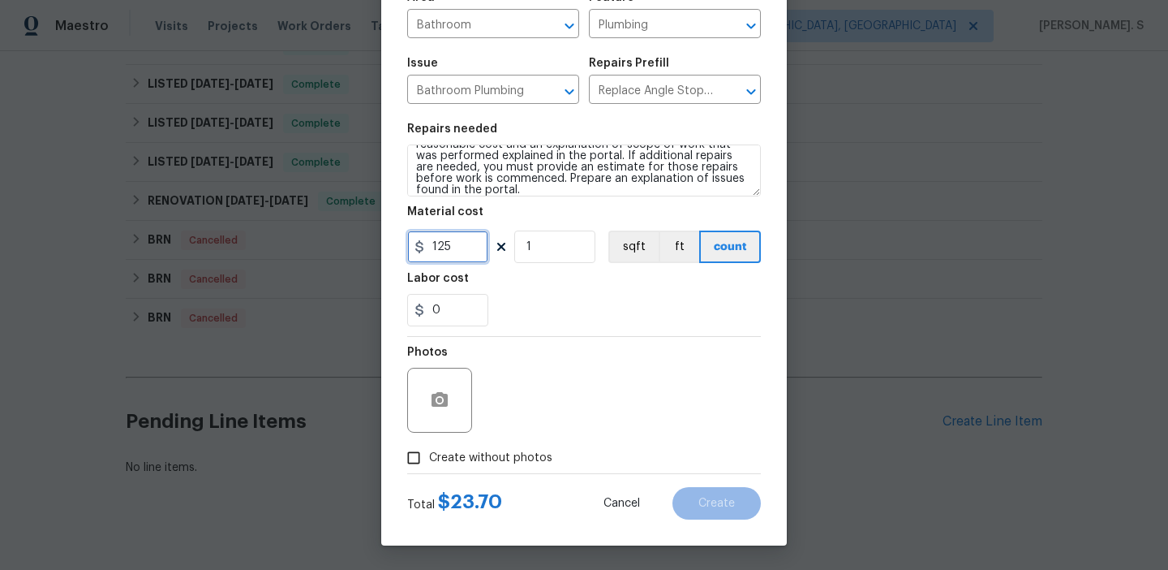
type input "125"
click at [467, 464] on span "Create without photos" at bounding box center [490, 457] width 123 height 17
click at [429, 464] on input "Create without photos" at bounding box center [413, 457] width 31 height 31
checkbox input "true"
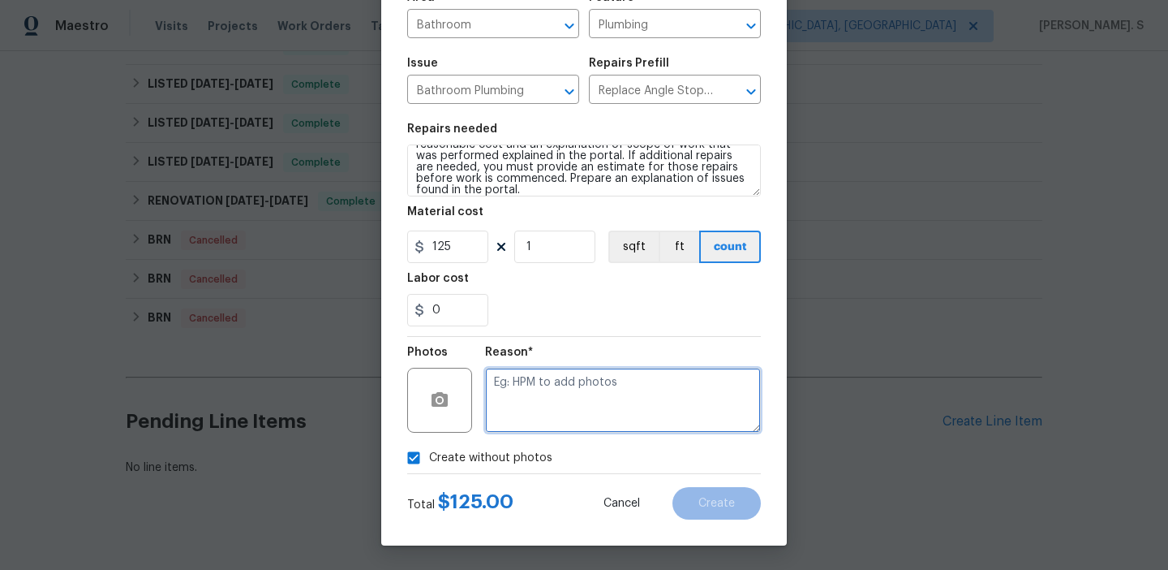
click at [583, 404] on textarea at bounding box center [623, 400] width 276 height 65
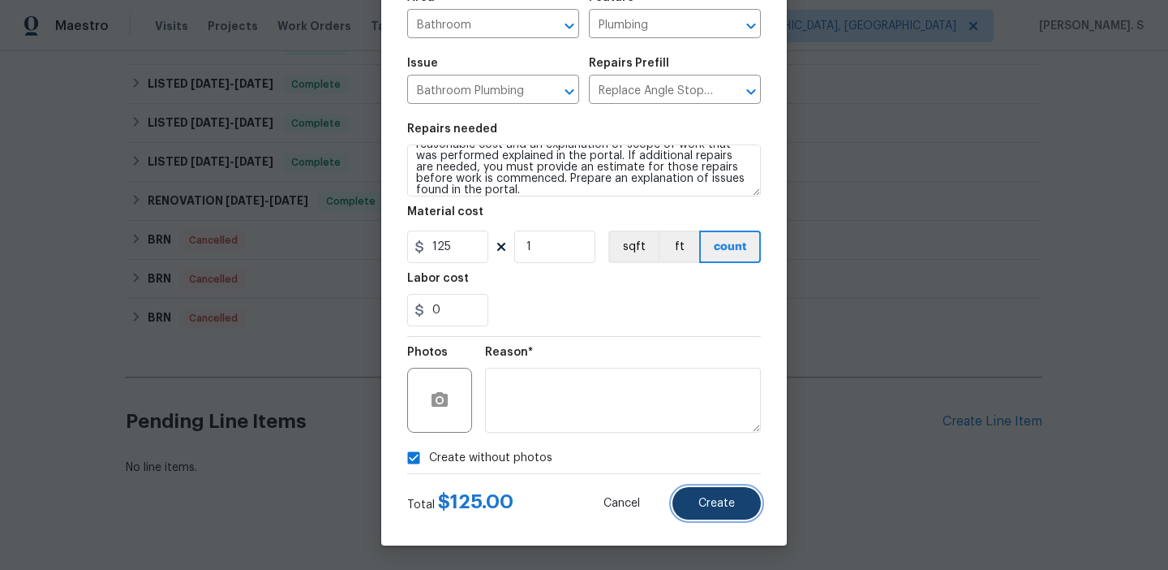
click at [684, 495] on button "Create" at bounding box center [717, 503] width 88 height 32
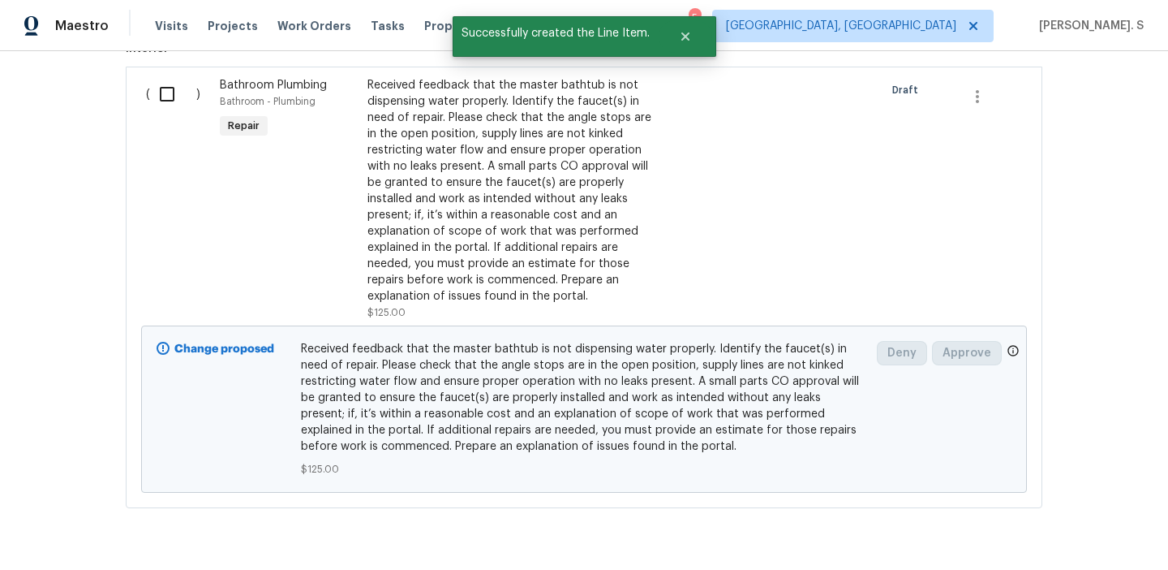
scroll to position [1132, 0]
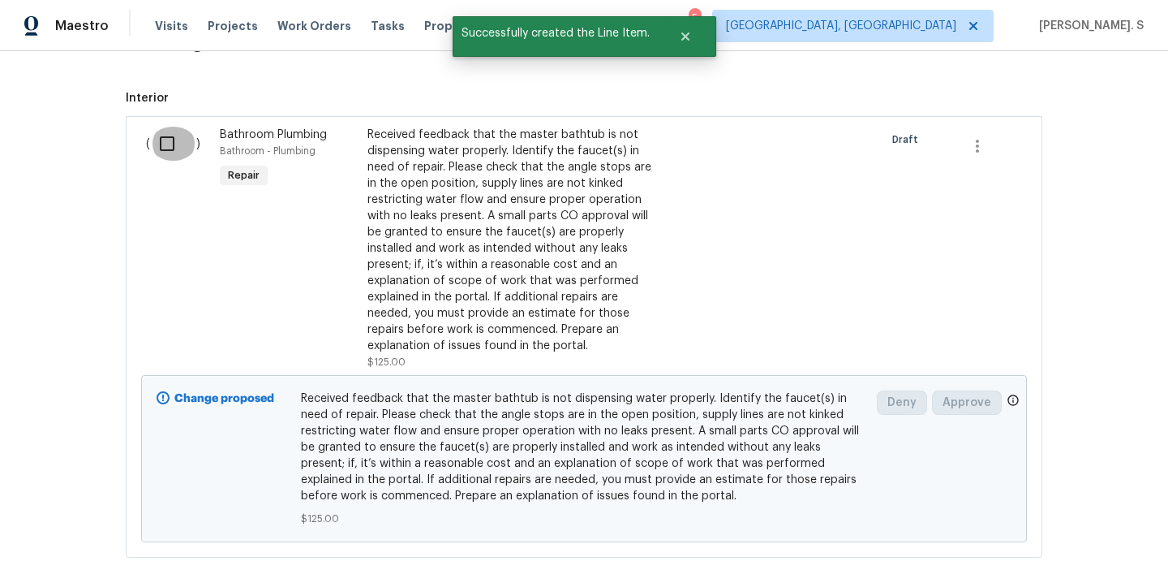
click at [167, 130] on input "checkbox" at bounding box center [173, 144] width 46 height 34
checkbox input "true"
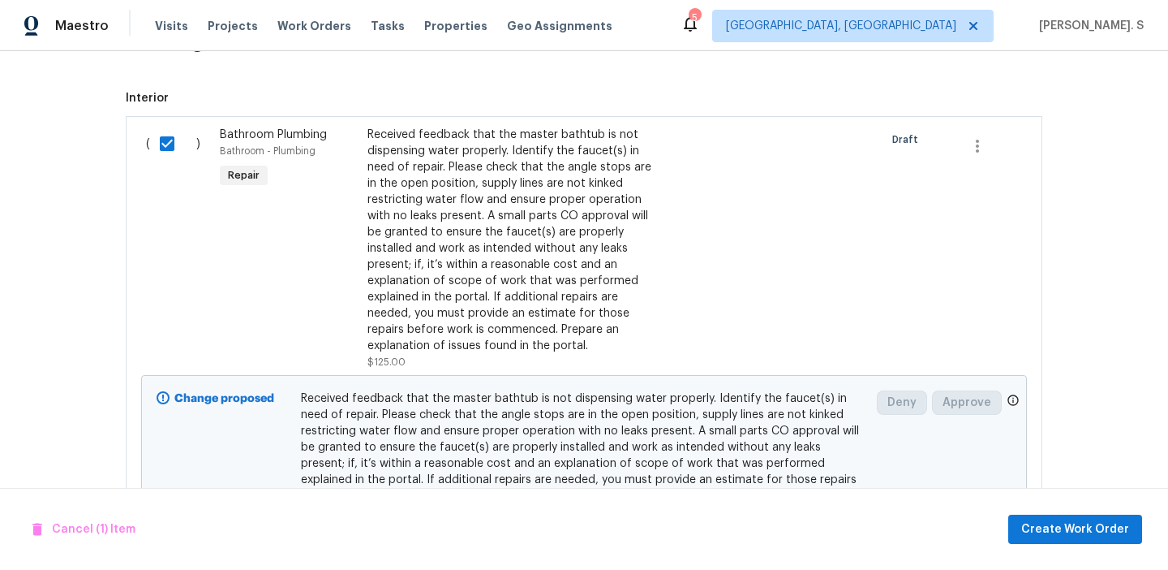
click at [1034, 511] on div "Cancel (1) Item Create Work Order" at bounding box center [584, 529] width 1168 height 83
click at [1039, 522] on span "Create Work Order" at bounding box center [1075, 529] width 108 height 20
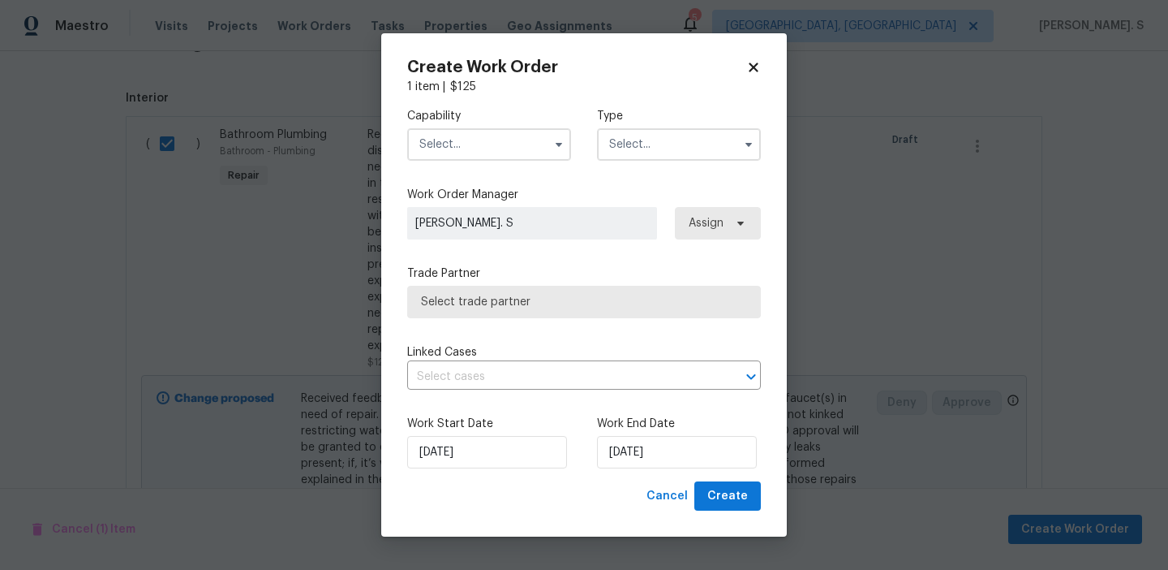
click at [519, 148] on input "text" at bounding box center [489, 144] width 164 height 32
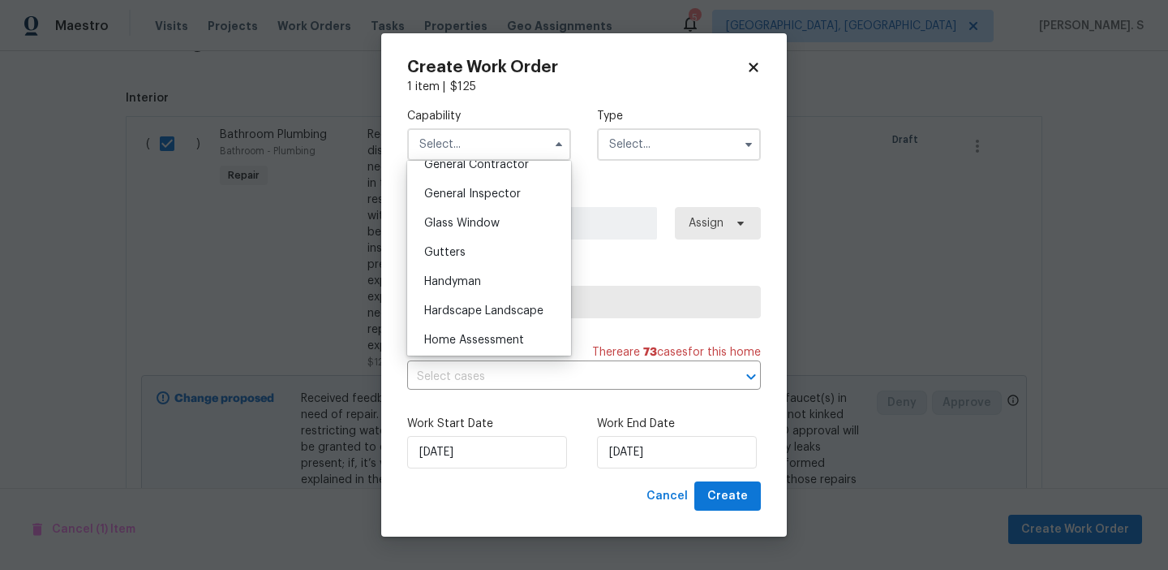
scroll to position [812, 0]
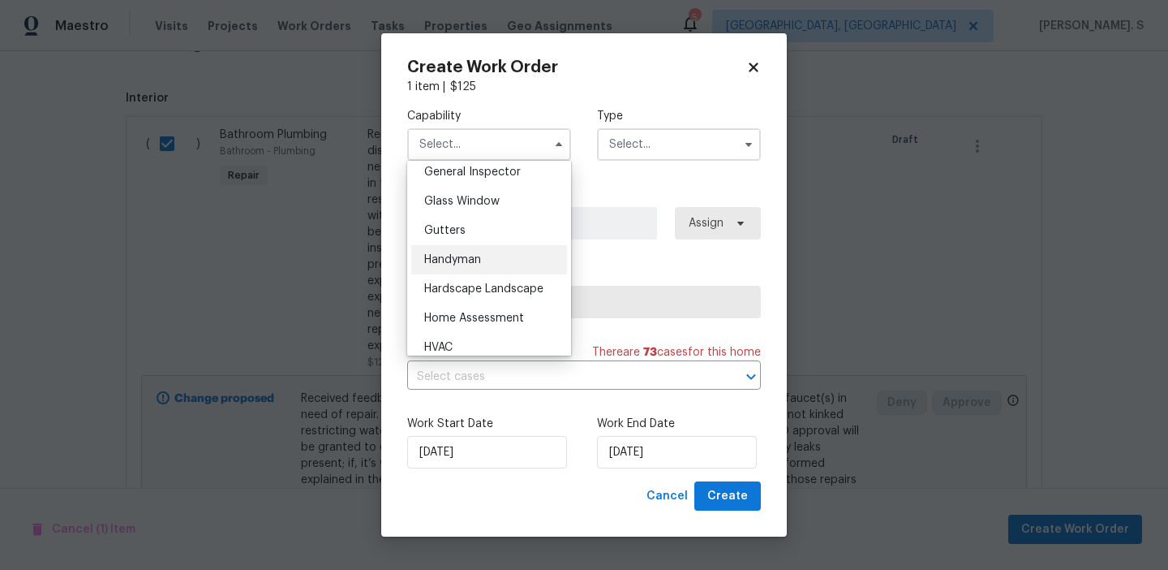
click at [500, 252] on div "Handyman" at bounding box center [489, 259] width 156 height 29
type input "Handyman"
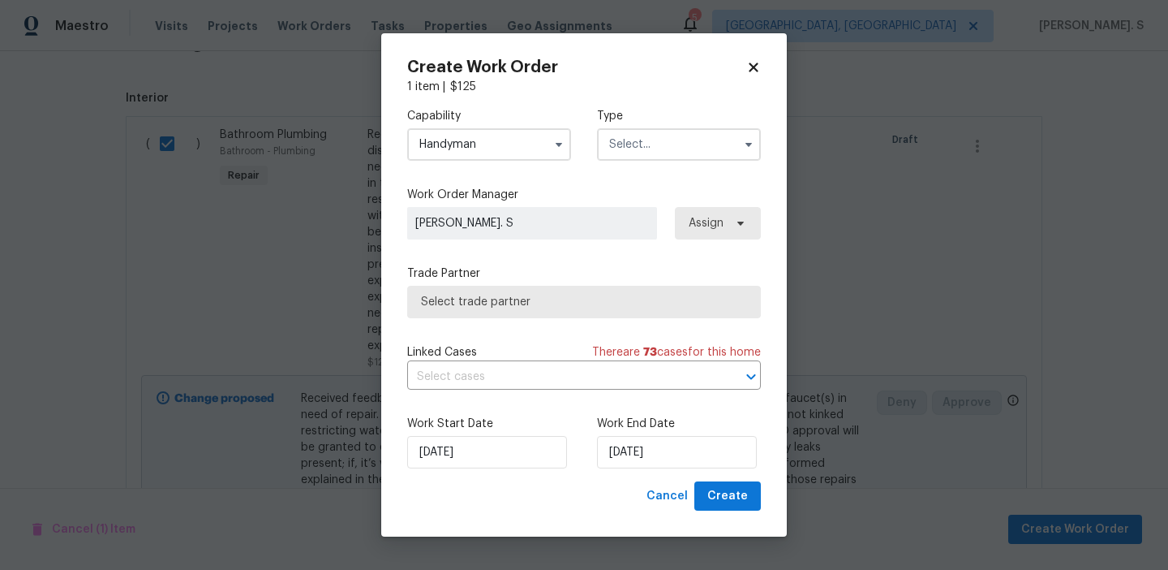
click at [656, 134] on input "text" at bounding box center [679, 144] width 164 height 32
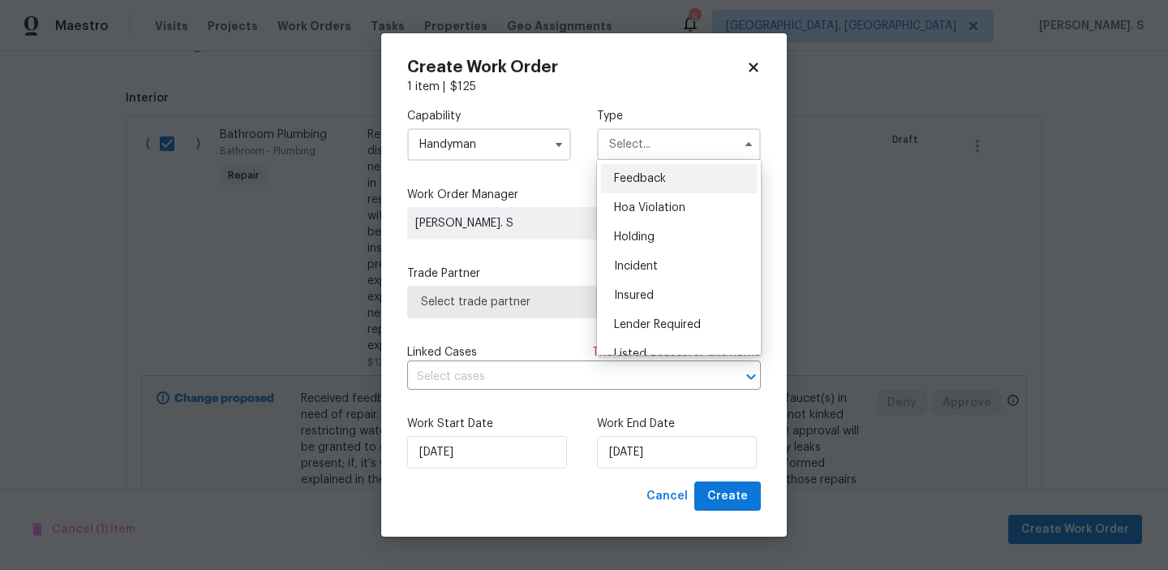
click at [656, 170] on div "Feedback" at bounding box center [679, 178] width 156 height 29
type input "Feedback"
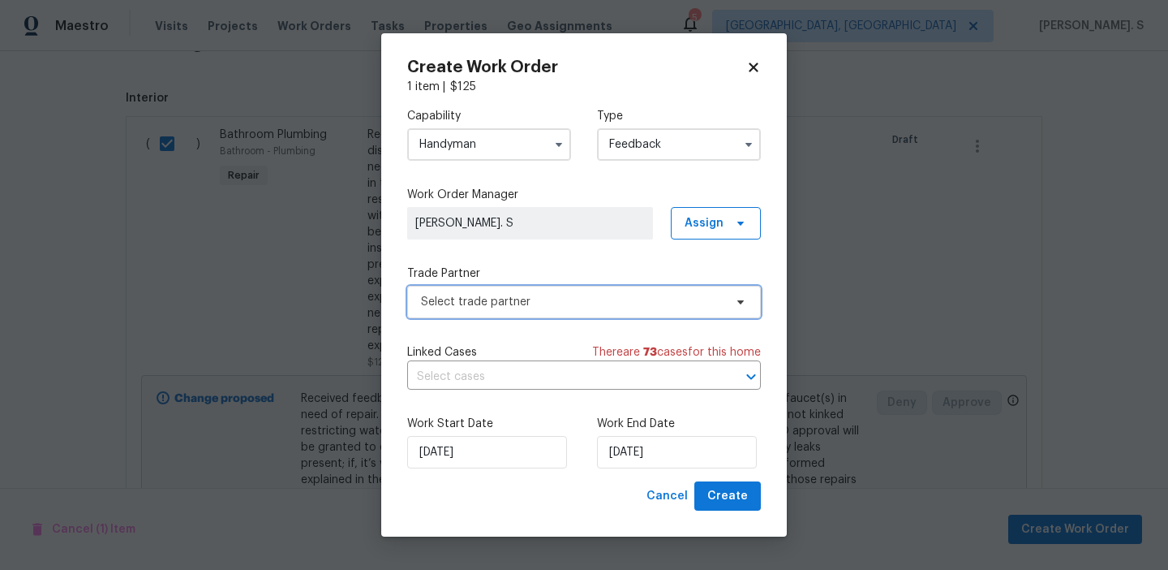
click at [636, 291] on span "Select trade partner" at bounding box center [584, 302] width 354 height 32
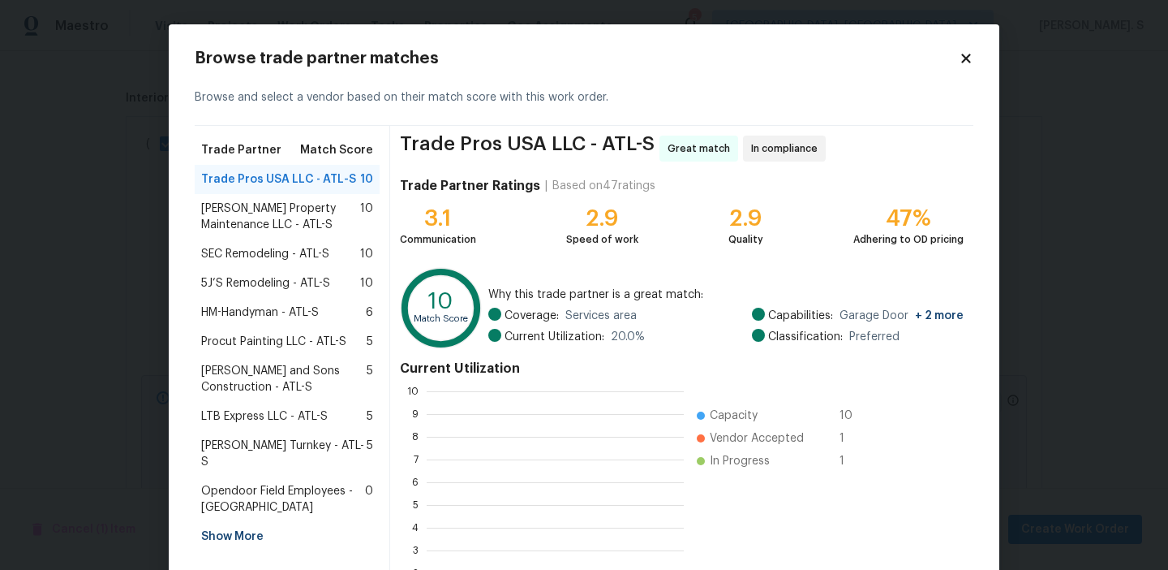
scroll to position [227, 257]
click at [327, 217] on span "Glen Property Maintenance LLC - ATL-S" at bounding box center [280, 216] width 159 height 32
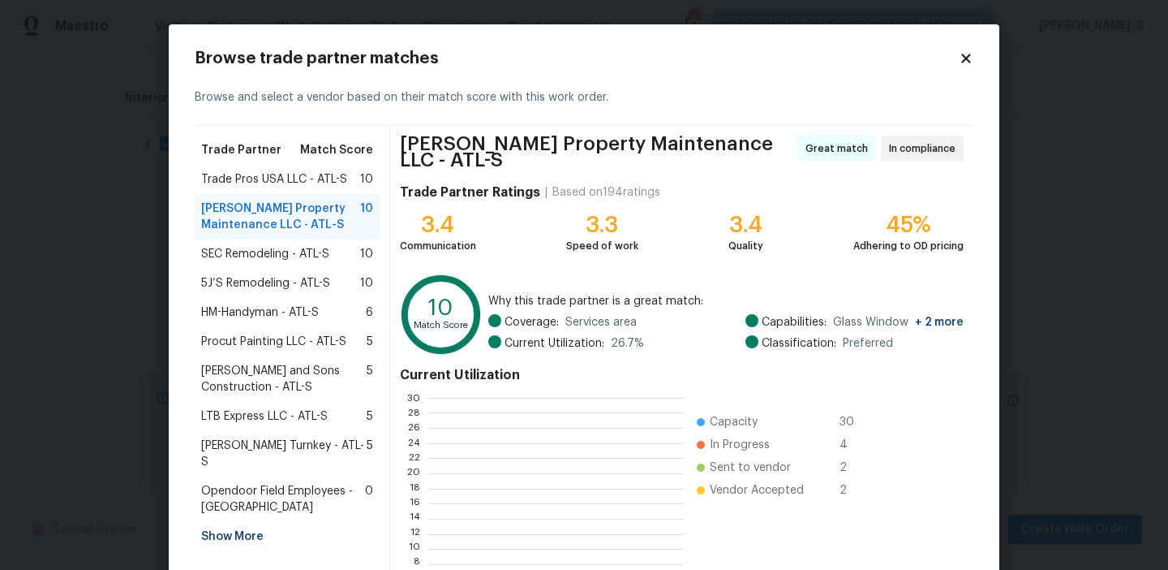
scroll to position [227, 255]
click at [281, 242] on div "SEC Remodeling - ATL-S 10" at bounding box center [287, 253] width 185 height 29
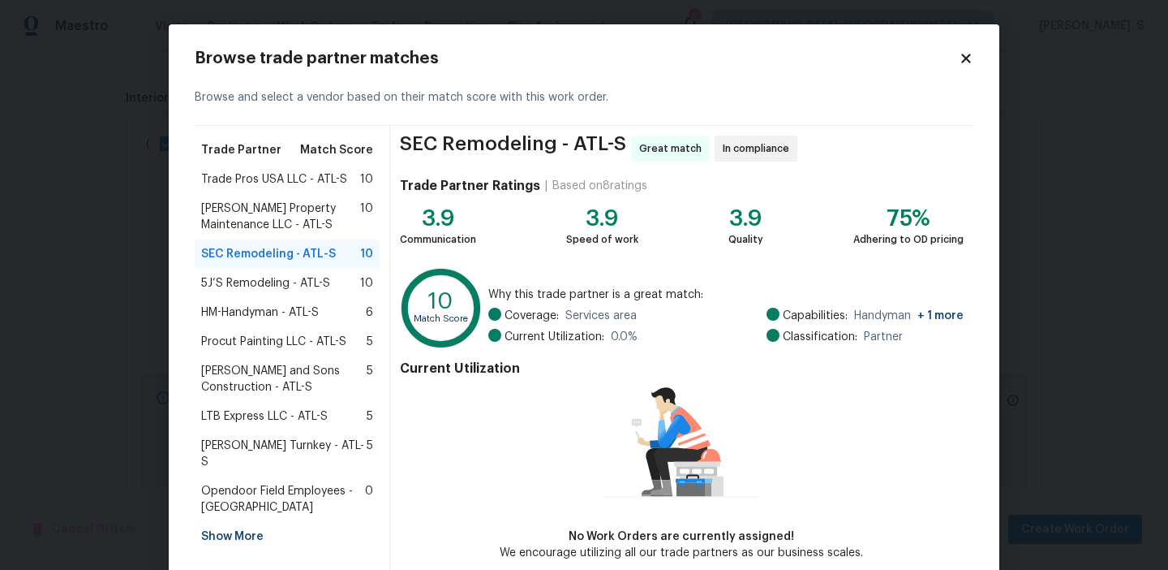
click at [299, 239] on div "SEC Remodeling - ATL-S 10" at bounding box center [287, 253] width 185 height 29
click at [299, 224] on span "Glen Property Maintenance LLC - ATL-S" at bounding box center [280, 216] width 159 height 32
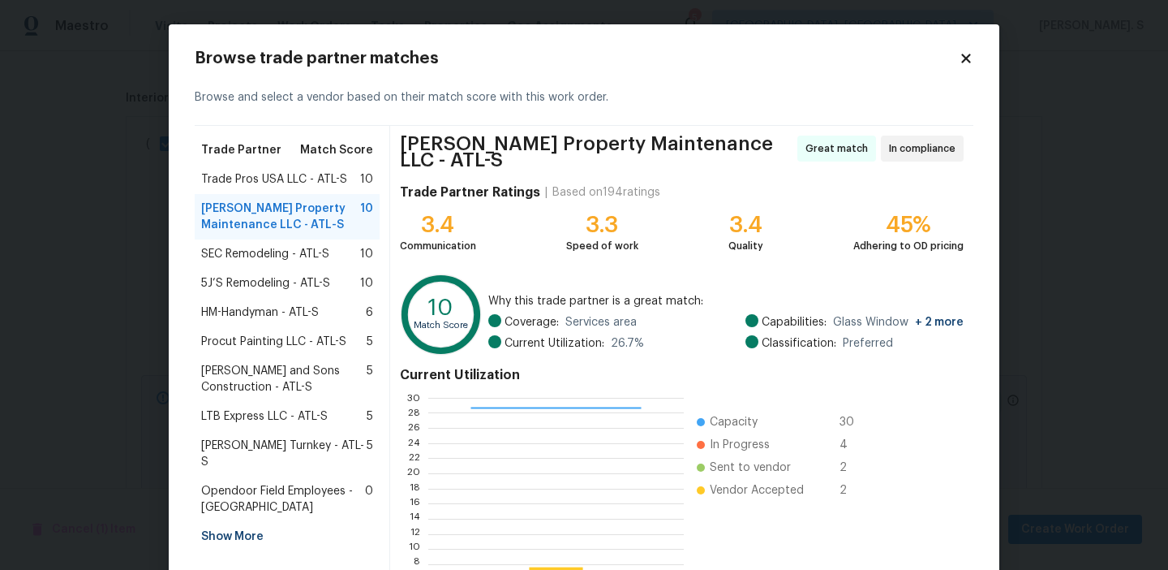
click at [298, 244] on div "SEC Remodeling - ATL-S 10" at bounding box center [287, 253] width 185 height 29
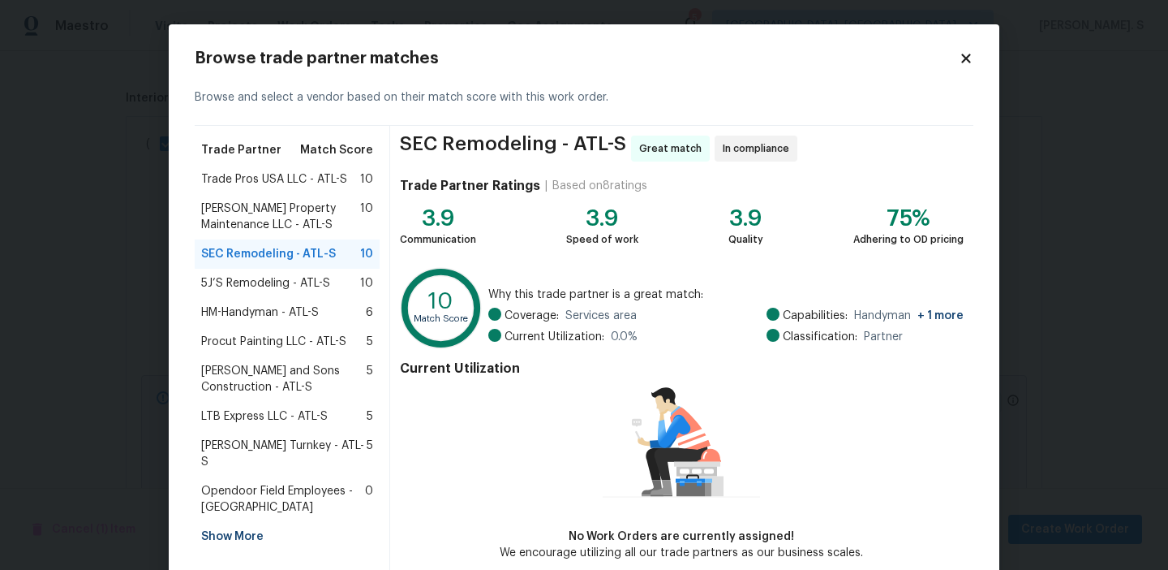
scroll to position [80, 0]
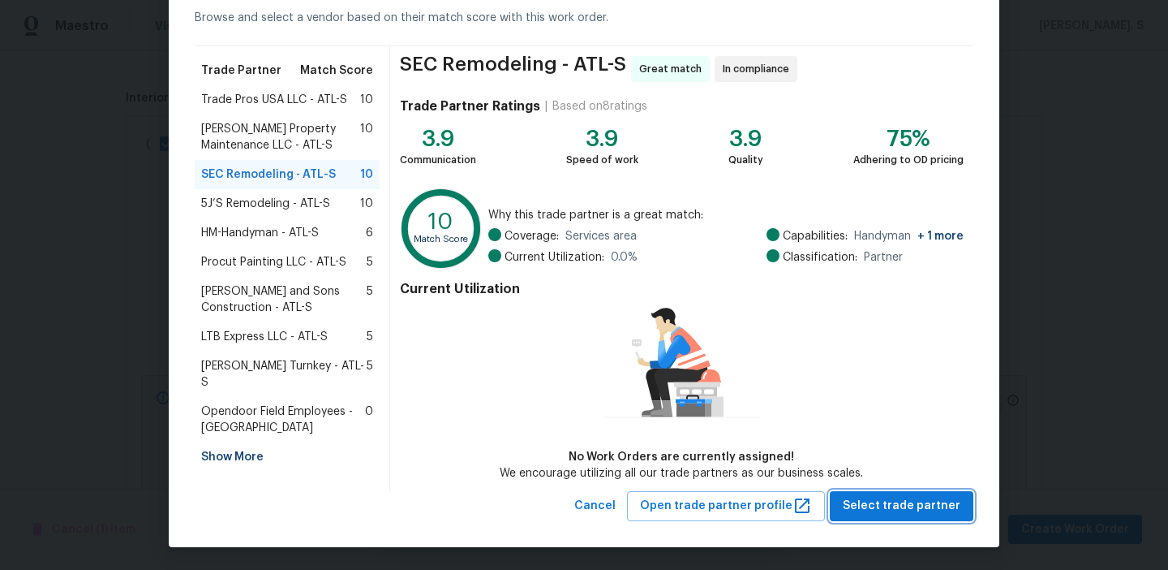
click at [891, 501] on span "Select trade partner" at bounding box center [902, 506] width 118 height 20
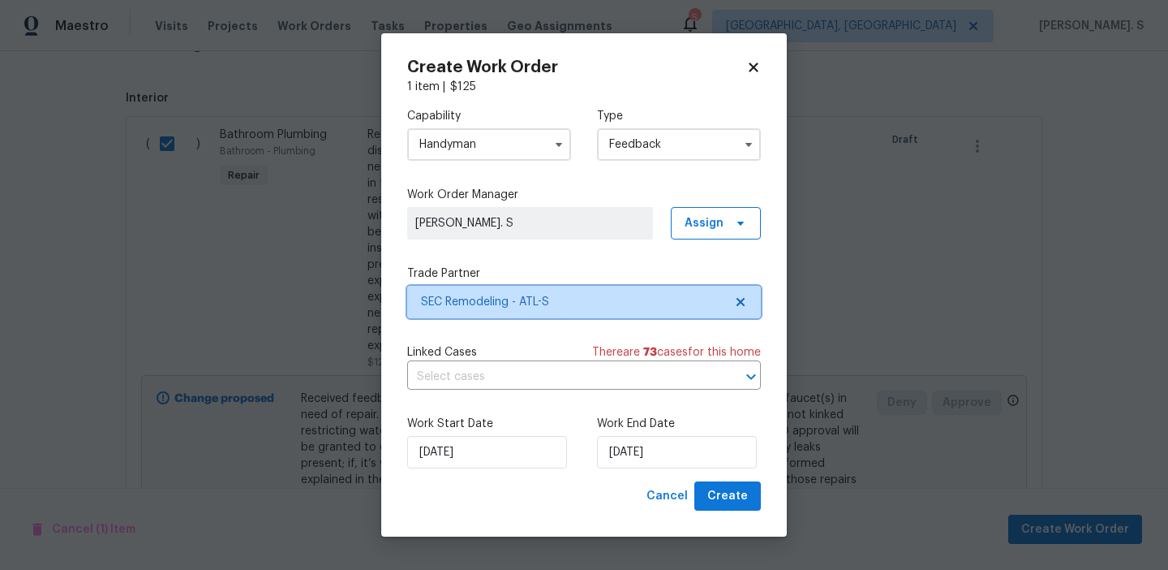
scroll to position [0, 0]
click at [550, 372] on input "text" at bounding box center [561, 376] width 308 height 25
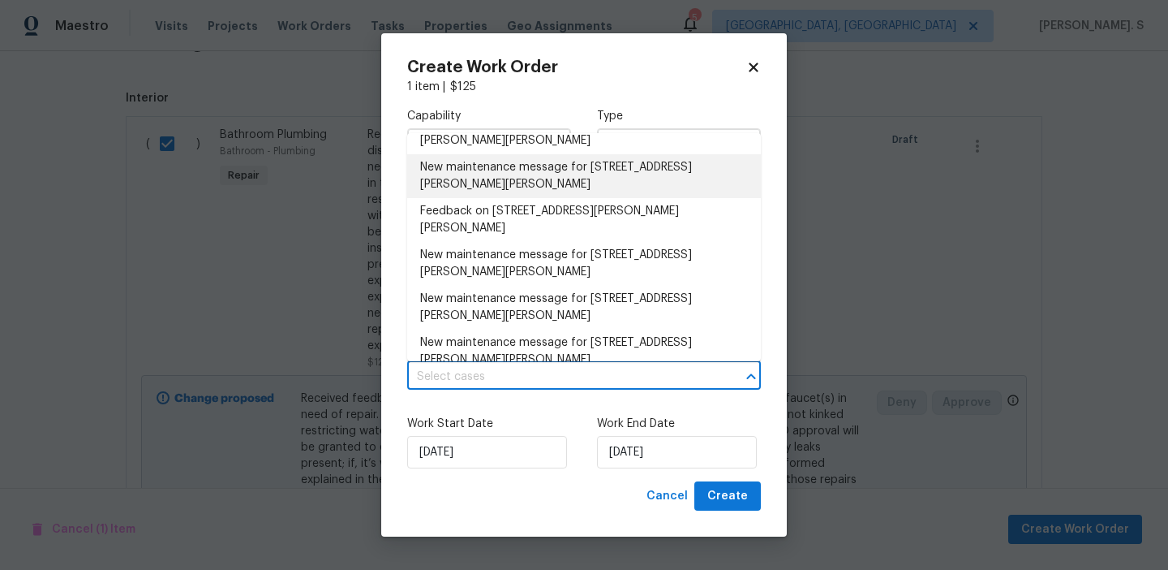
scroll to position [275, 0]
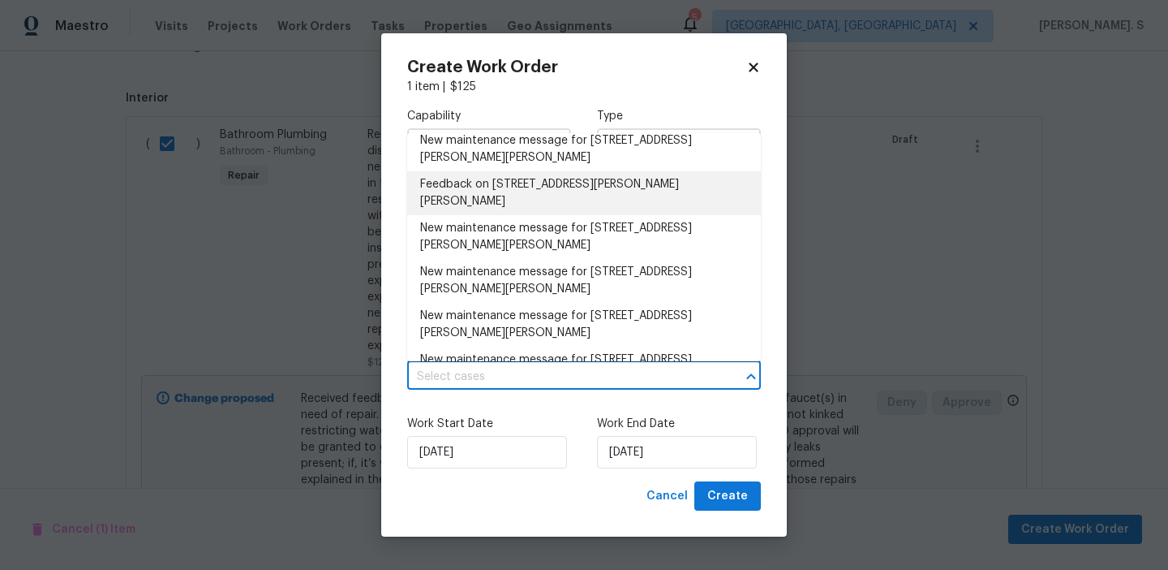
click at [507, 171] on li "Feedback on 130 Ashley Oaks Dr, McDonough, GA 30253" at bounding box center [584, 193] width 354 height 44
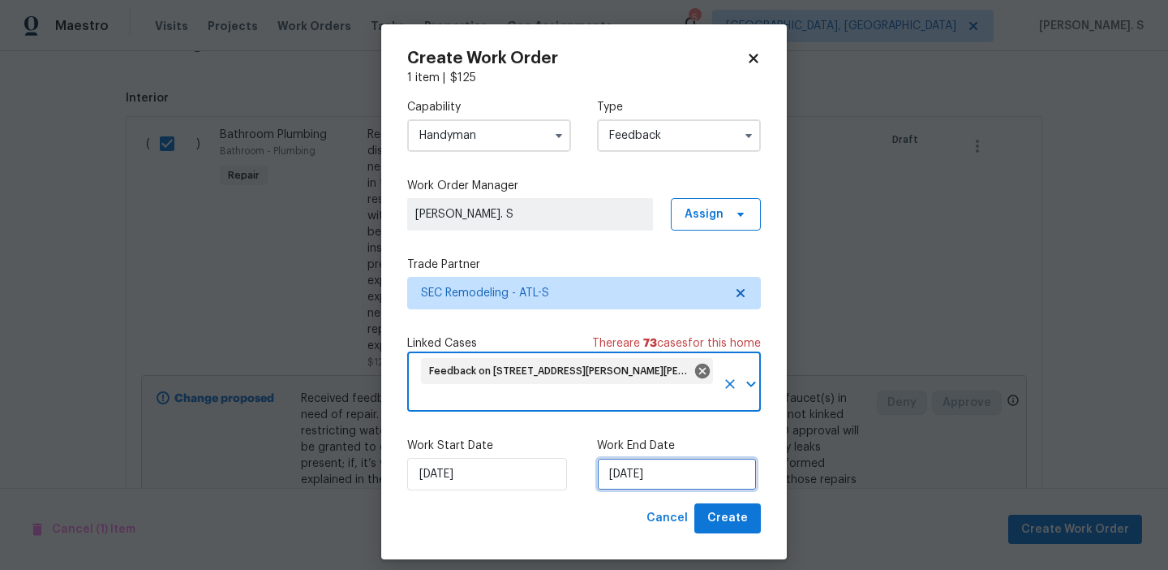
click at [670, 483] on input "9/8/2025" at bounding box center [677, 474] width 160 height 32
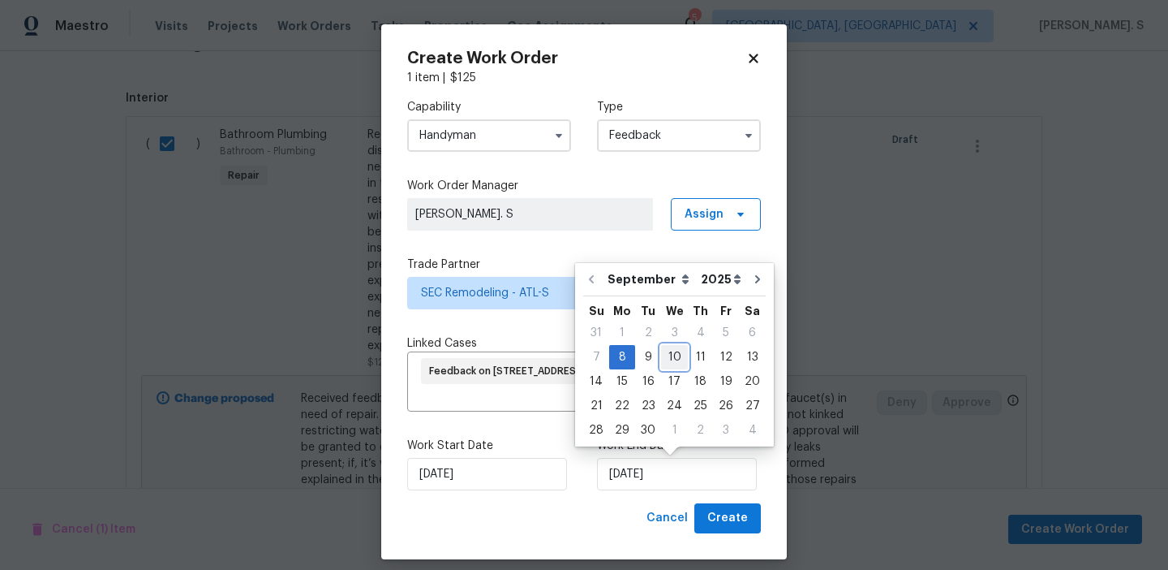
click at [673, 355] on div "10" at bounding box center [674, 357] width 27 height 23
type input "9/10/2025"
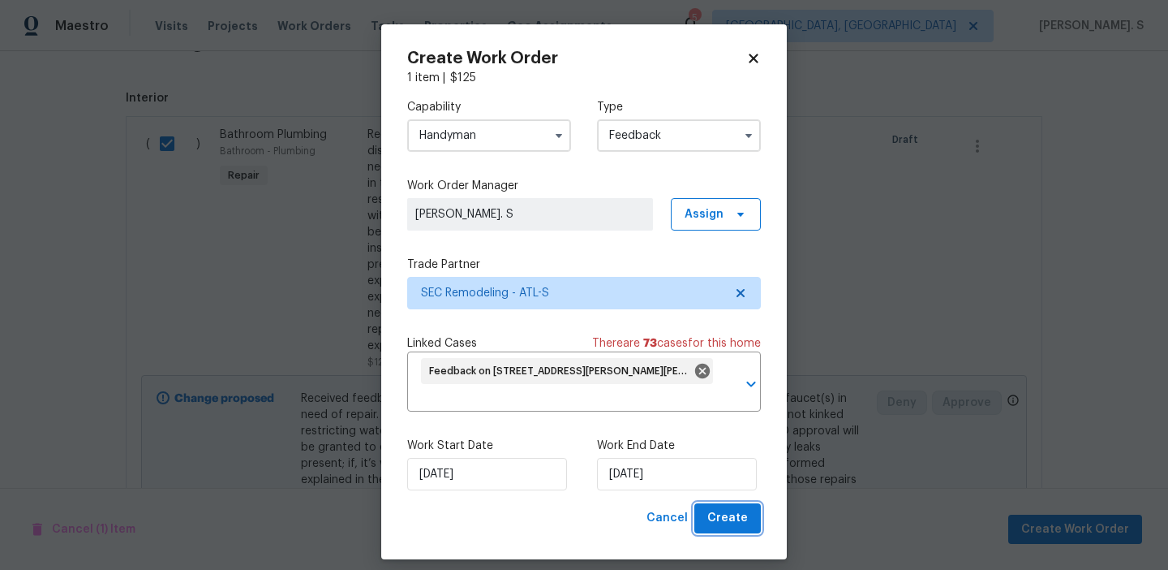
click at [737, 507] on button "Create" at bounding box center [727, 518] width 67 height 30
checkbox input "false"
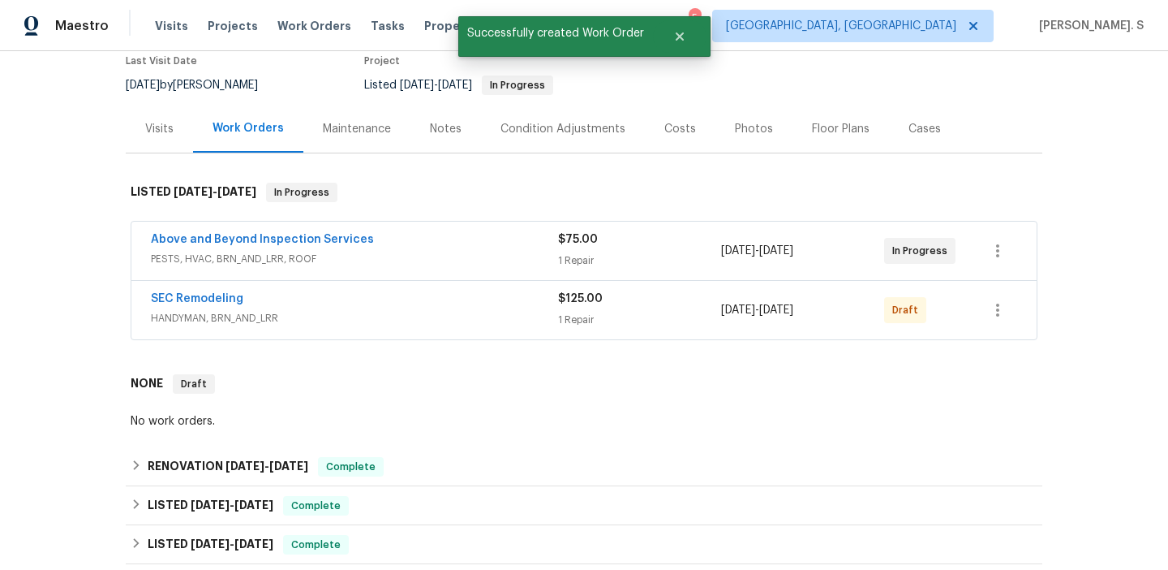
scroll to position [0, 0]
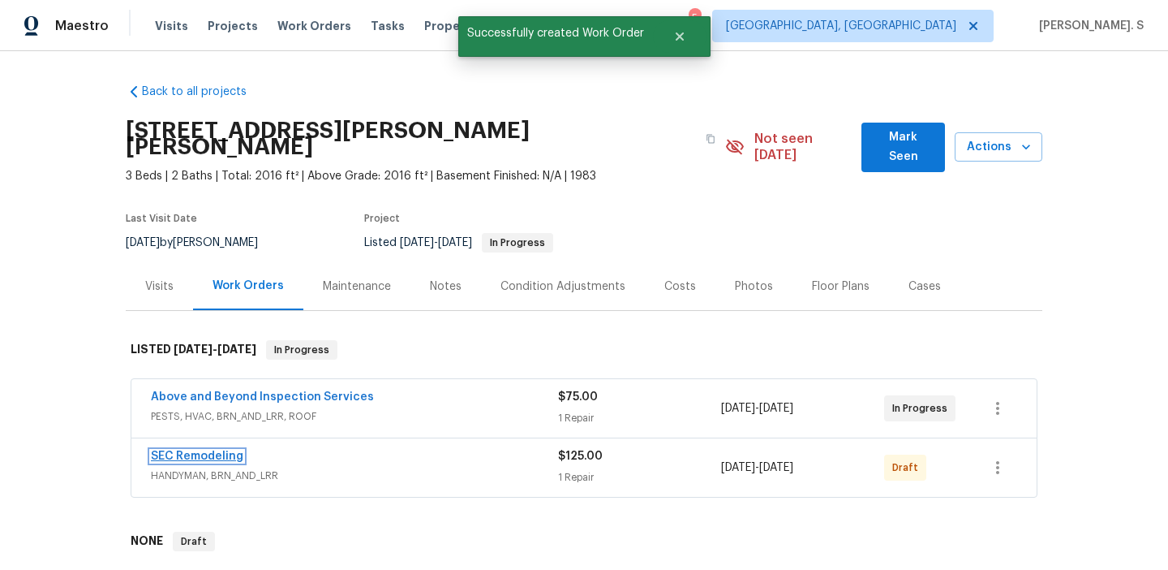
click at [230, 450] on link "SEC Remodeling" at bounding box center [197, 455] width 92 height 11
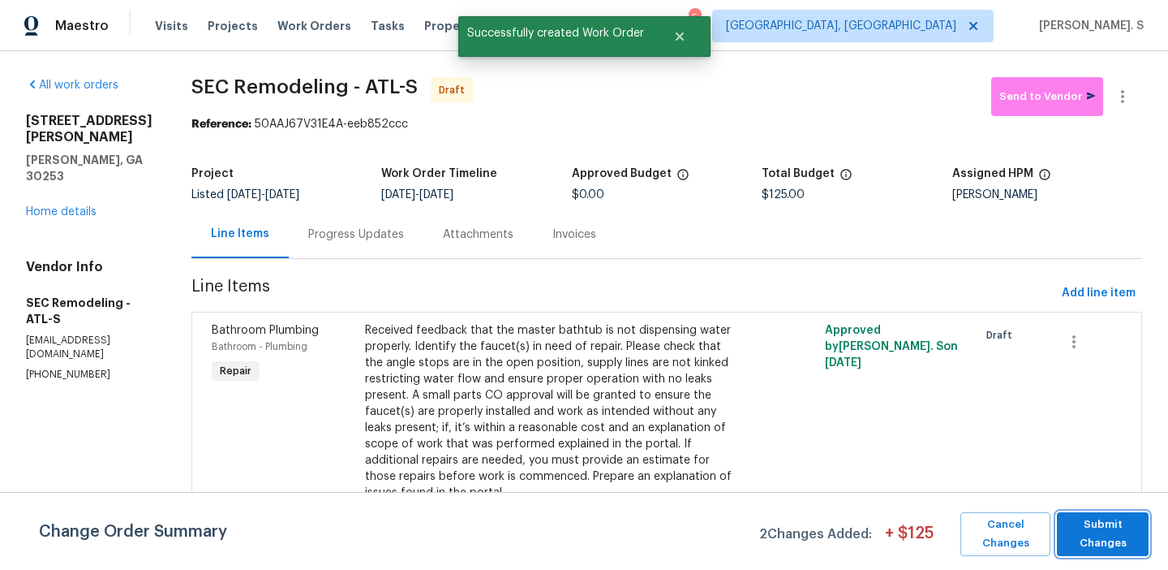
click at [1104, 547] on span "Submit Changes" at bounding box center [1102, 533] width 75 height 37
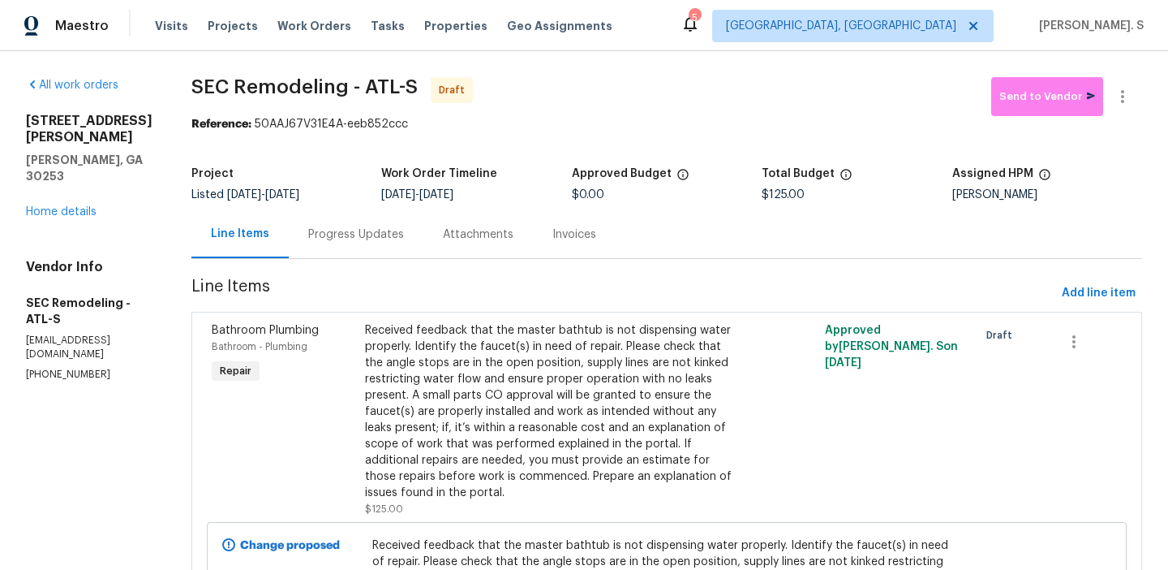
click at [312, 223] on div "Progress Updates" at bounding box center [356, 234] width 135 height 48
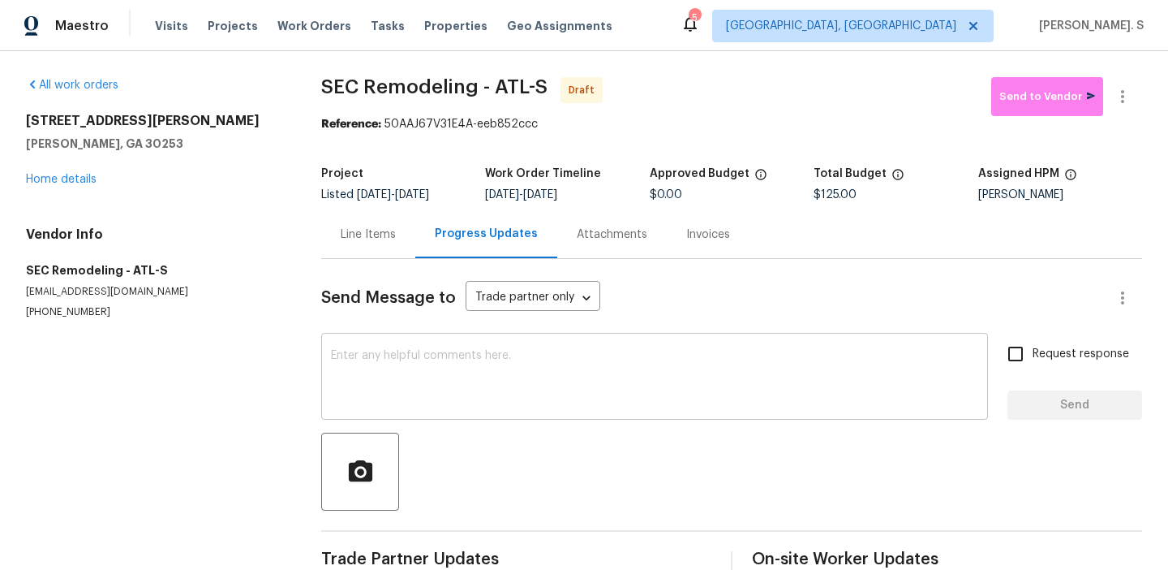
click at [354, 408] on div "x ​" at bounding box center [654, 378] width 667 height 83
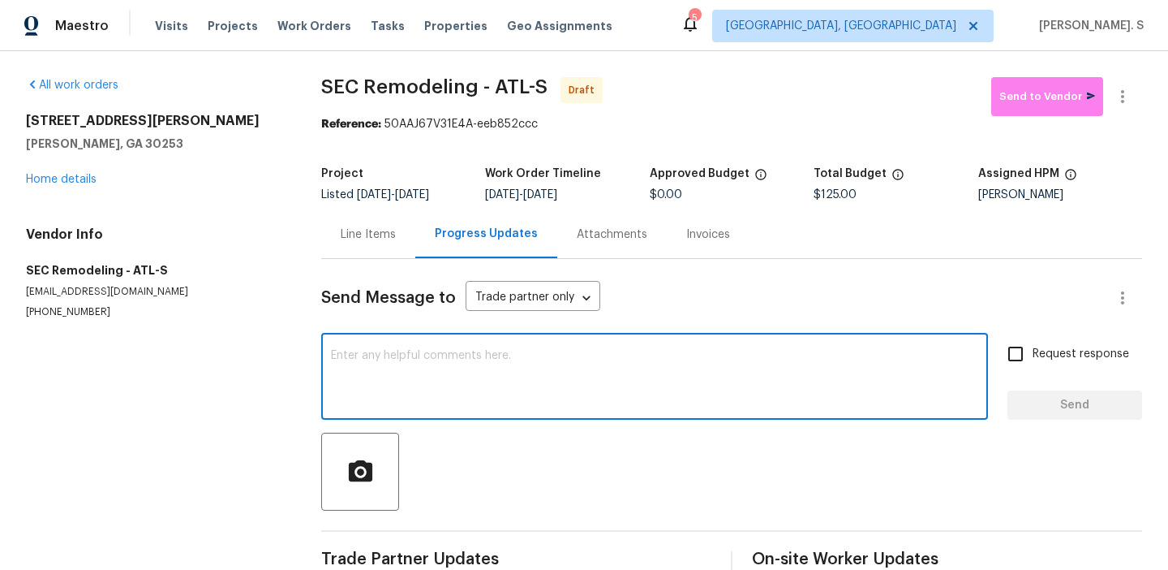
paste textarea "Hi this is Glory with Opendoor. I’m confirming you received the WO for the prop…"
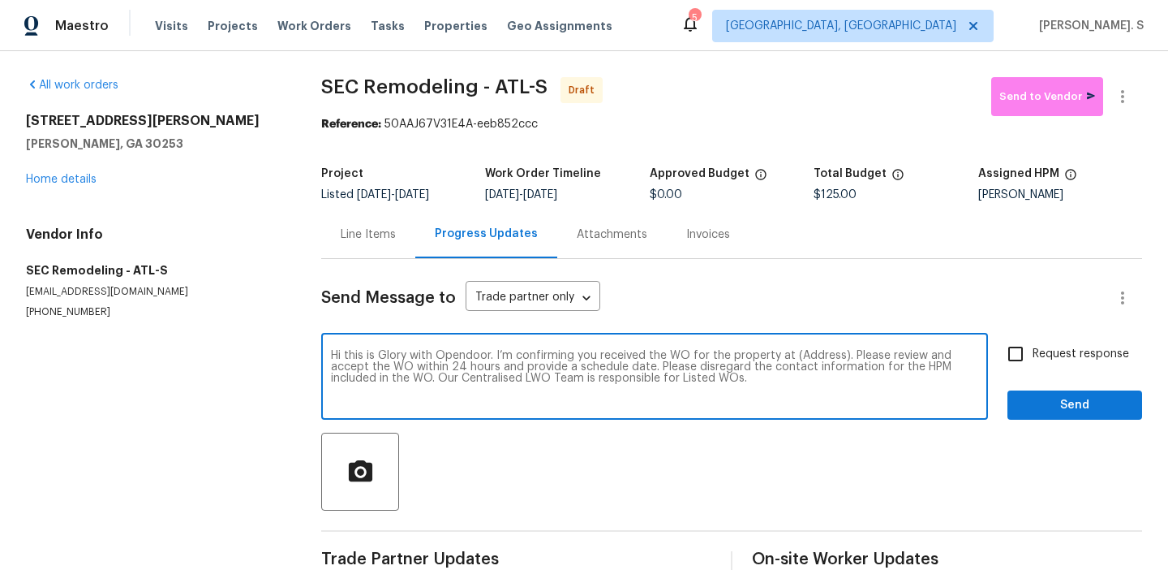
click at [811, 352] on textarea "Hi this is Glory with Opendoor. I’m confirming you received the WO for the prop…" at bounding box center [654, 378] width 647 height 57
paste textarea "130 Ashley Oaks Dr, McDonough, GA 30253"
type textarea "Hi this is Glory with Opendoor. I’m confirming you received the WO for the prop…"
click at [1114, 84] on button "button" at bounding box center [1122, 96] width 39 height 39
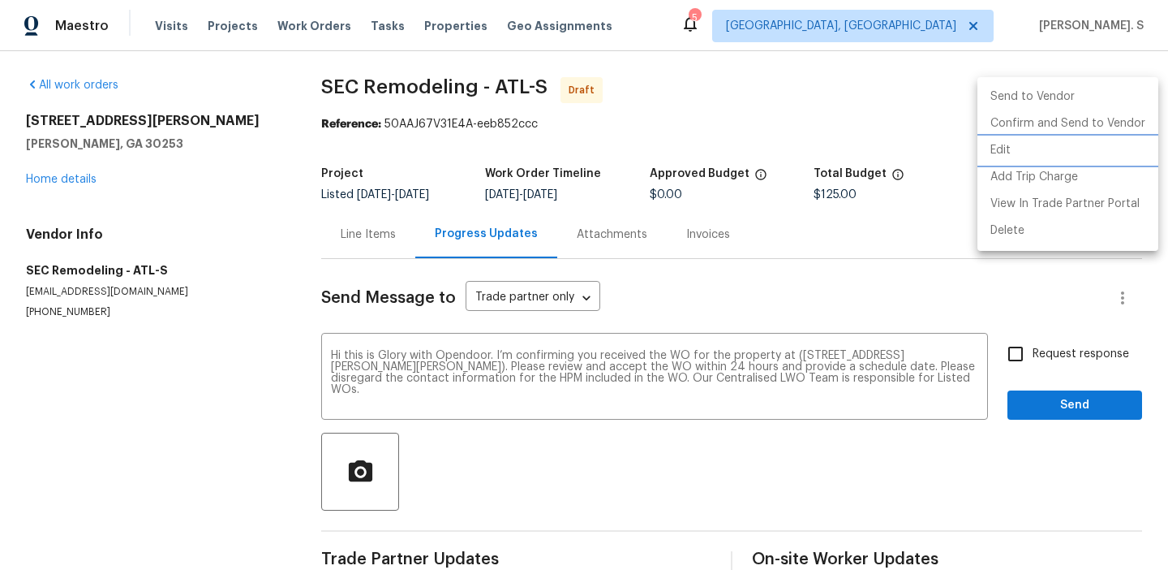
click at [1061, 146] on li "Edit" at bounding box center [1068, 150] width 181 height 27
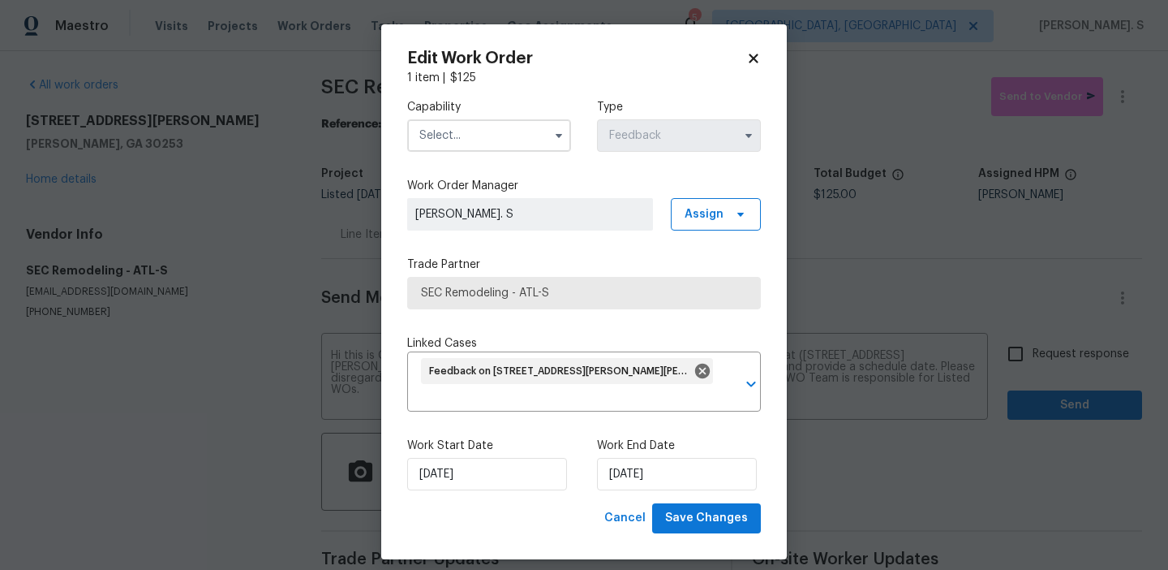
click at [514, 133] on input "text" at bounding box center [489, 135] width 164 height 32
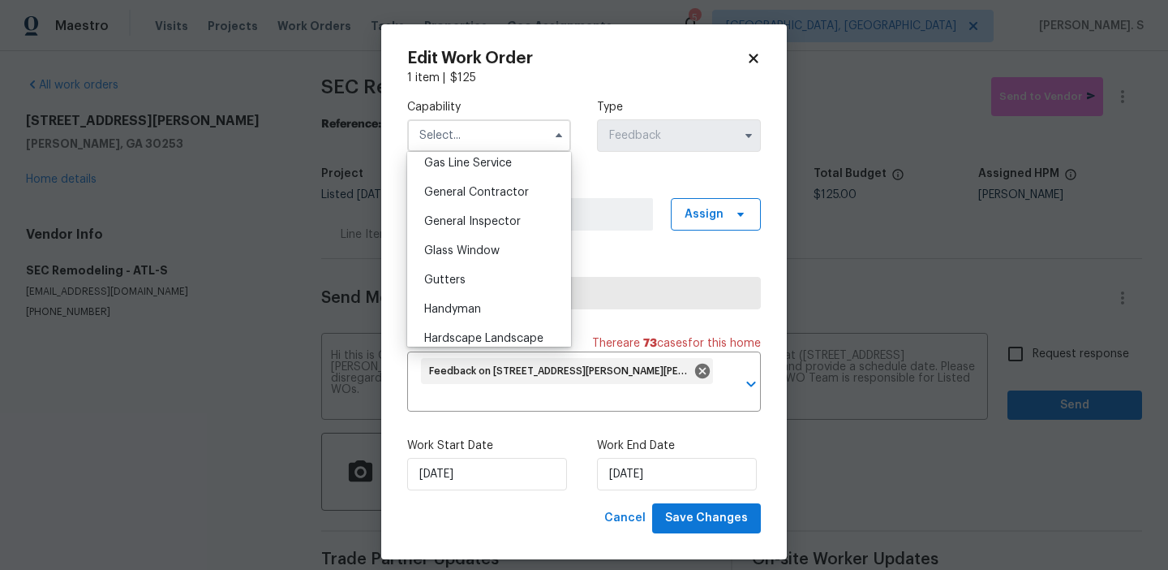
scroll to position [860, 0]
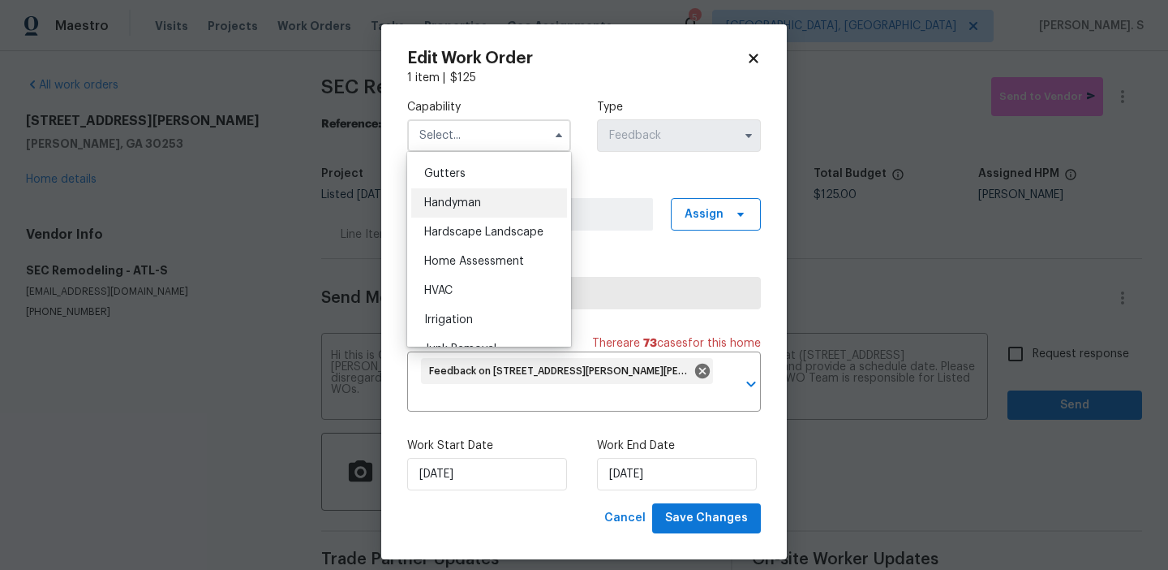
click at [492, 204] on div "Handyman" at bounding box center [489, 202] width 156 height 29
type input "Handyman"
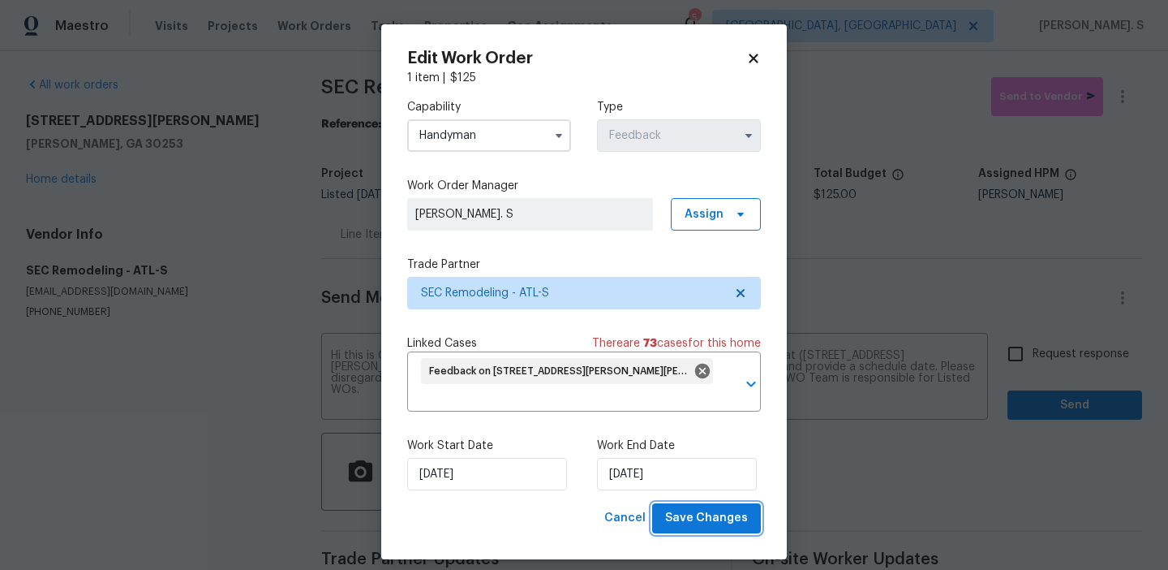
click at [719, 517] on span "Save Changes" at bounding box center [706, 518] width 83 height 20
click at [1040, 354] on body "Maestro Visits Projects Work Orders Tasks Properties Geo Assignments 5 Albuquer…" at bounding box center [584, 285] width 1168 height 570
click at [1040, 354] on span "Request response" at bounding box center [1081, 354] width 97 height 17
click at [1033, 354] on input "Request response" at bounding box center [1016, 354] width 34 height 34
checkbox input "true"
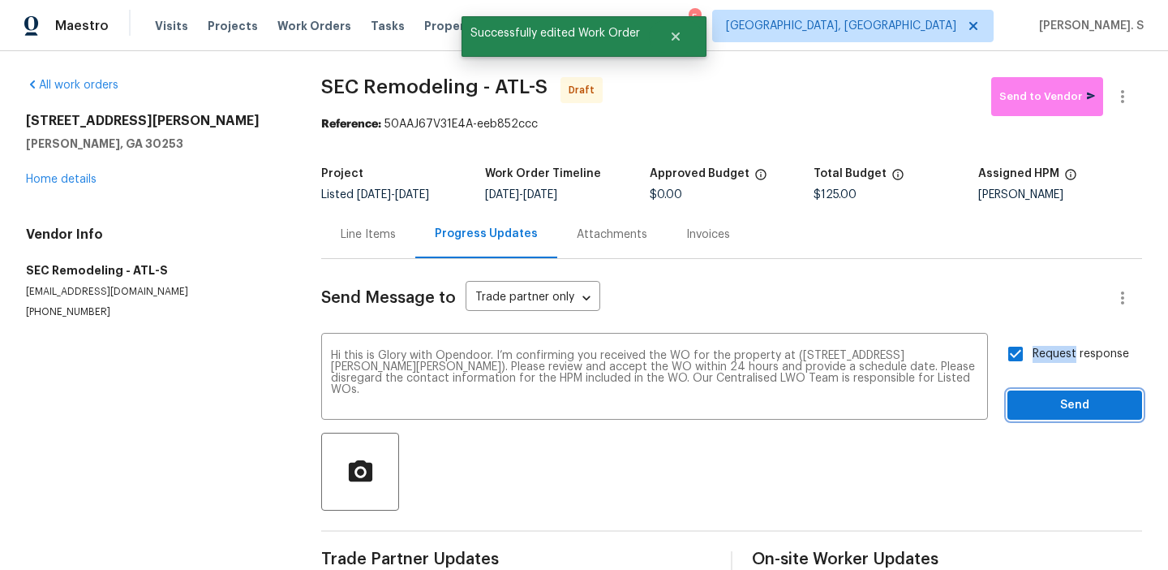
click at [1046, 408] on span "Send" at bounding box center [1075, 405] width 109 height 20
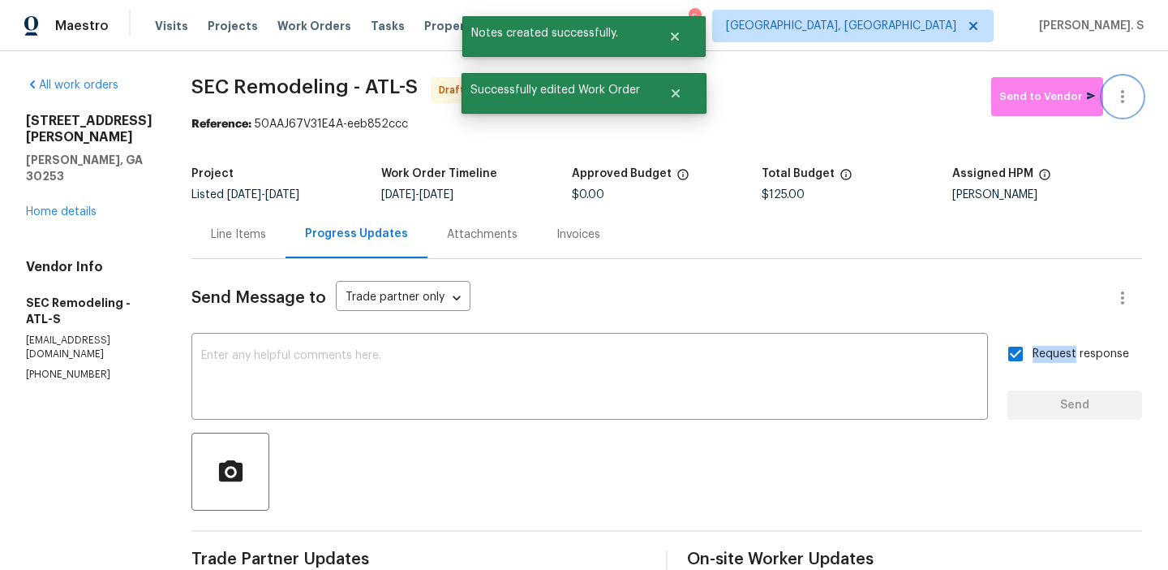
click at [1125, 86] on button "button" at bounding box center [1122, 96] width 39 height 39
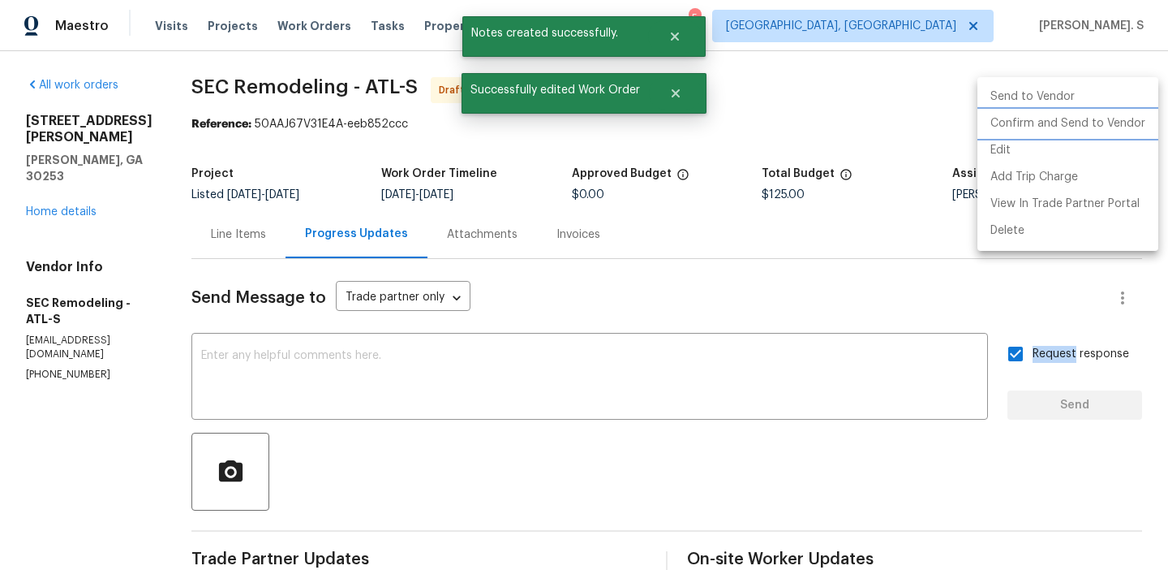
click at [1098, 118] on li "Confirm and Send to Vendor" at bounding box center [1068, 123] width 181 height 27
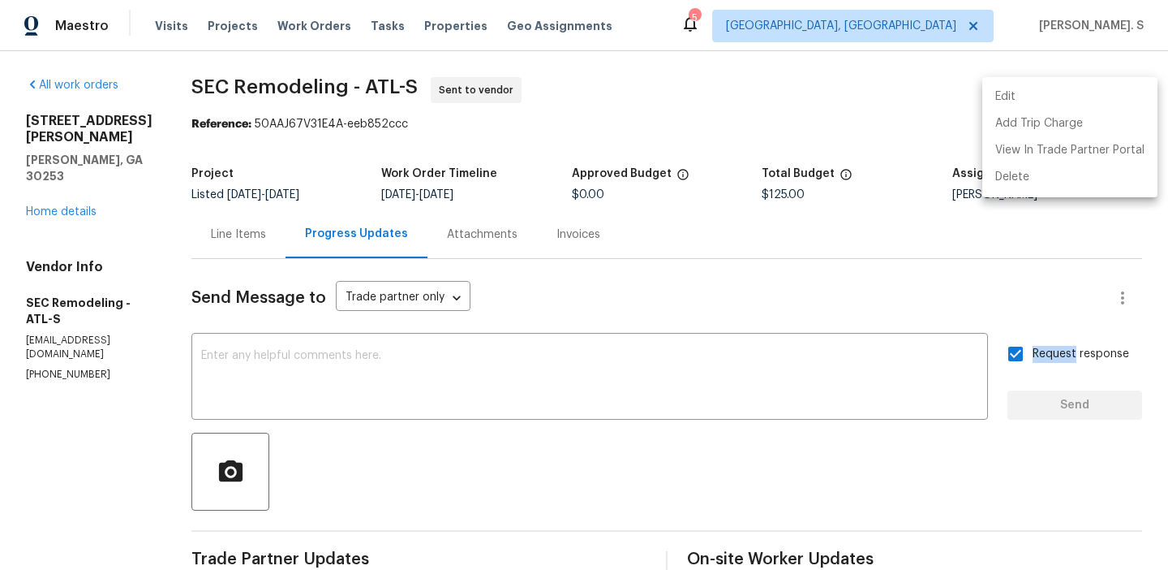
click at [535, 393] on div at bounding box center [584, 285] width 1168 height 570
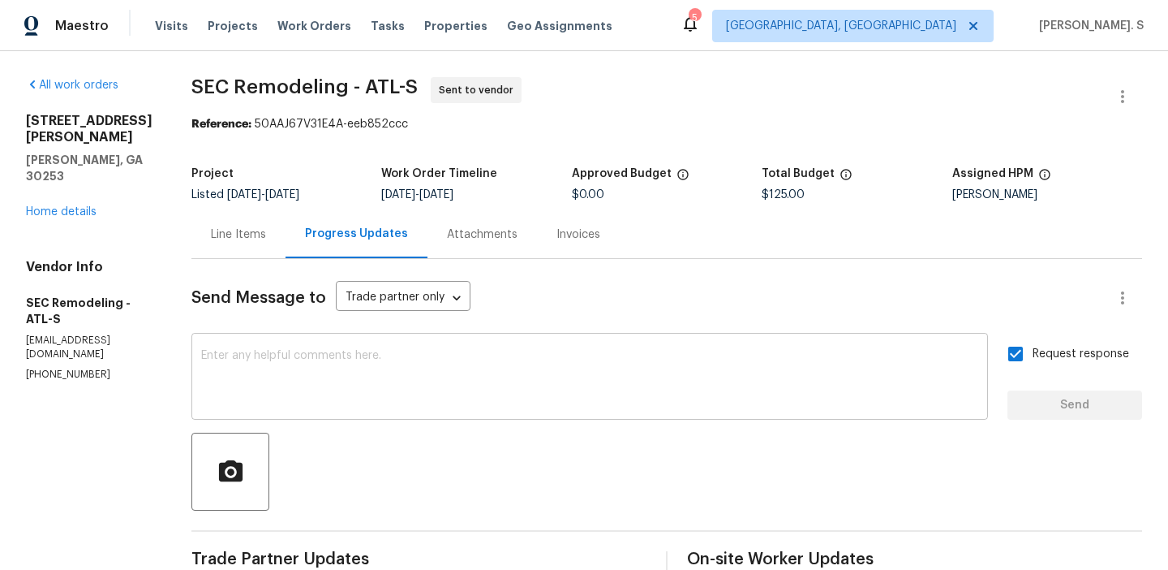
click at [510, 379] on textarea at bounding box center [589, 378] width 777 height 57
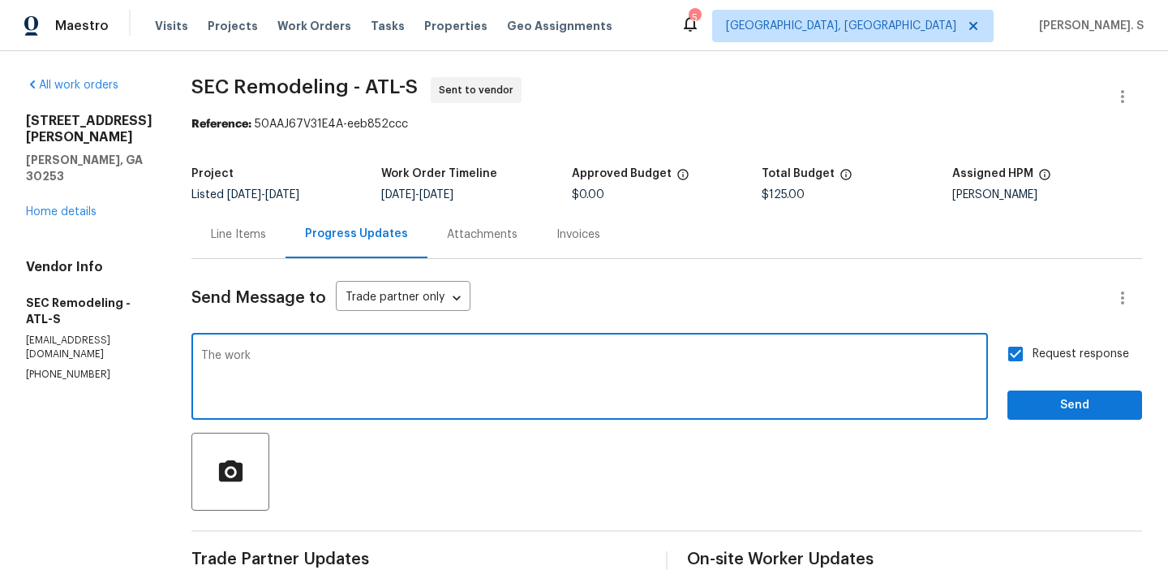
paste textarea "Orders must include before-photos (both close-up and wide-angle) and a complete…"
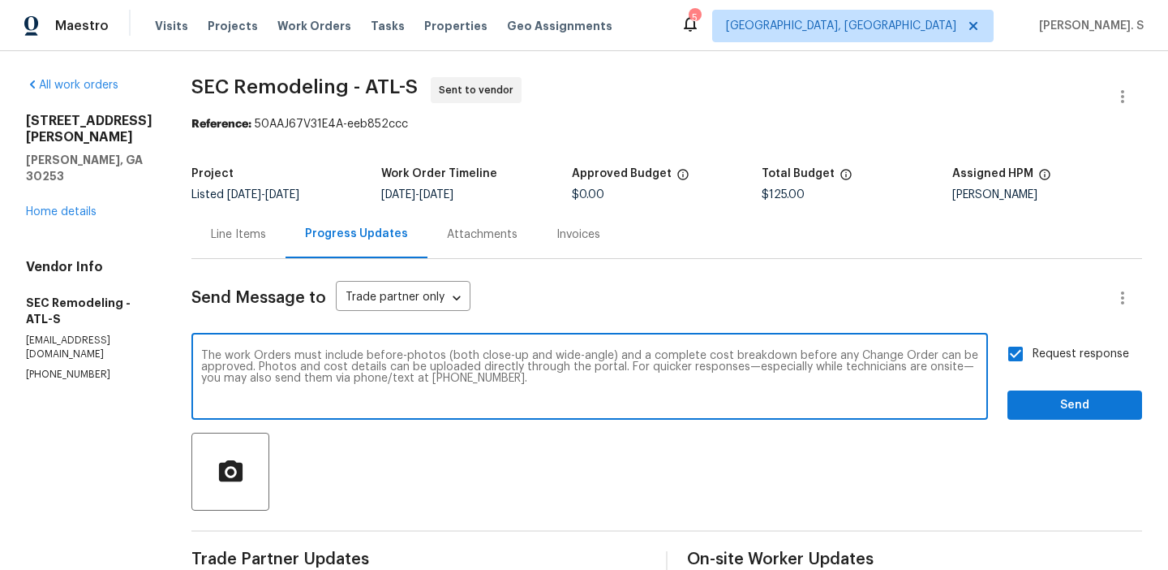
click at [258, 350] on textarea "The work Orders must include before-photos (both close-up and wide-angle) and a…" at bounding box center [589, 378] width 777 height 57
type textarea "The work orders must include before-photos (both close-up and wide-angle) and a…"
click at [1026, 406] on span "Send" at bounding box center [1075, 405] width 109 height 20
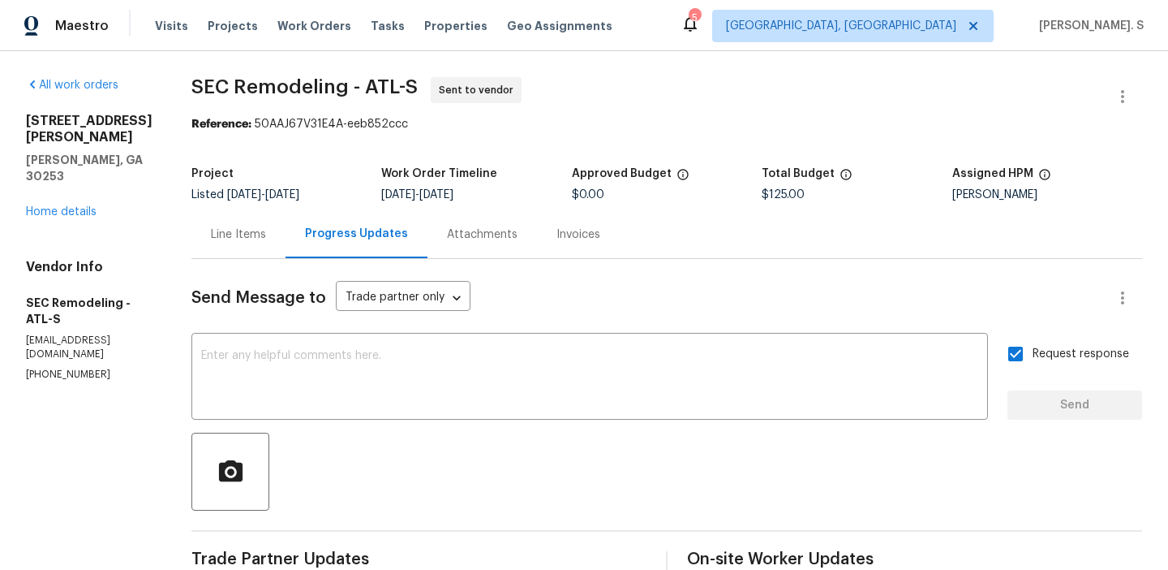
click at [316, 91] on span "SEC Remodeling - ATL-S" at bounding box center [304, 86] width 226 height 19
copy span "SEC Remodeling - ATL-S"
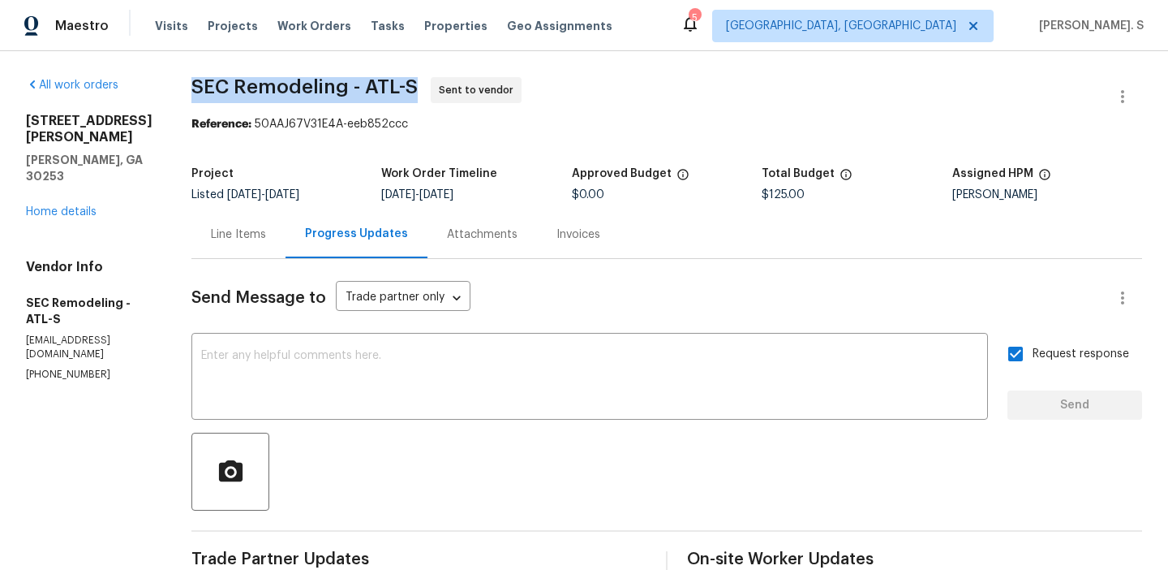
copy span "SEC Remodeling - ATL-S"
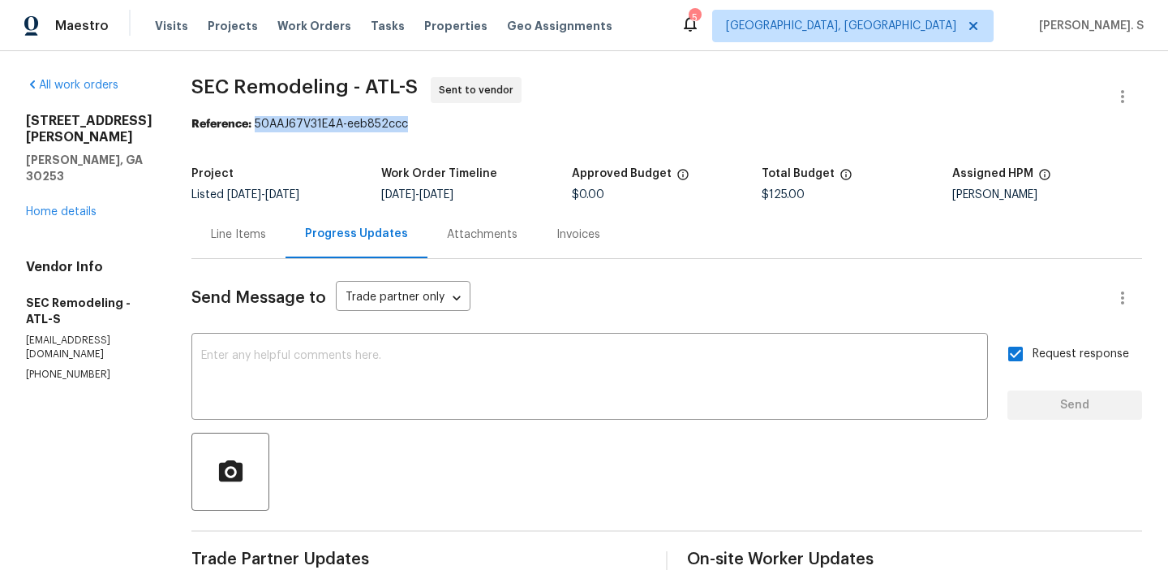
drag, startPoint x: 254, startPoint y: 126, endPoint x: 536, endPoint y: 126, distance: 282.3
click at [536, 126] on div "Reference: 50AAJ67V31E4A-eeb852ccc" at bounding box center [666, 124] width 951 height 16
copy div "50AAJ67V31E4A-eeb852ccc"
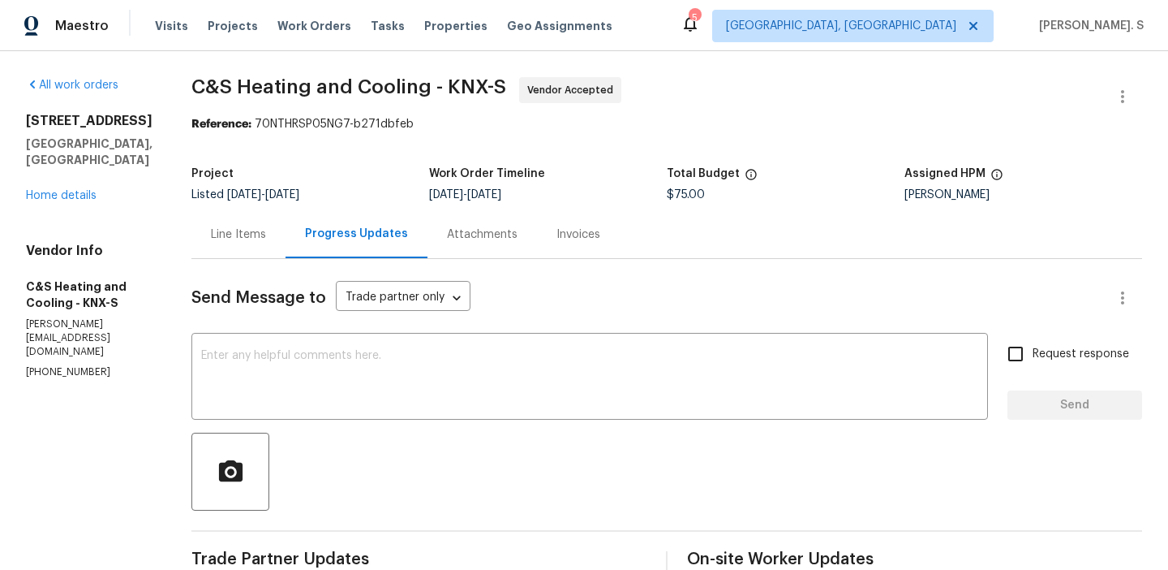
click at [266, 238] on div "Line Items" at bounding box center [238, 234] width 55 height 16
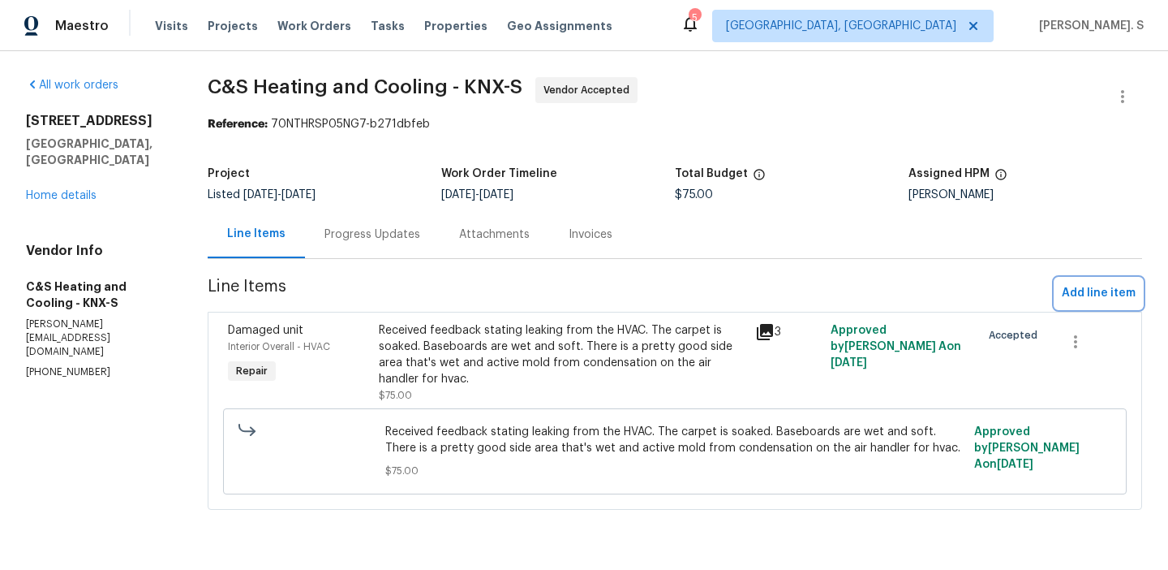
click at [1071, 281] on button "Add line item" at bounding box center [1099, 293] width 87 height 30
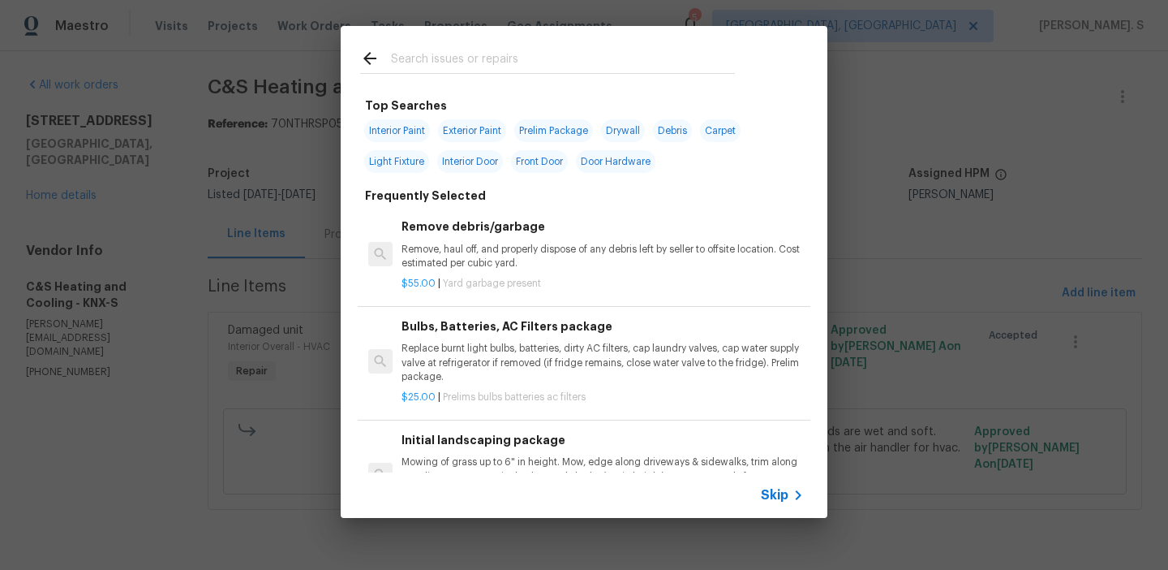
click at [578, 247] on p "Remove, haul off, and properly dispose of any debris left by seller to offsite …" at bounding box center [603, 257] width 402 height 28
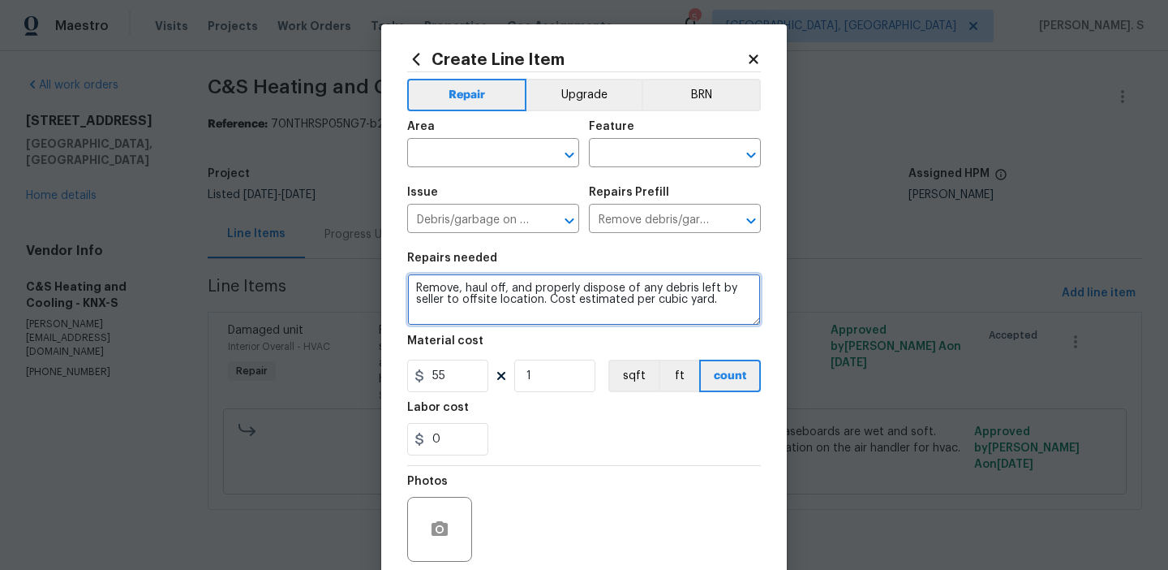
click at [510, 298] on textarea "Remove, haul off, and properly dispose of any debris left by seller to offsite …" at bounding box center [584, 299] width 354 height 52
paste textarea "HVAC closet in garage has extensive moisture damage and microbial growth. Bedro…"
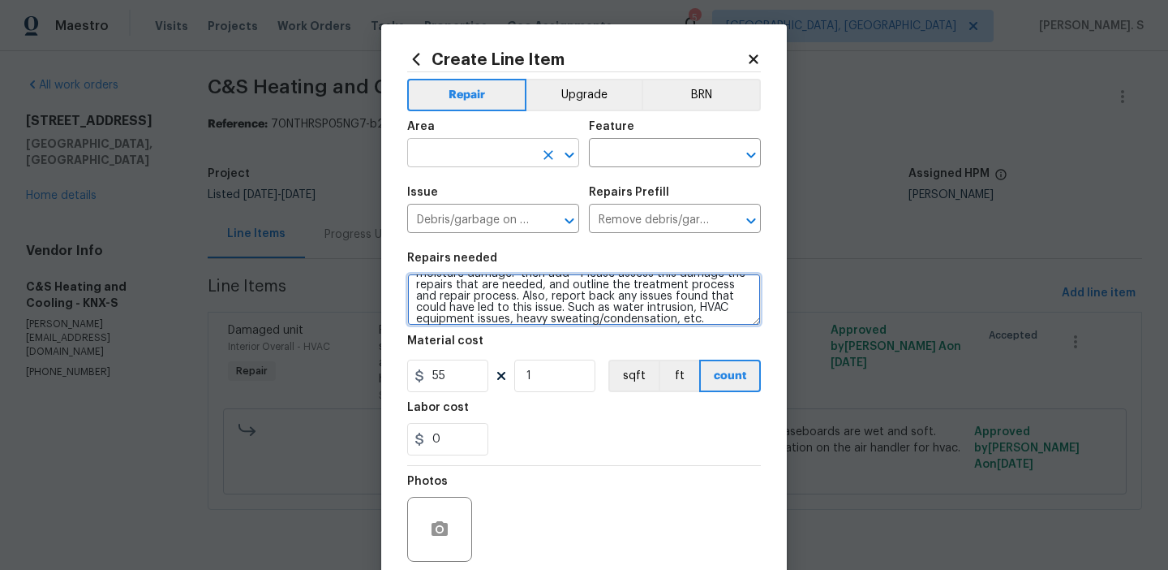
click at [571, 155] on icon "Open" at bounding box center [569, 155] width 9 height 6
type textarea "HVAC closet in garage has extensive moisture damage and microbial growth. Bedro…"
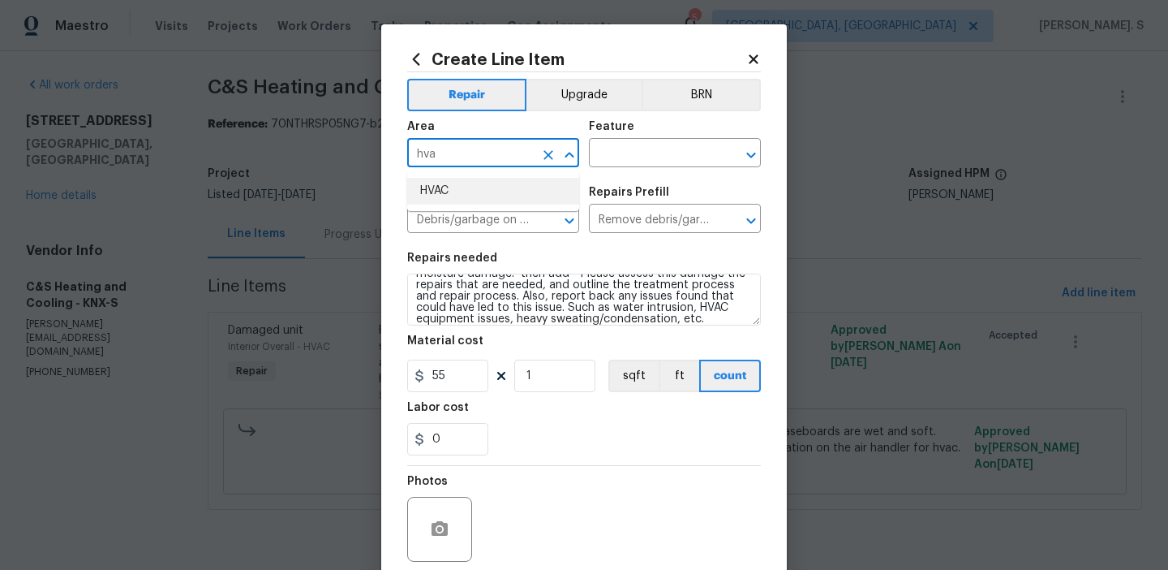
click at [510, 197] on li "HVAC" at bounding box center [493, 191] width 172 height 27
click at [752, 164] on icon "Open" at bounding box center [751, 154] width 19 height 19
type input "HVAC"
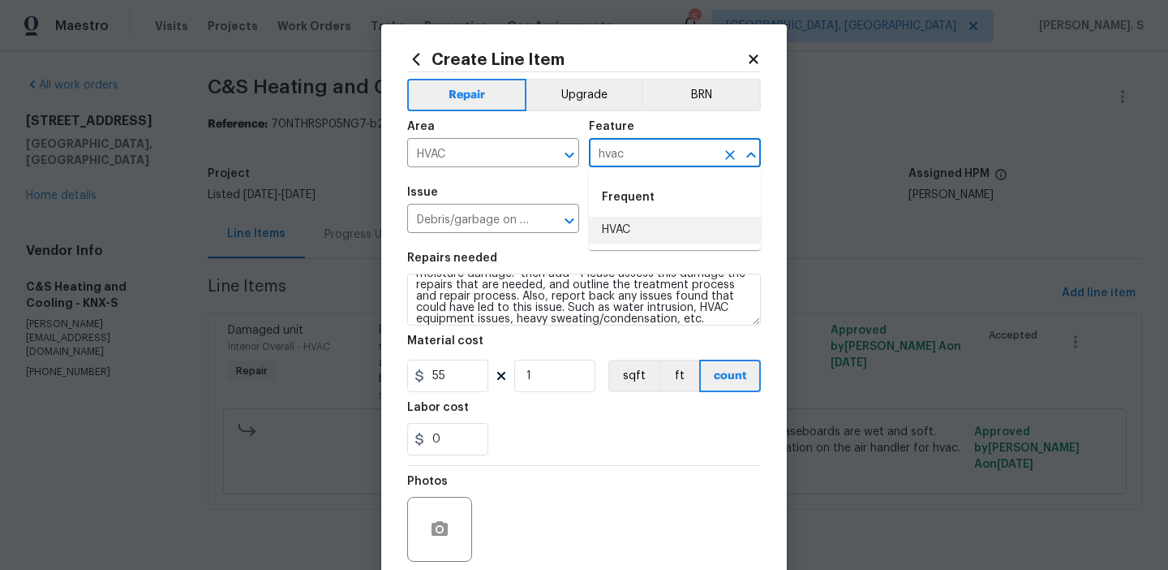
click at [643, 228] on li "HVAC" at bounding box center [675, 230] width 172 height 27
click at [566, 224] on icon "Open" at bounding box center [569, 220] width 19 height 19
type input "HVAC"
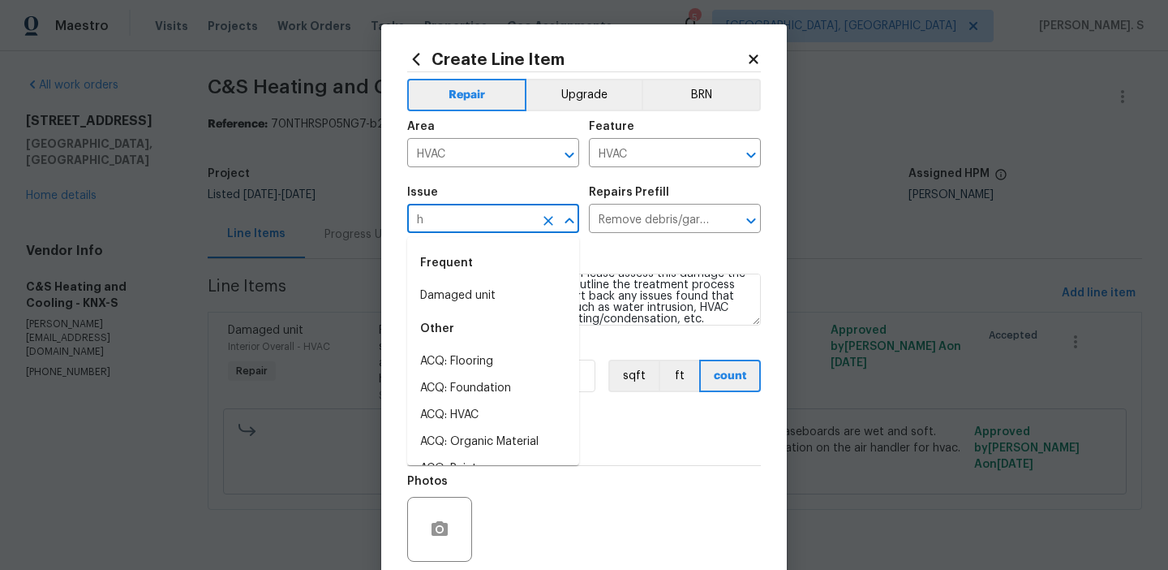
scroll to position [0, 0]
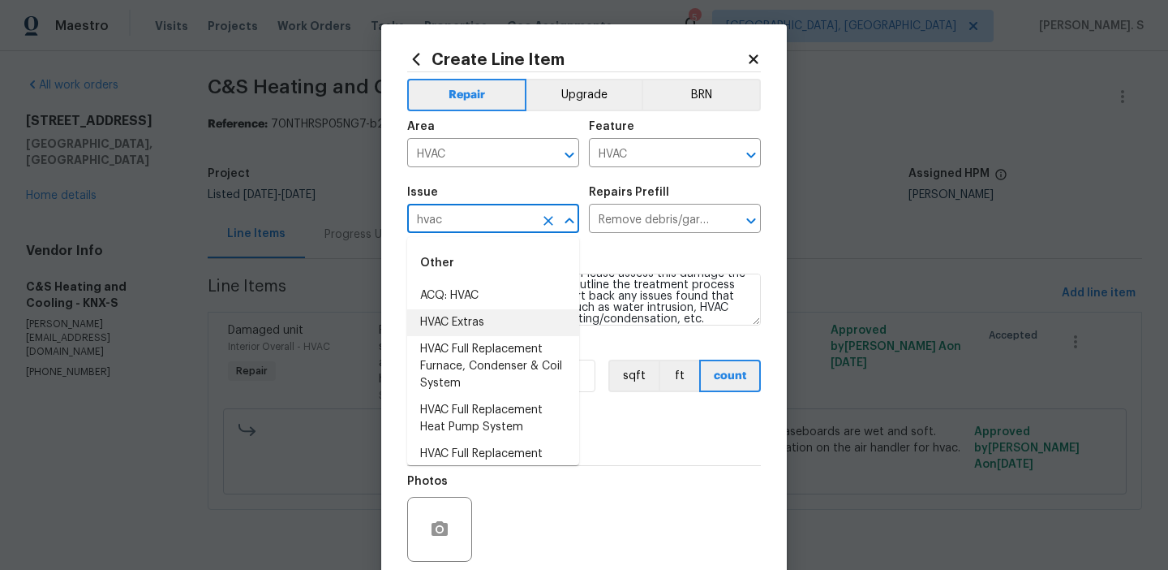
click at [543, 319] on li "HVAC Extras" at bounding box center [493, 322] width 172 height 27
type input "HVAC Extras"
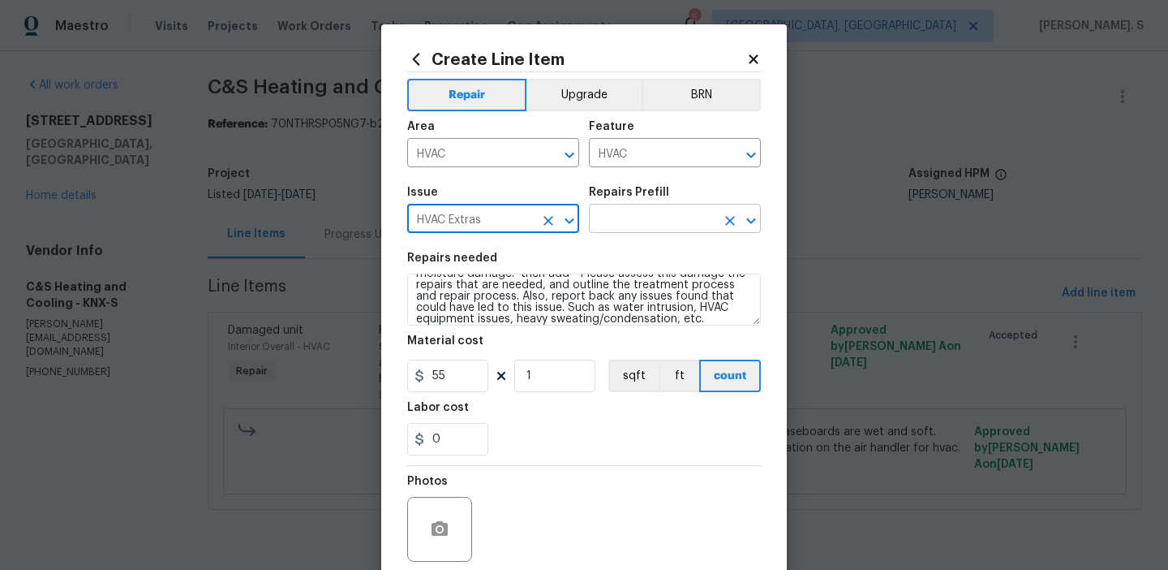
click at [756, 218] on icon "Open" at bounding box center [751, 220] width 19 height 19
type input "HVAC Extras"
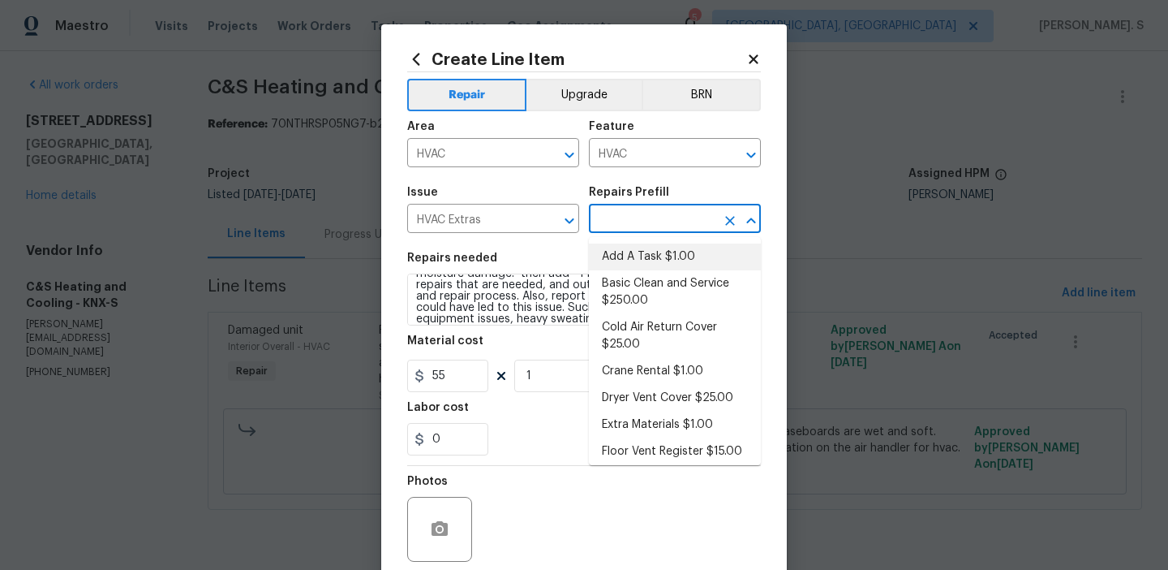
click at [694, 257] on li "Add A Task $1.00" at bounding box center [675, 256] width 172 height 27
type input "Add A Task $1.00"
type textarea "HPM to detail"
type input "1"
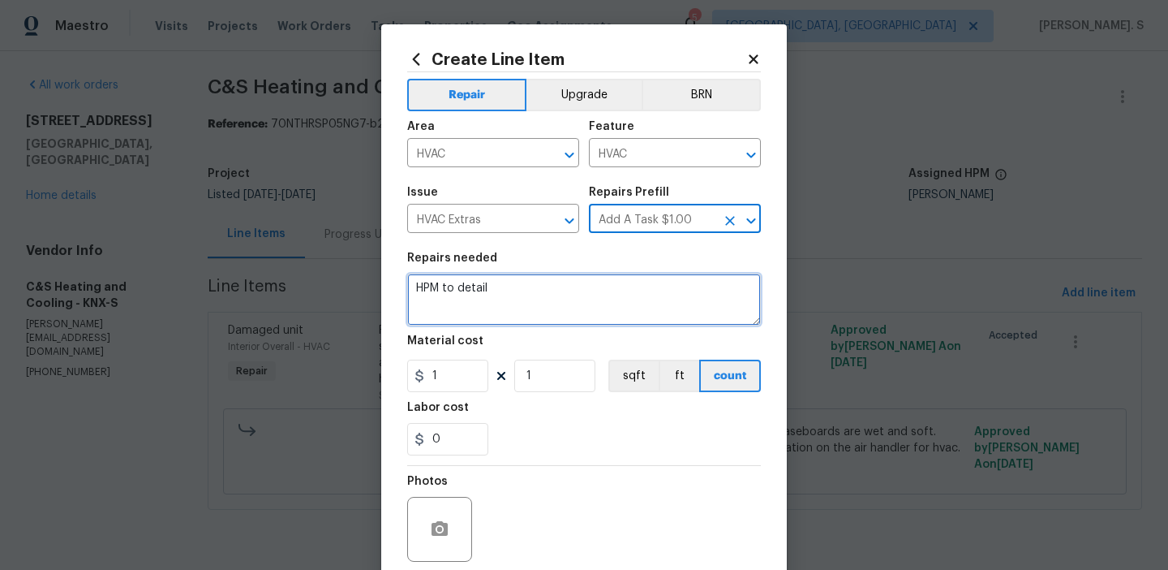
click at [570, 282] on textarea "HPM to detail" at bounding box center [584, 299] width 354 height 52
paste textarea "VAC closet in garage has extensive moisture damage and microbial growth. Bedroo…"
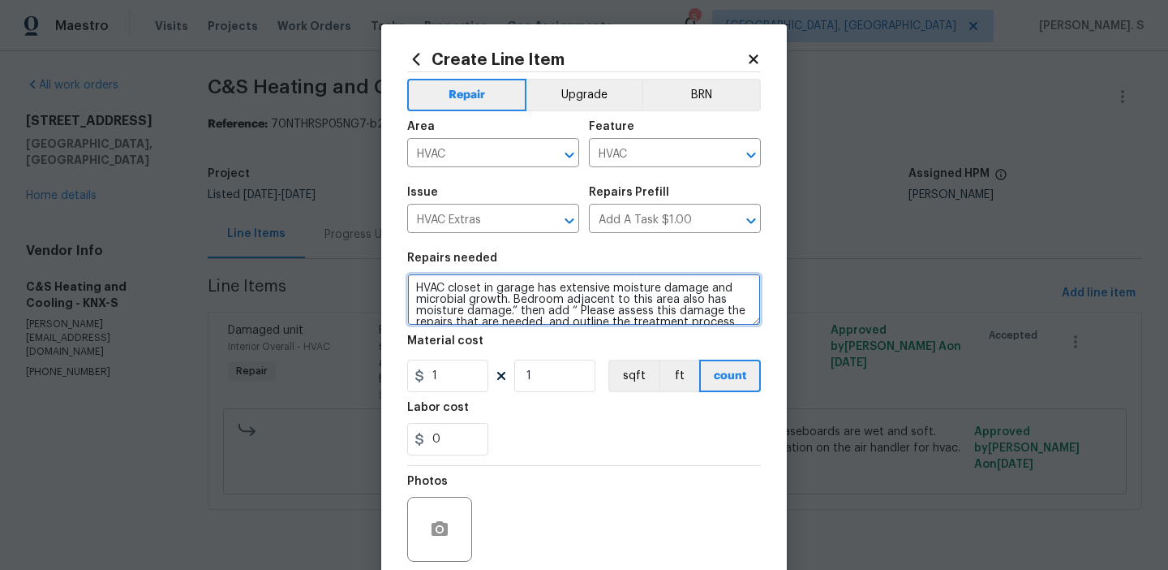
scroll to position [37, 0]
type textarea "HVAC closet in garage has extensive moisture damage and microbial growth. Bedro…"
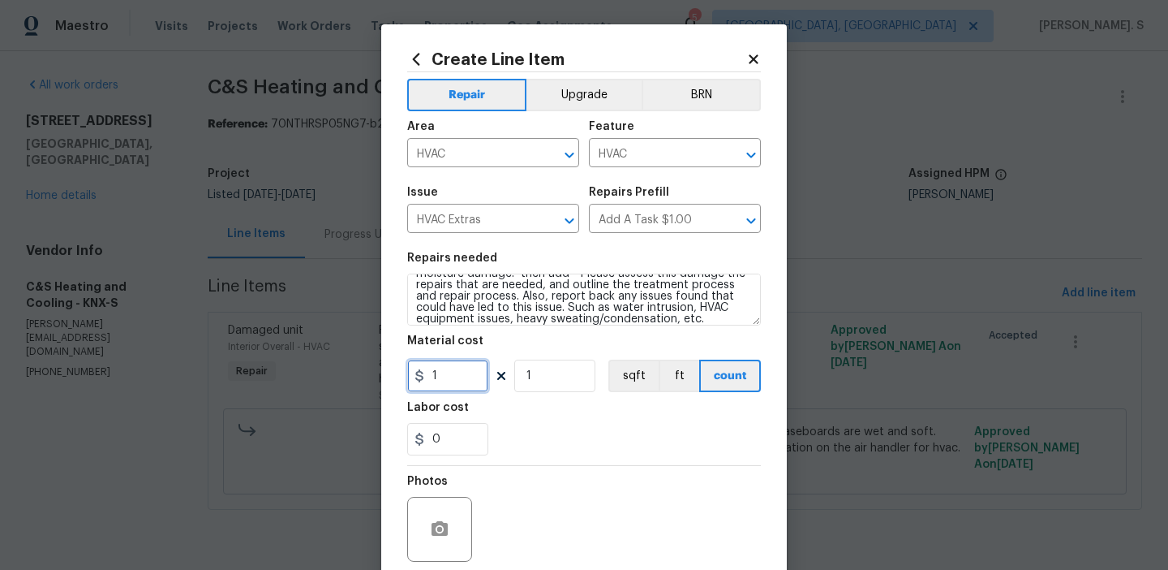
click at [468, 373] on input "1" at bounding box center [447, 375] width 81 height 32
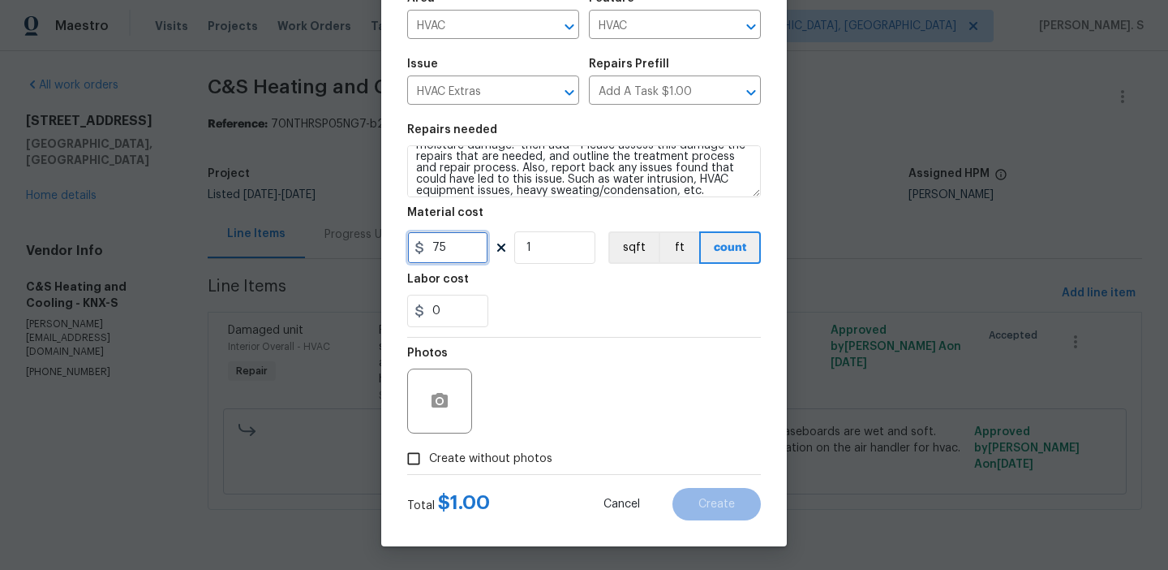
scroll to position [130, 0]
type input "75"
click at [473, 450] on span "Create without photos" at bounding box center [490, 457] width 123 height 17
click at [429, 450] on input "Create without photos" at bounding box center [413, 457] width 31 height 31
checkbox input "true"
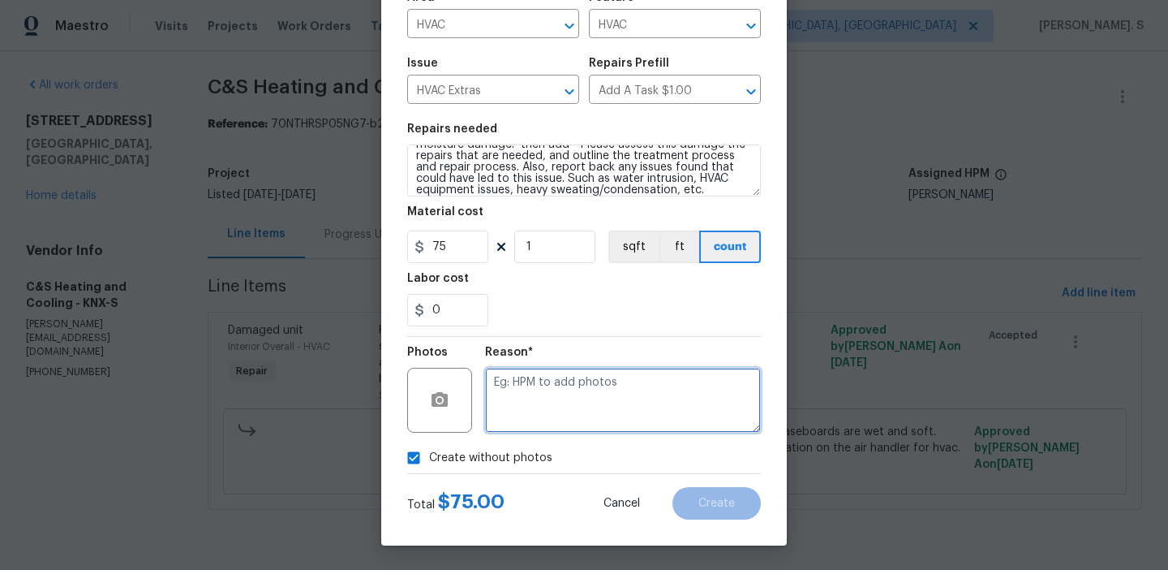
click at [538, 394] on textarea at bounding box center [623, 400] width 276 height 65
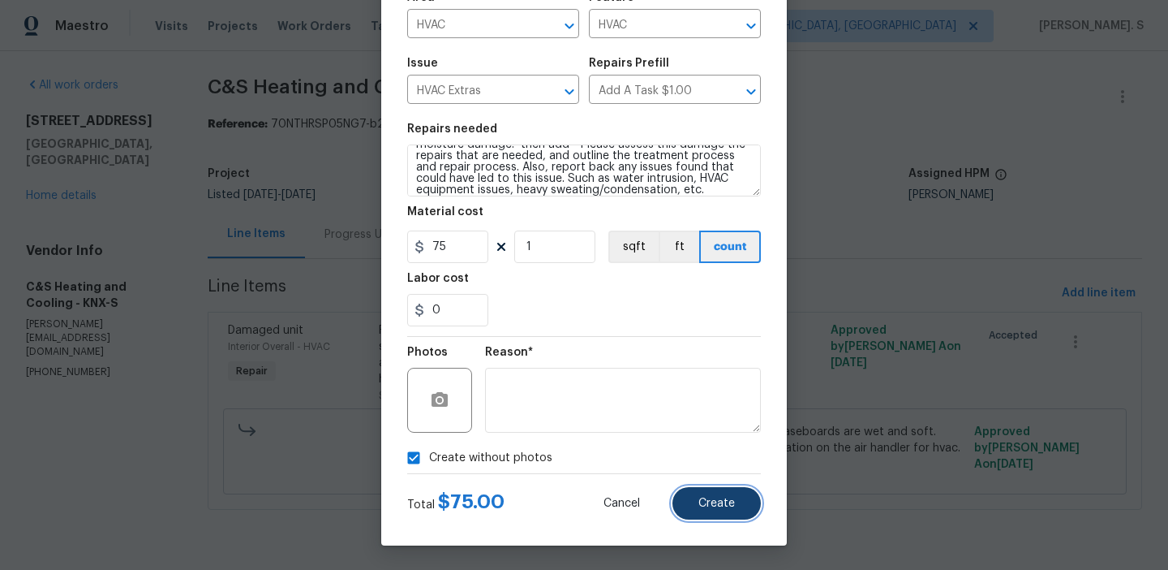
click at [717, 503] on span "Create" at bounding box center [717, 503] width 37 height 12
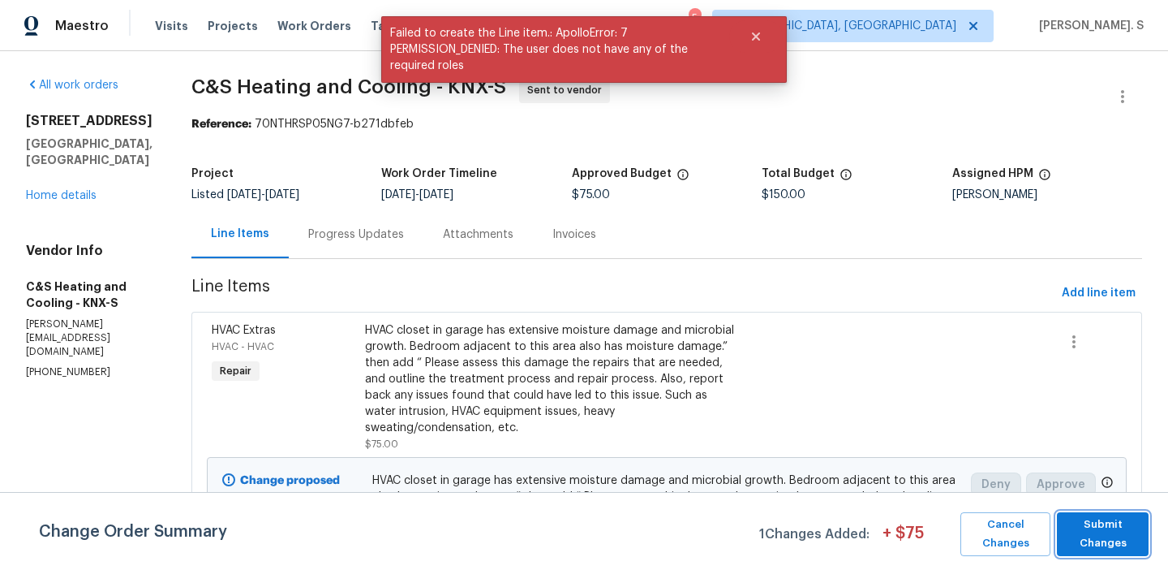
click at [1073, 531] on span "Submit Changes" at bounding box center [1102, 533] width 75 height 37
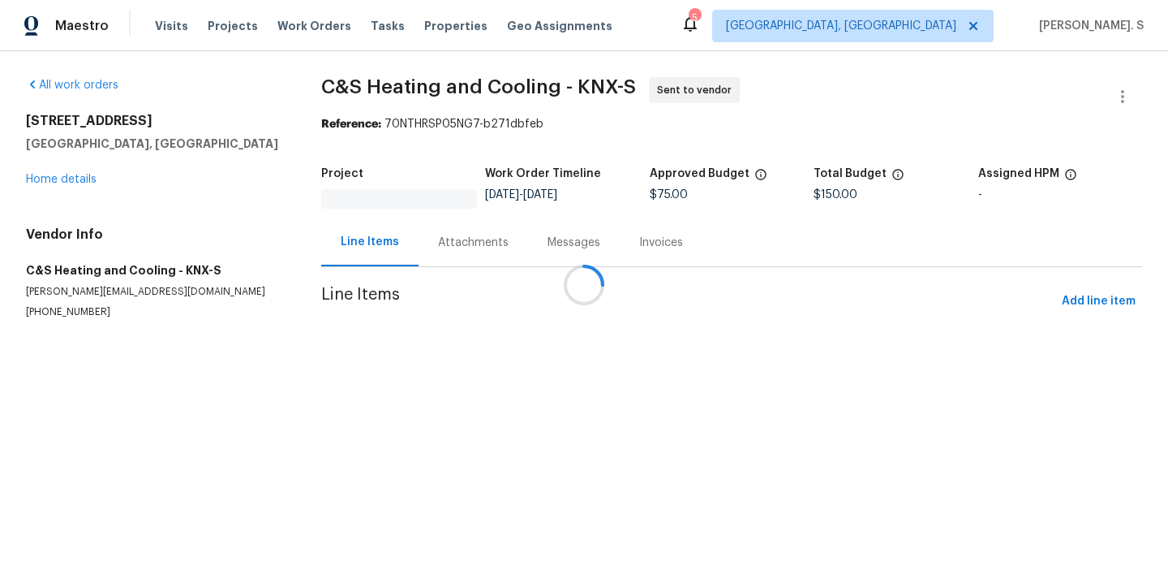
click at [528, 223] on div "Messages" at bounding box center [574, 242] width 92 height 48
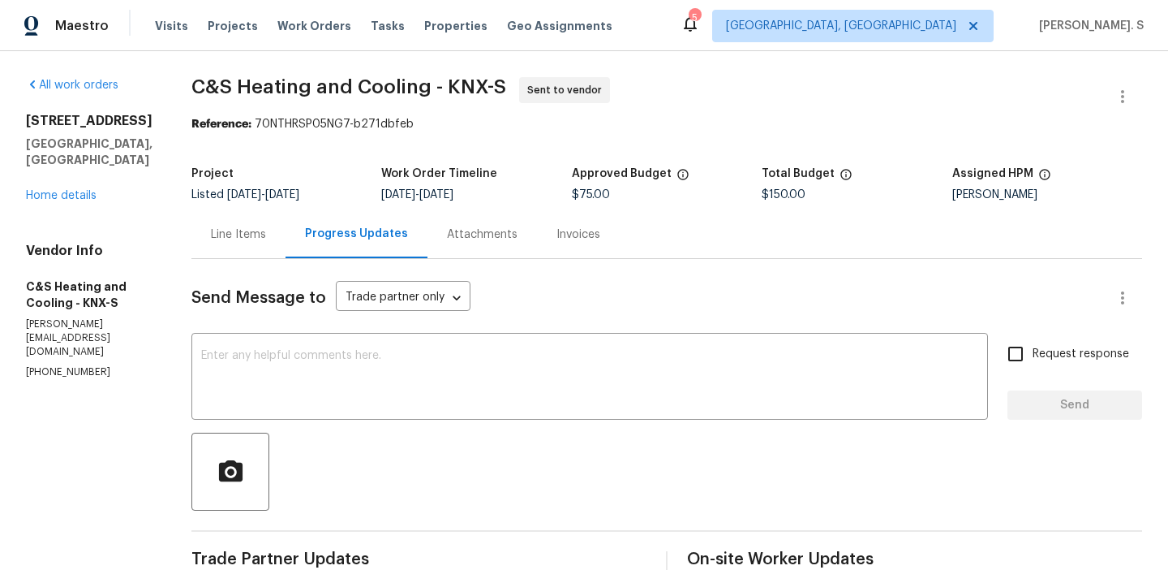
click at [286, 256] on div "Line Items" at bounding box center [238, 234] width 94 height 48
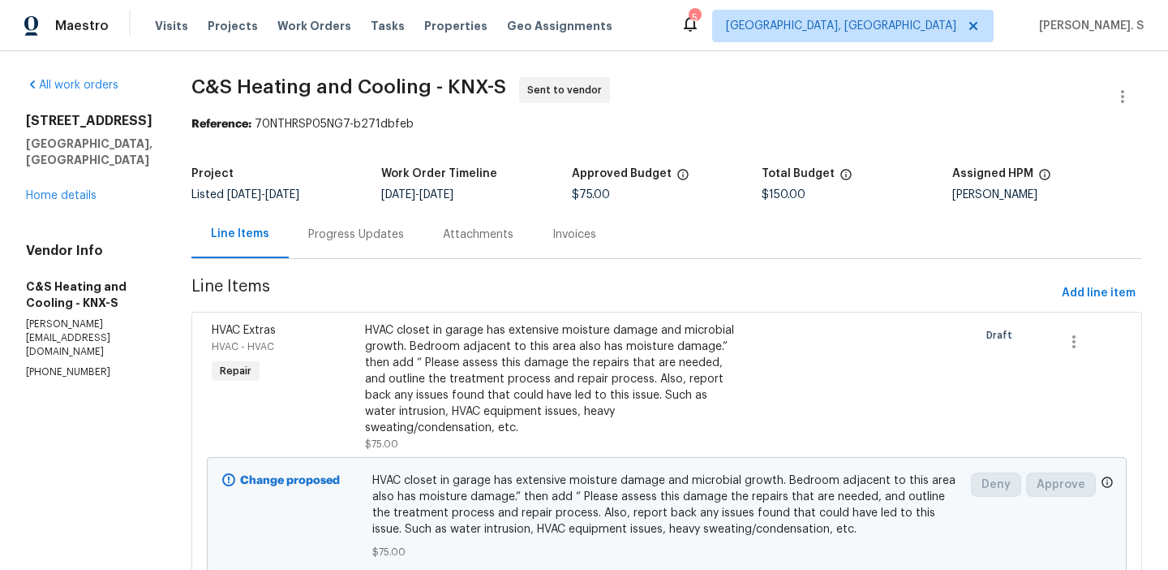
click at [289, 243] on div "Line Items" at bounding box center [239, 234] width 97 height 48
click at [424, 217] on div "Progress Updates" at bounding box center [356, 234] width 135 height 48
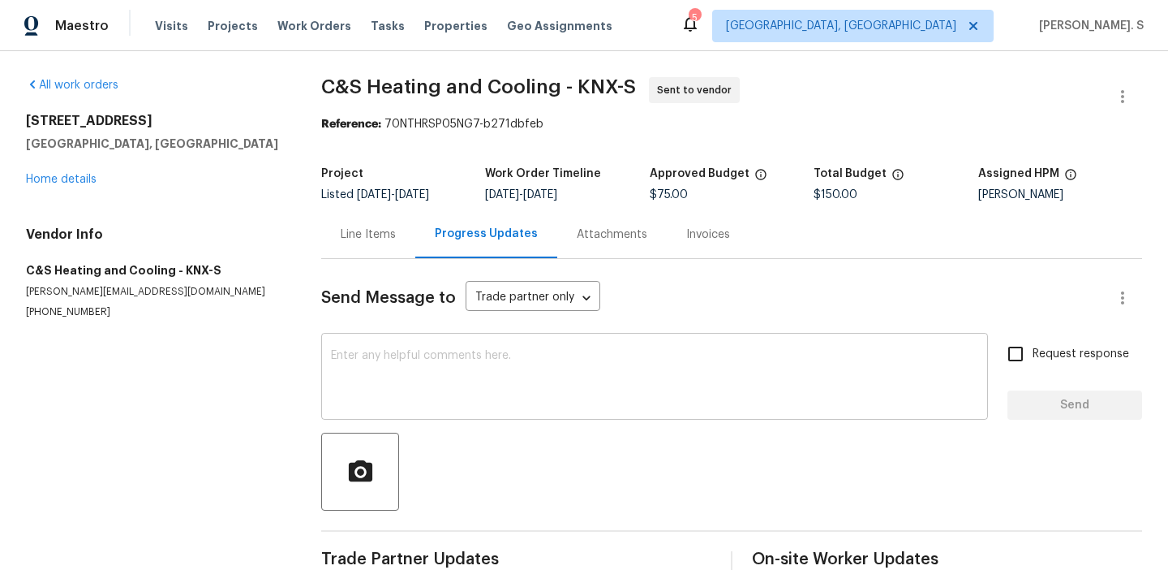
click at [449, 384] on textarea at bounding box center [654, 378] width 647 height 57
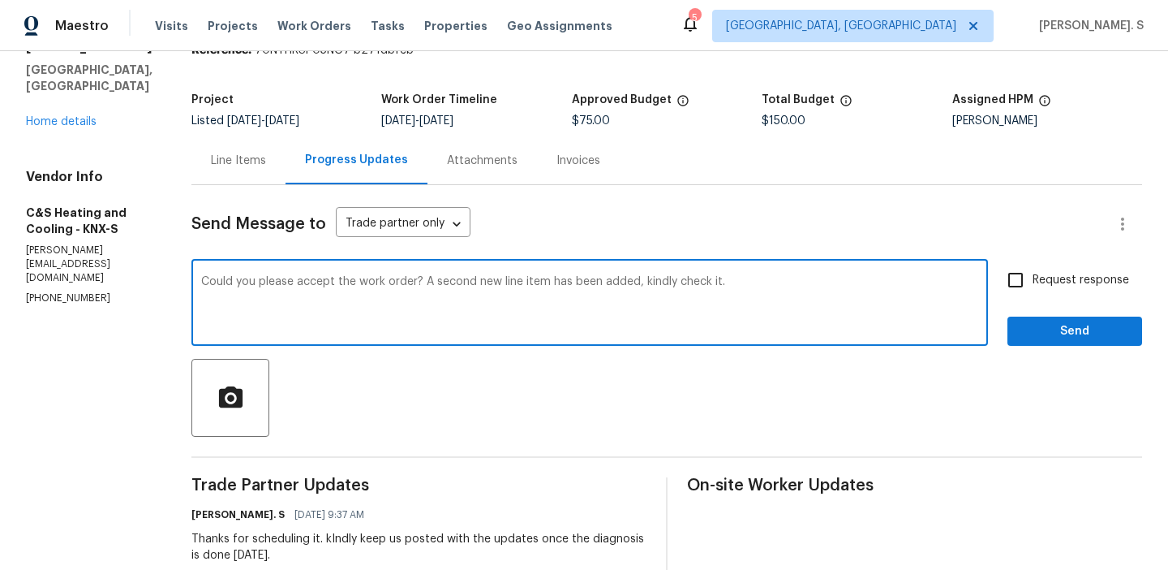
scroll to position [146, 0]
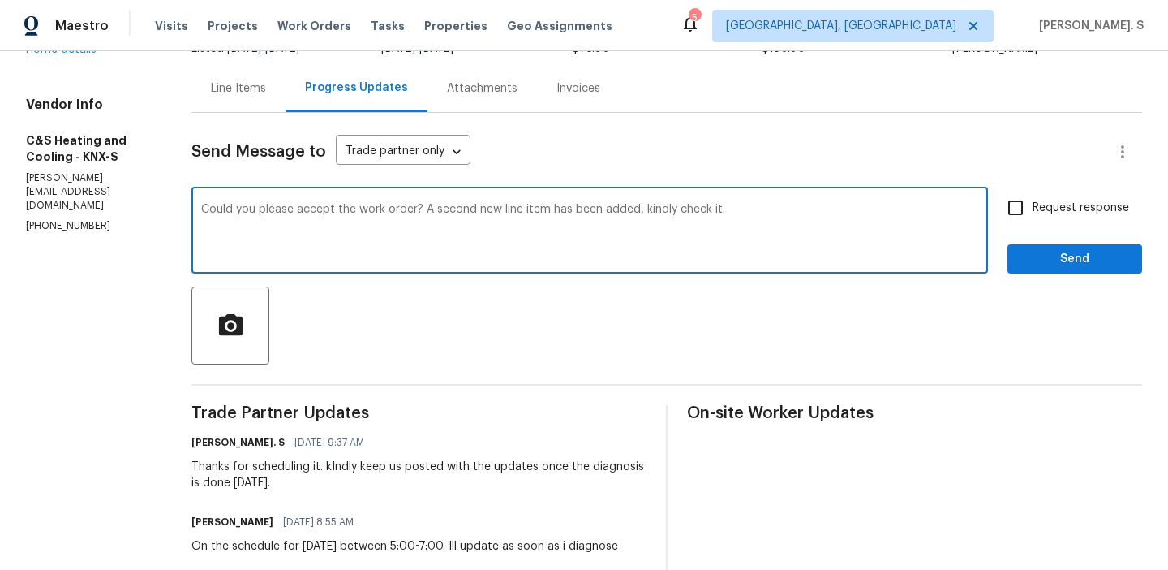
click at [49, 219] on p "[PHONE_NUMBER]" at bounding box center [89, 226] width 127 height 14
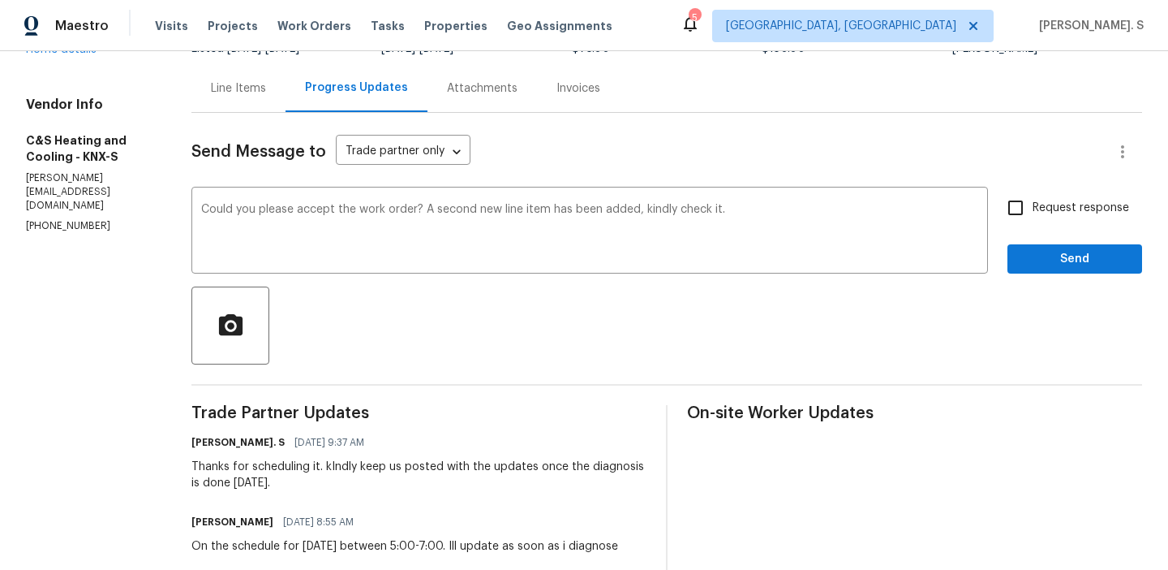
click at [49, 219] on p "[PHONE_NUMBER]" at bounding box center [89, 226] width 127 height 14
copy p "[PHONE_NUMBER]"
click at [329, 208] on textarea "Could you please accept the work order? A second new line item has been added, …" at bounding box center [589, 232] width 777 height 57
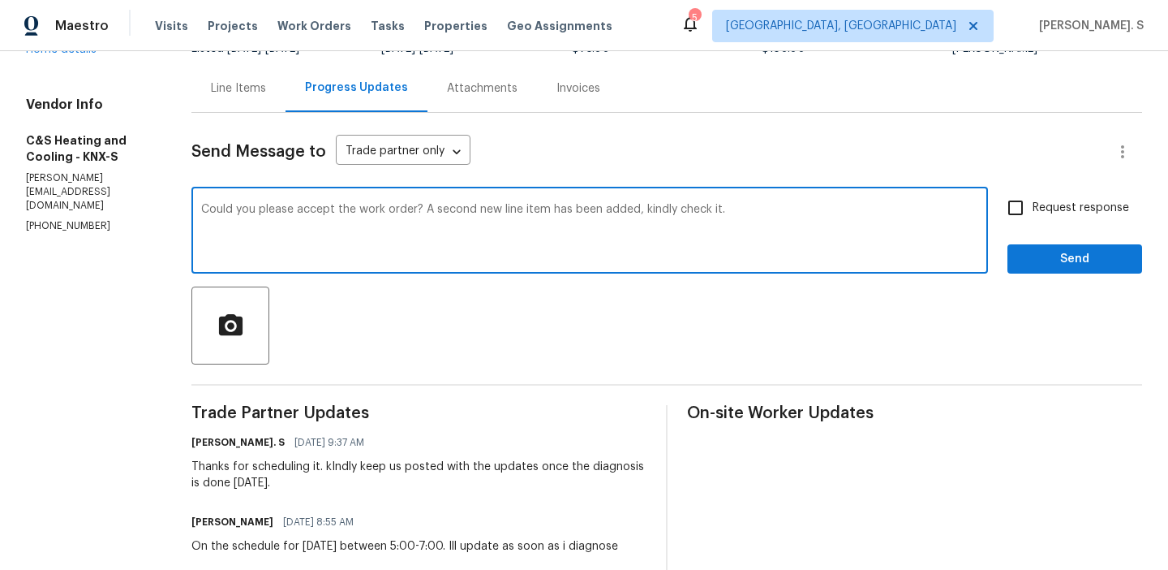
click at [329, 208] on textarea "Could you please accept the work order? A second new line item has been added, …" at bounding box center [589, 232] width 777 height 57
click at [0, 0] on div "Paraphrase text" at bounding box center [0, 0] width 0 height 0
click at [0, 0] on li "Please, could you accept the work order?" at bounding box center [0, 0] width 0 height 0
click at [634, 210] on textarea "Please, could you accept the work order? A second new line item has been added,…" at bounding box center [589, 232] width 777 height 57
click at [313, 212] on textarea "Please, could you accept the work order? A second new line item has been added,…" at bounding box center [589, 232] width 777 height 57
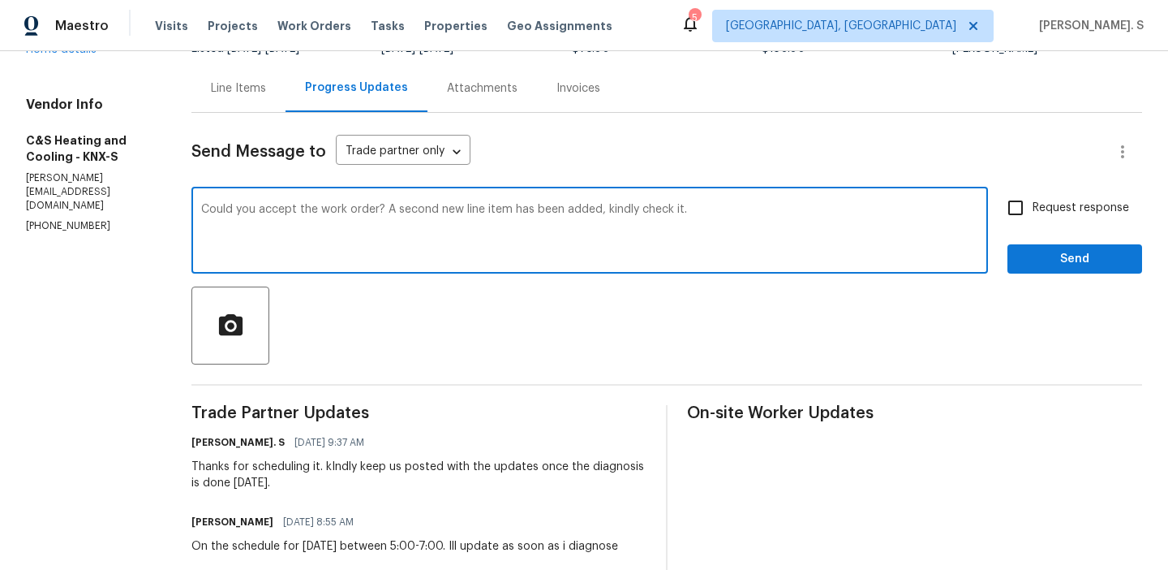
click at [560, 213] on textarea "Could you accept the work order? A second new line item has been added, kindly …" at bounding box center [589, 232] width 777 height 57
click at [587, 206] on textarea "Could you accept the work order? A second new line item has been added, kindly …" at bounding box center [589, 232] width 777 height 57
click at [0, 0] on icon "Paraphrase text" at bounding box center [0, 0] width 0 height 0
click at [0, 0] on span "second" at bounding box center [0, 0] width 0 height 0
click at [448, 216] on textarea "Could you accept the work order? Please review the second new line item that ha…" at bounding box center [589, 232] width 777 height 57
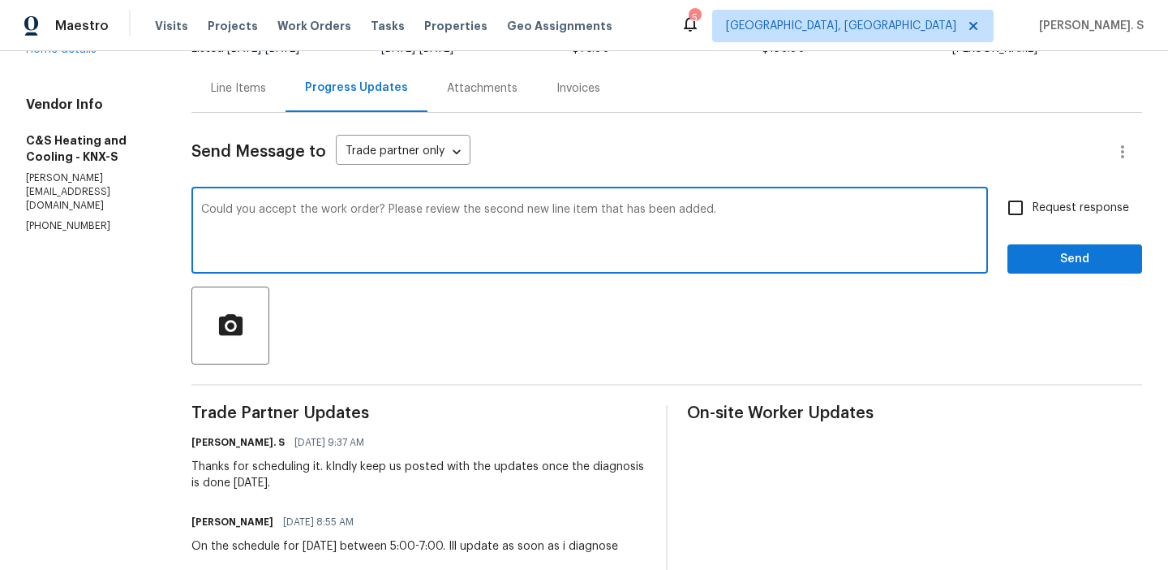
click at [515, 206] on textarea "Could you accept the work order? Please review the second new line item that ha…" at bounding box center [589, 232] width 777 height 57
drag, startPoint x: 516, startPoint y: 209, endPoint x: 451, endPoint y: 210, distance: 64.9
click at [451, 210] on textarea "Could you accept the work order? Please review the second new line item that ha…" at bounding box center [589, 232] width 777 height 57
click at [0, 0] on div "that" at bounding box center [0, 0] width 0 height 0
type textarea "Could you accept the work order? A second new line item has been added."
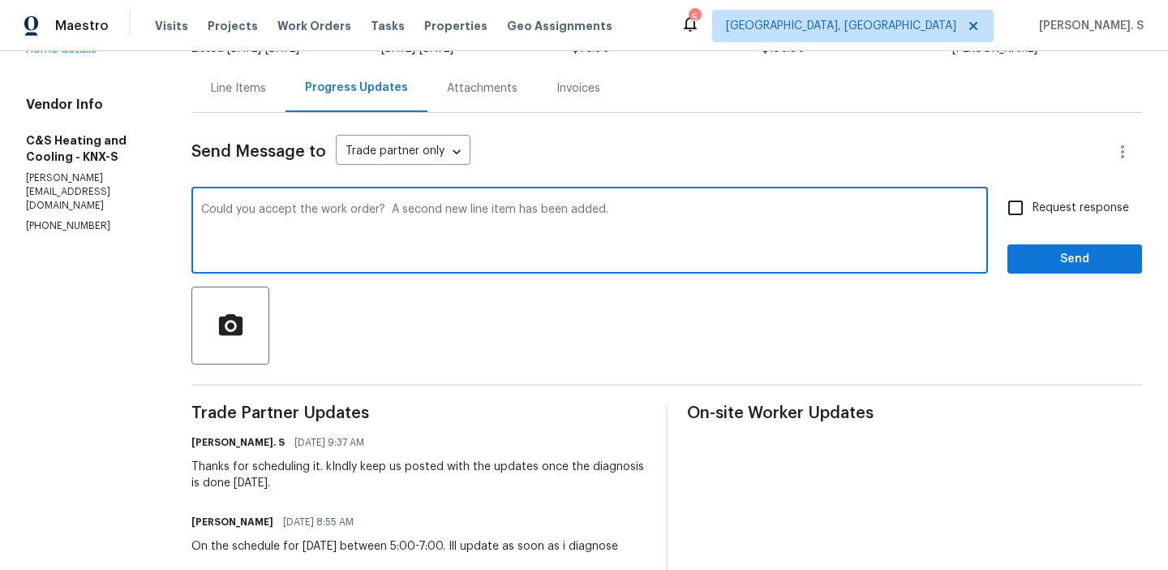
click at [1017, 205] on input "Request response" at bounding box center [1016, 208] width 34 height 34
checkbox input "true"
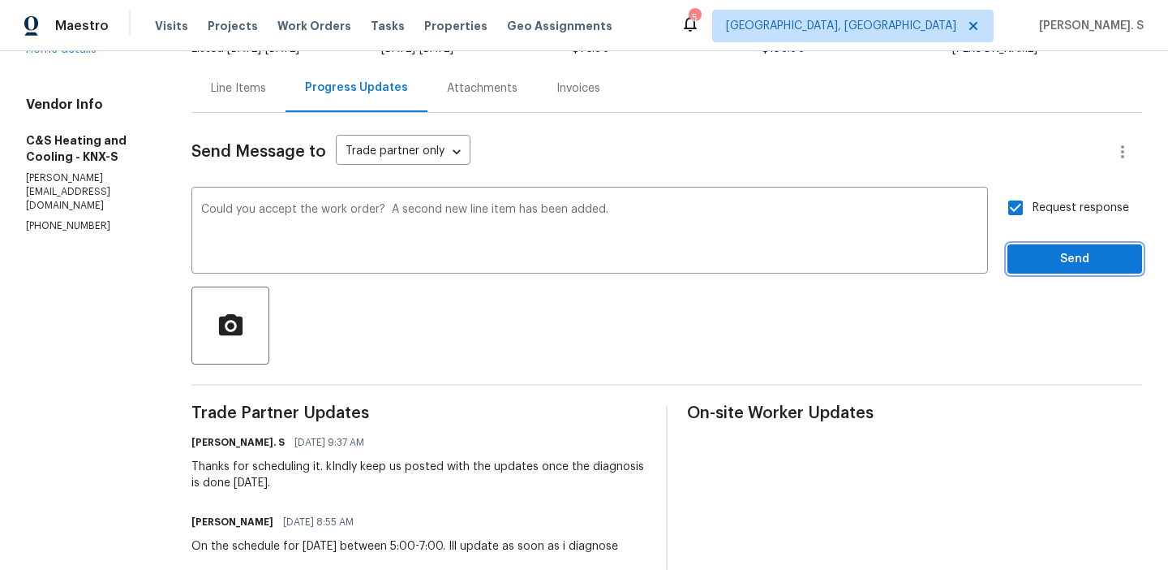
click at [1016, 264] on button "Send" at bounding box center [1075, 259] width 135 height 30
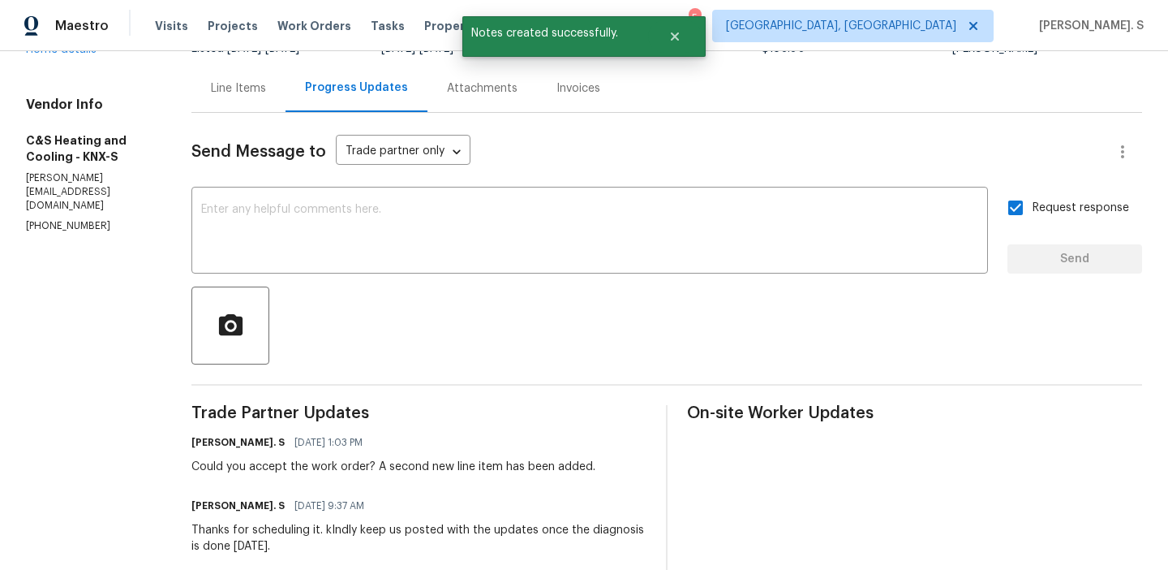
scroll to position [0, 0]
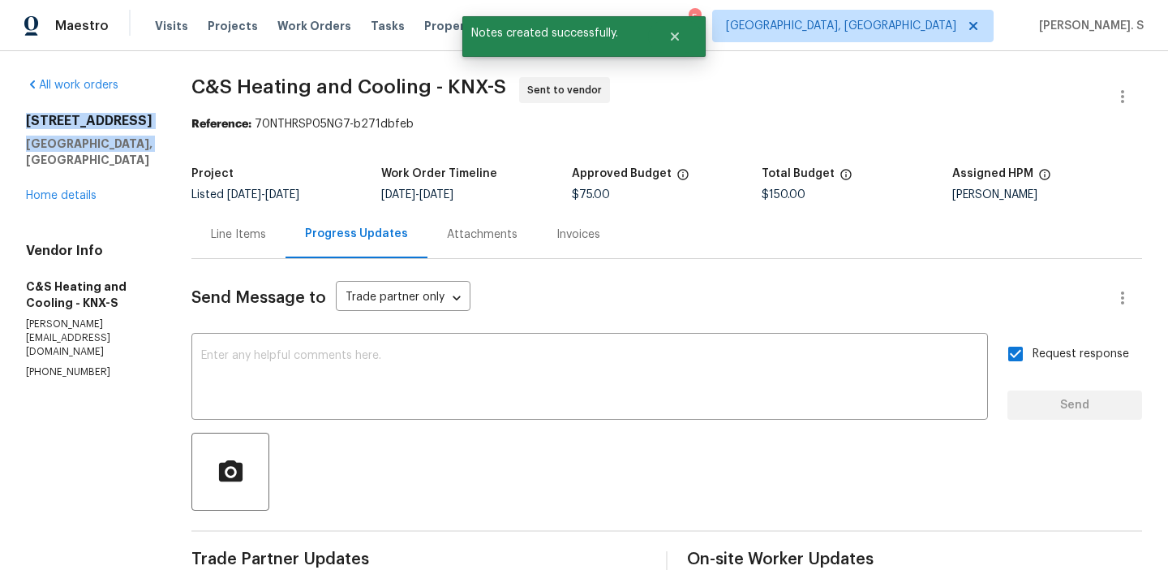
drag, startPoint x: 25, startPoint y: 124, endPoint x: 213, endPoint y: 138, distance: 188.7
click at [153, 138] on div "[STREET_ADDRESS]" at bounding box center [89, 140] width 127 height 55
copy div "[STREET_ADDRESS]"
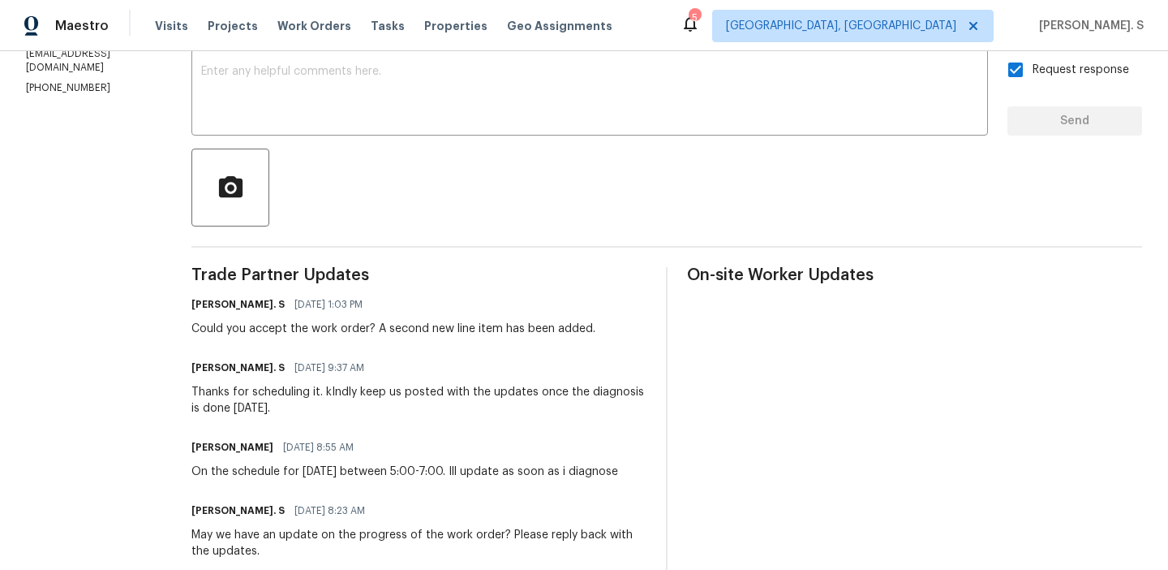
scroll to position [283, 0]
click at [335, 334] on div "Could you accept the work order? A second new line item has been added." at bounding box center [393, 329] width 404 height 16
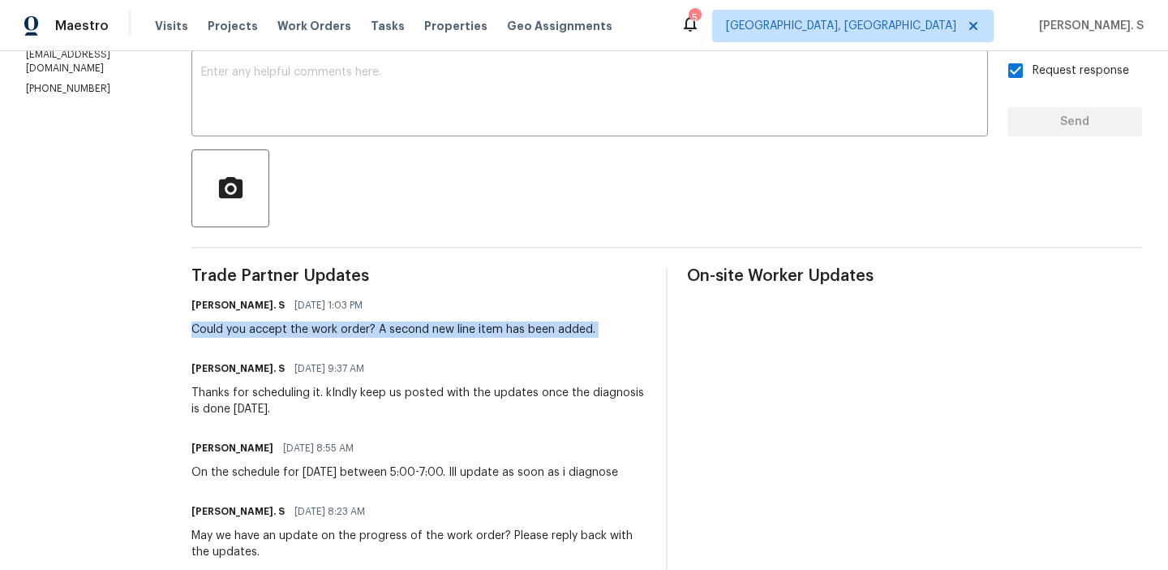
copy div "Could you accept the work order? A second new line item has been added."
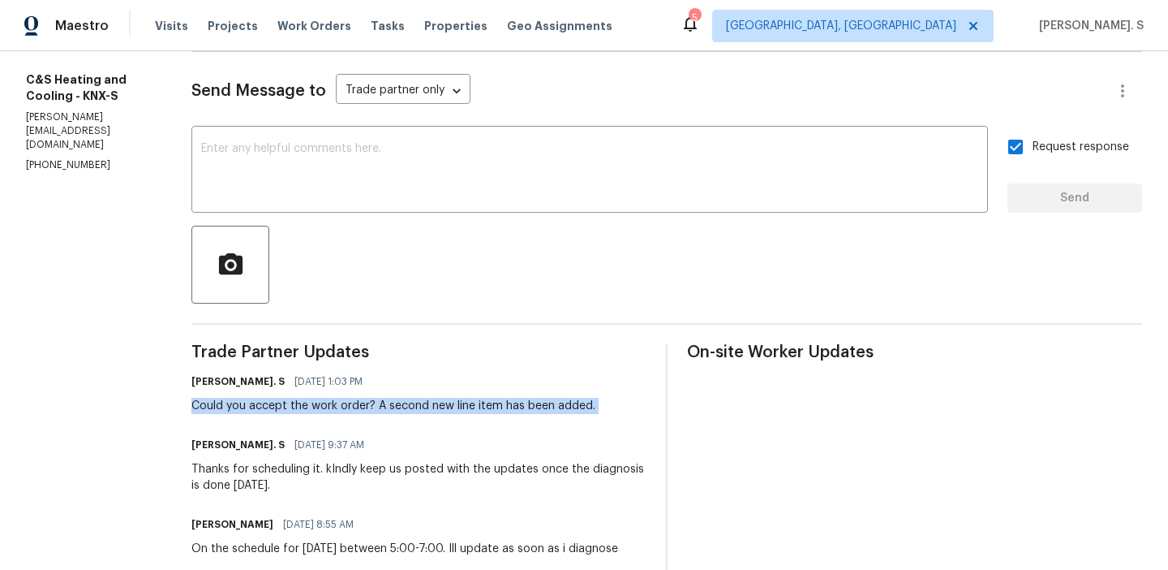
scroll to position [0, 0]
